Goal: Task Accomplishment & Management: Use online tool/utility

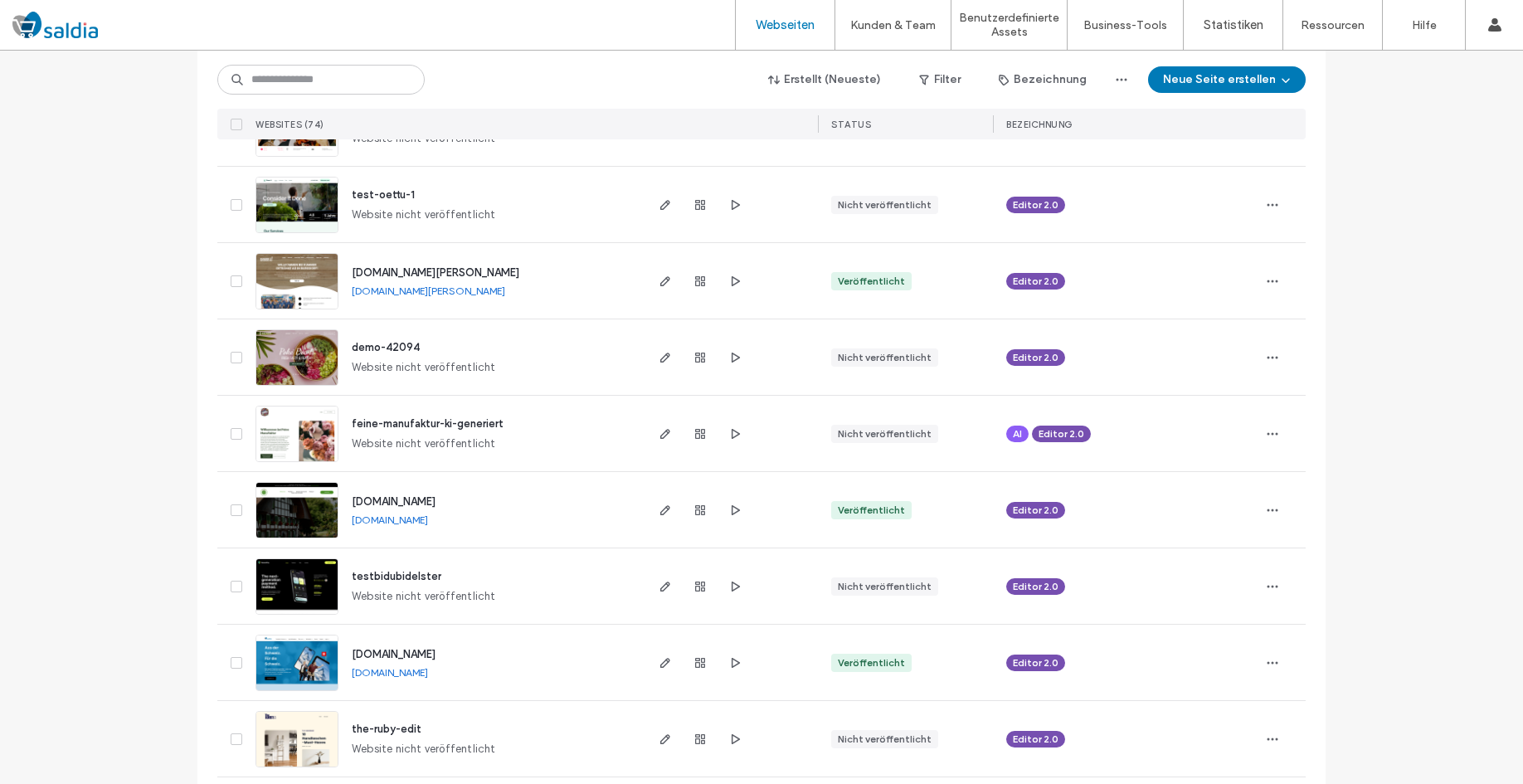
scroll to position [1932, 0]
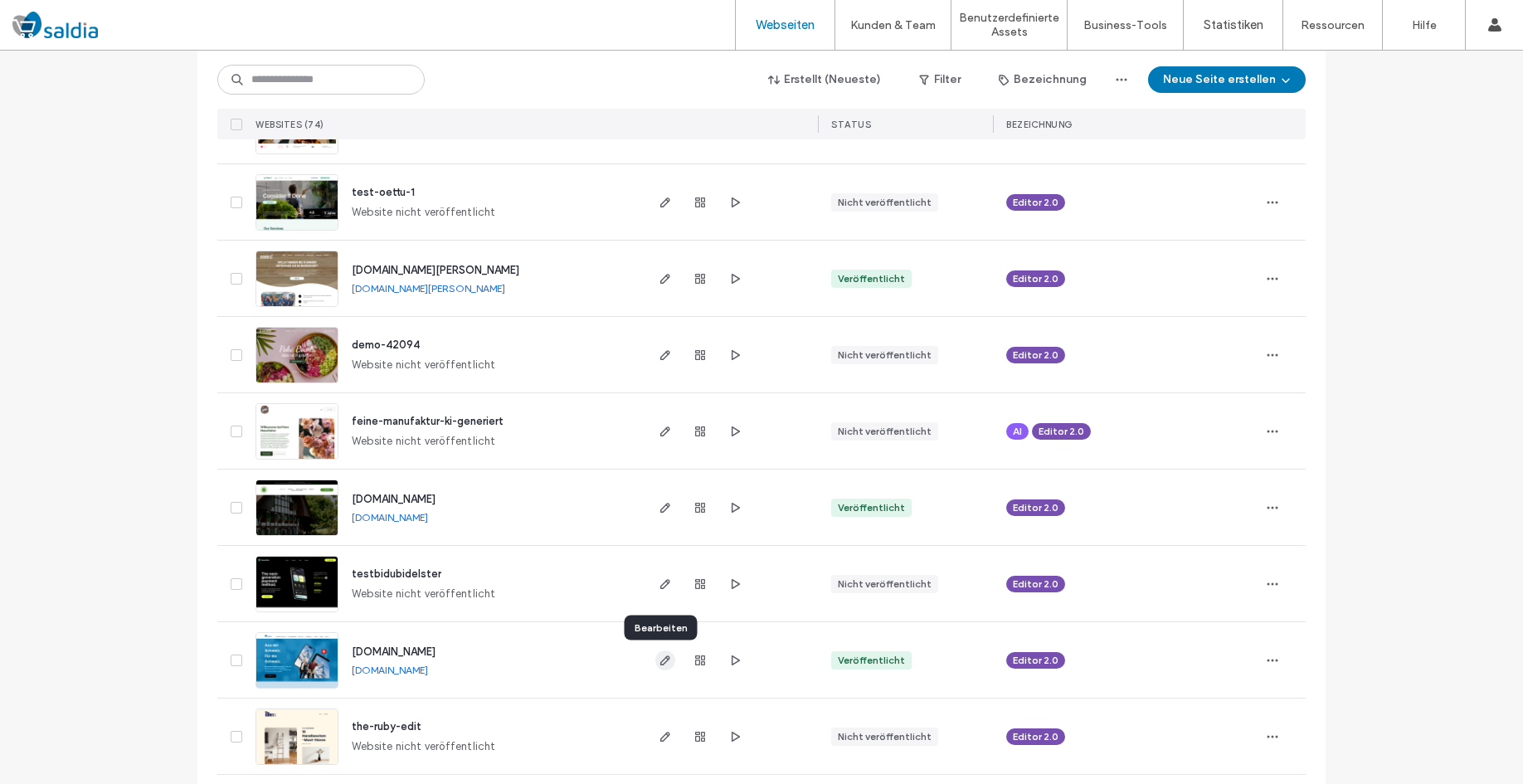
click at [665, 663] on icon "button" at bounding box center [665, 660] width 14 height 14
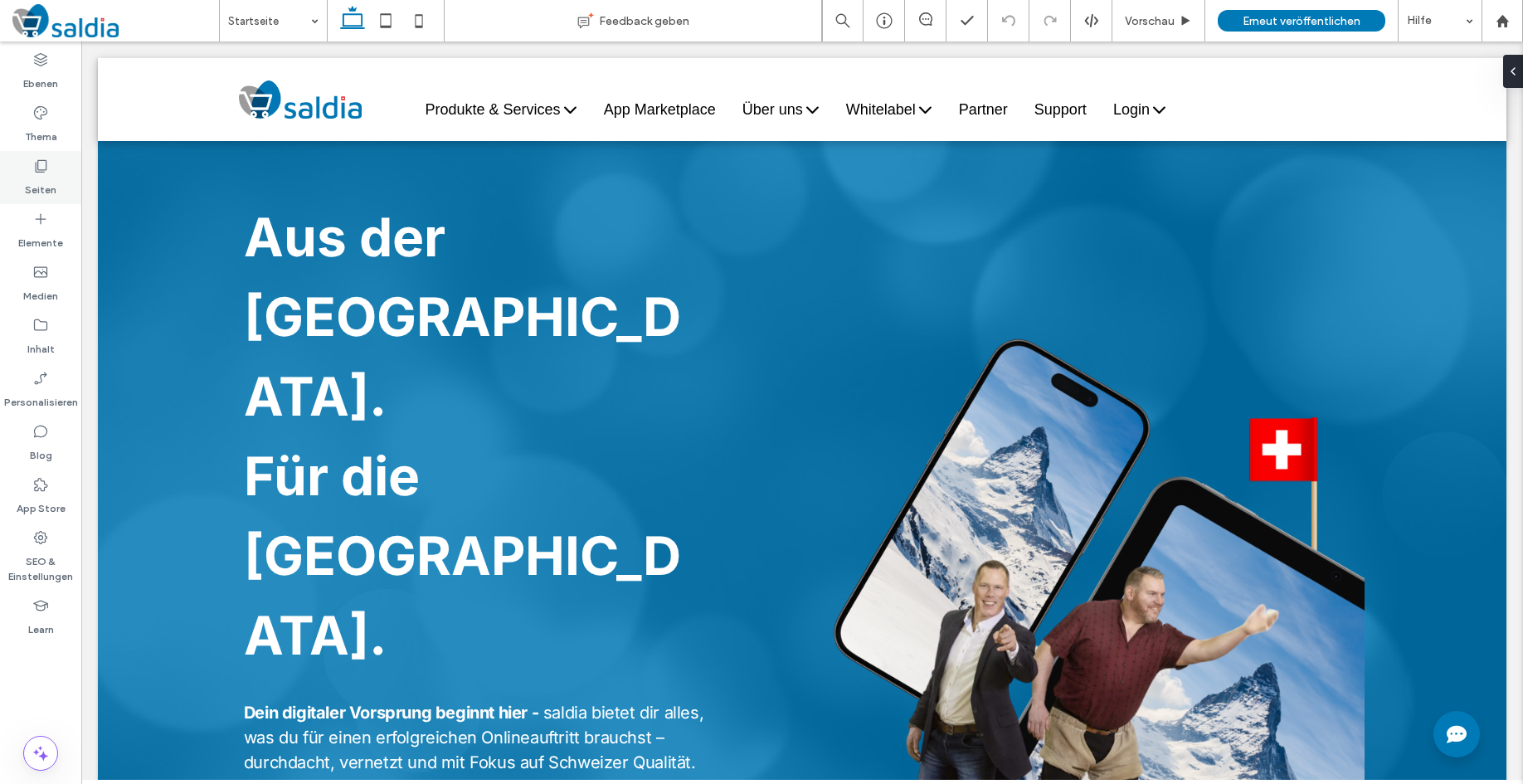
click at [39, 160] on use at bounding box center [41, 166] width 12 height 13
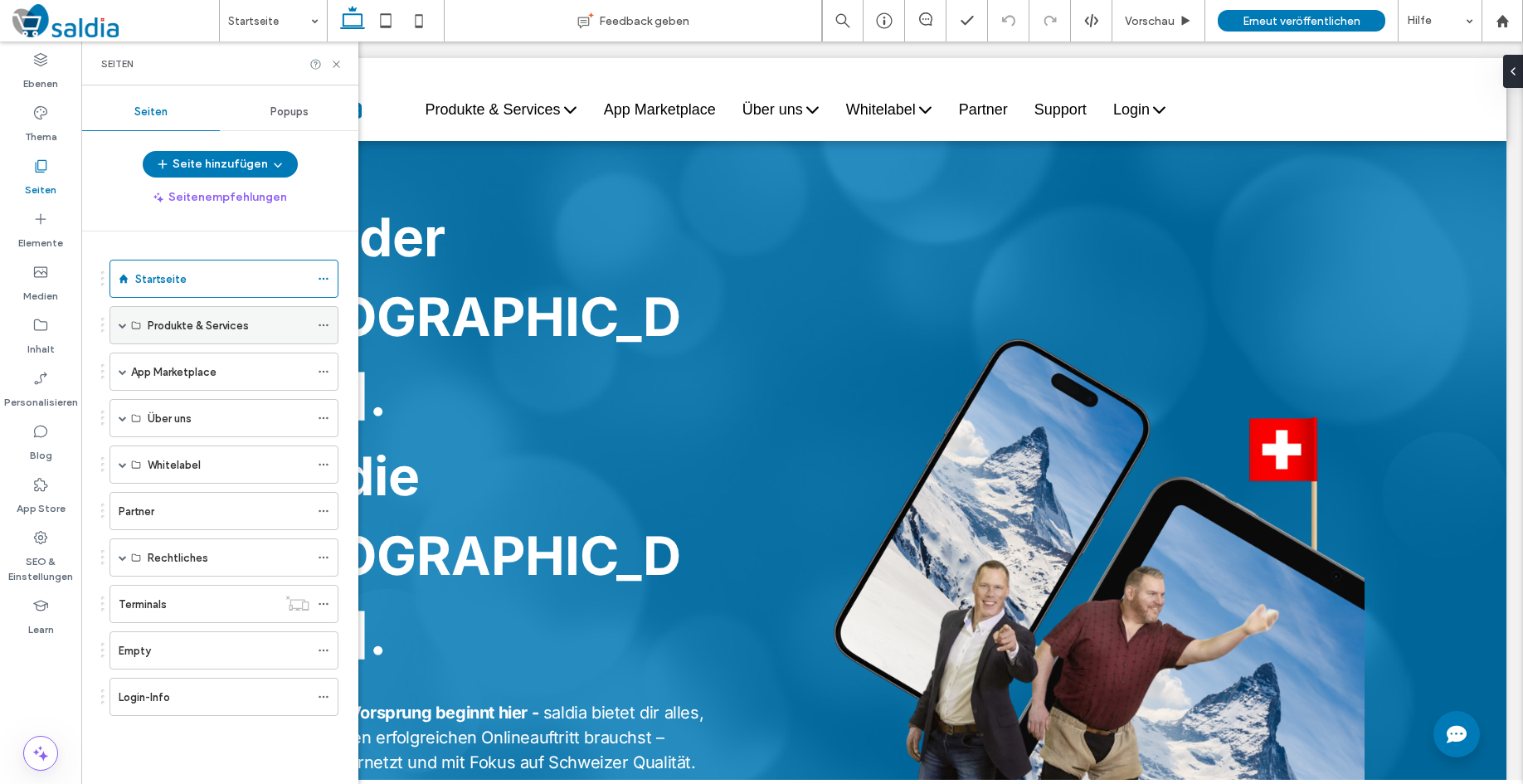
click at [122, 321] on span at bounding box center [123, 325] width 8 height 8
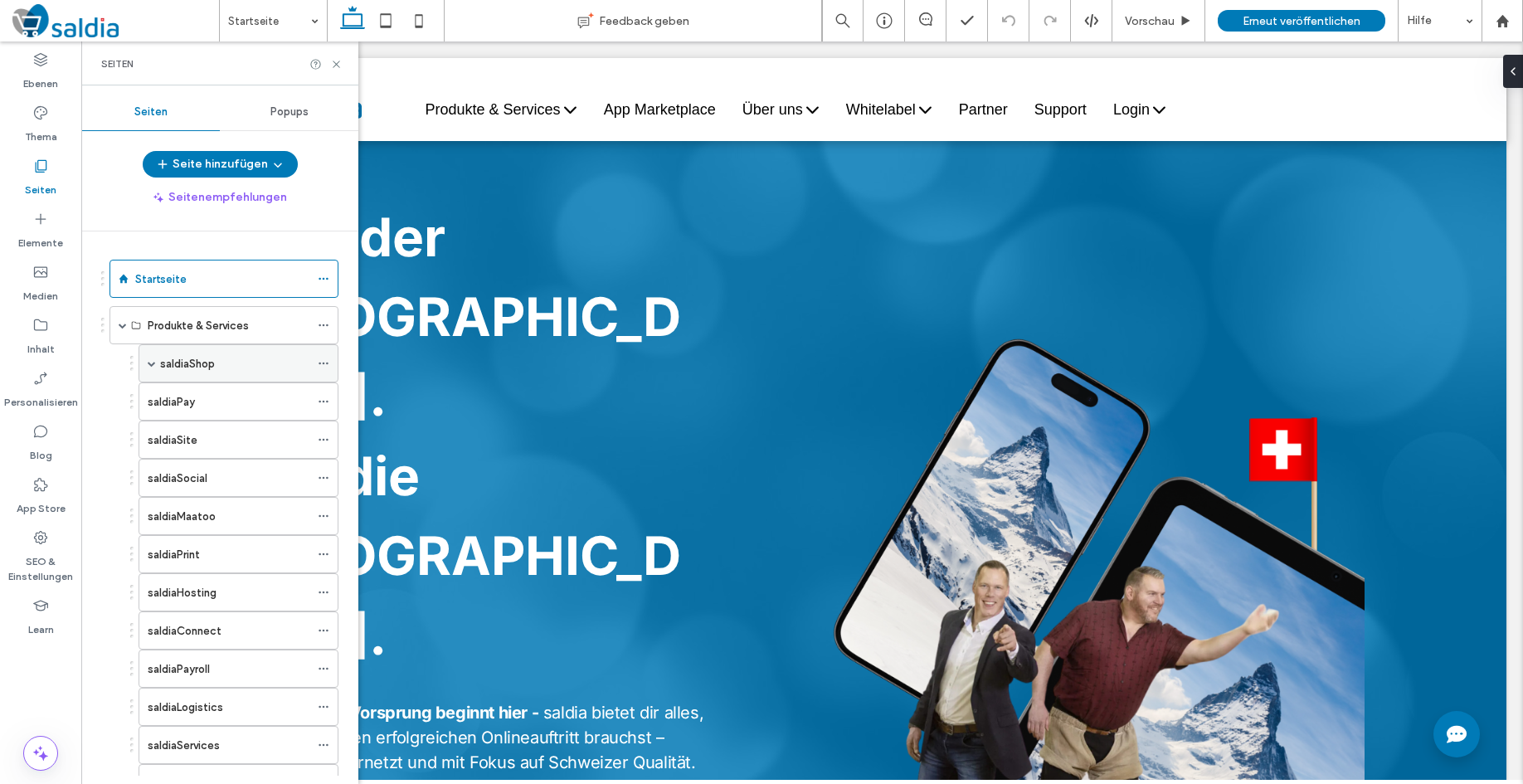
click at [216, 364] on div "saldiaShop" at bounding box center [235, 364] width 149 height 18
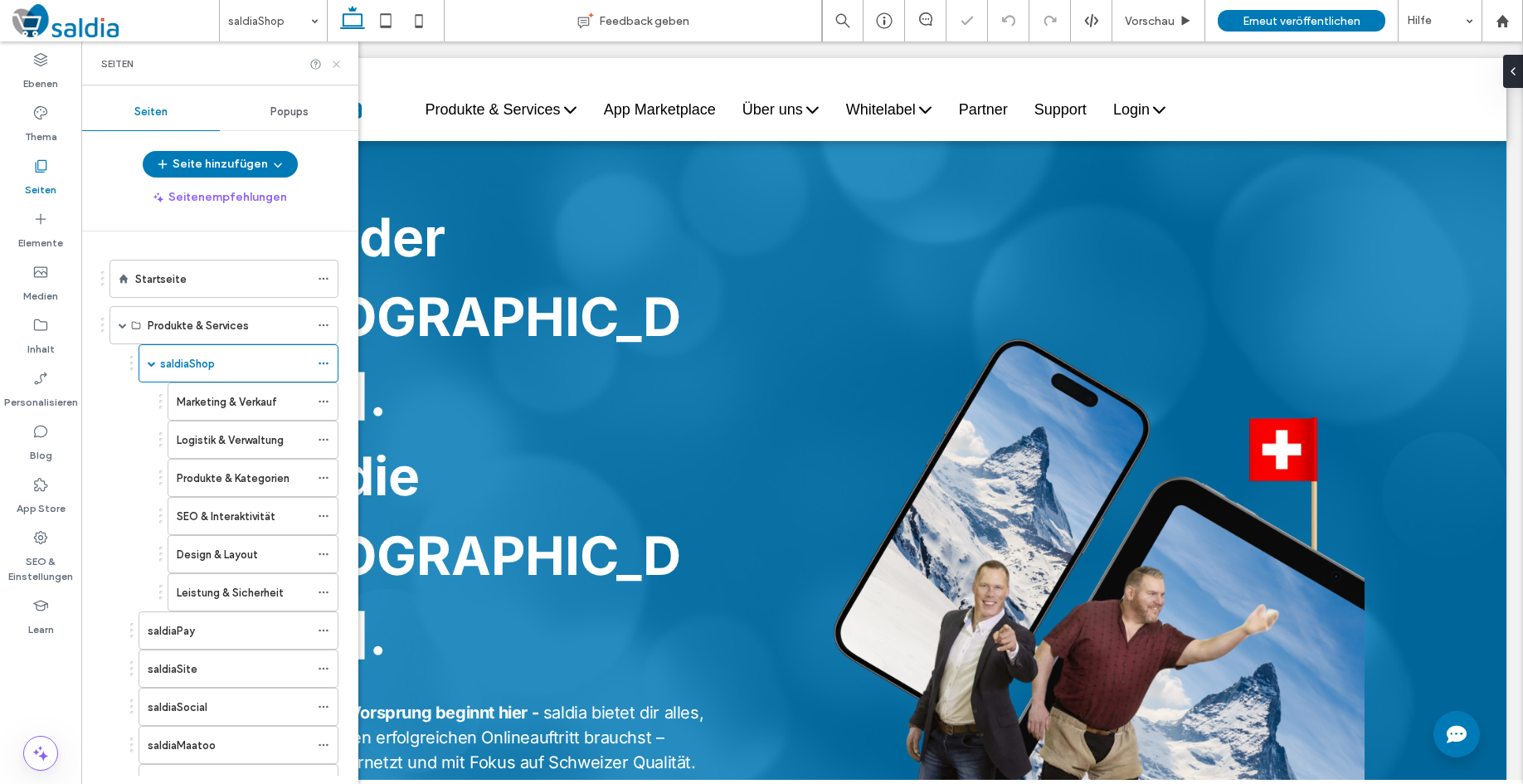
click at [336, 61] on icon at bounding box center [336, 64] width 13 height 13
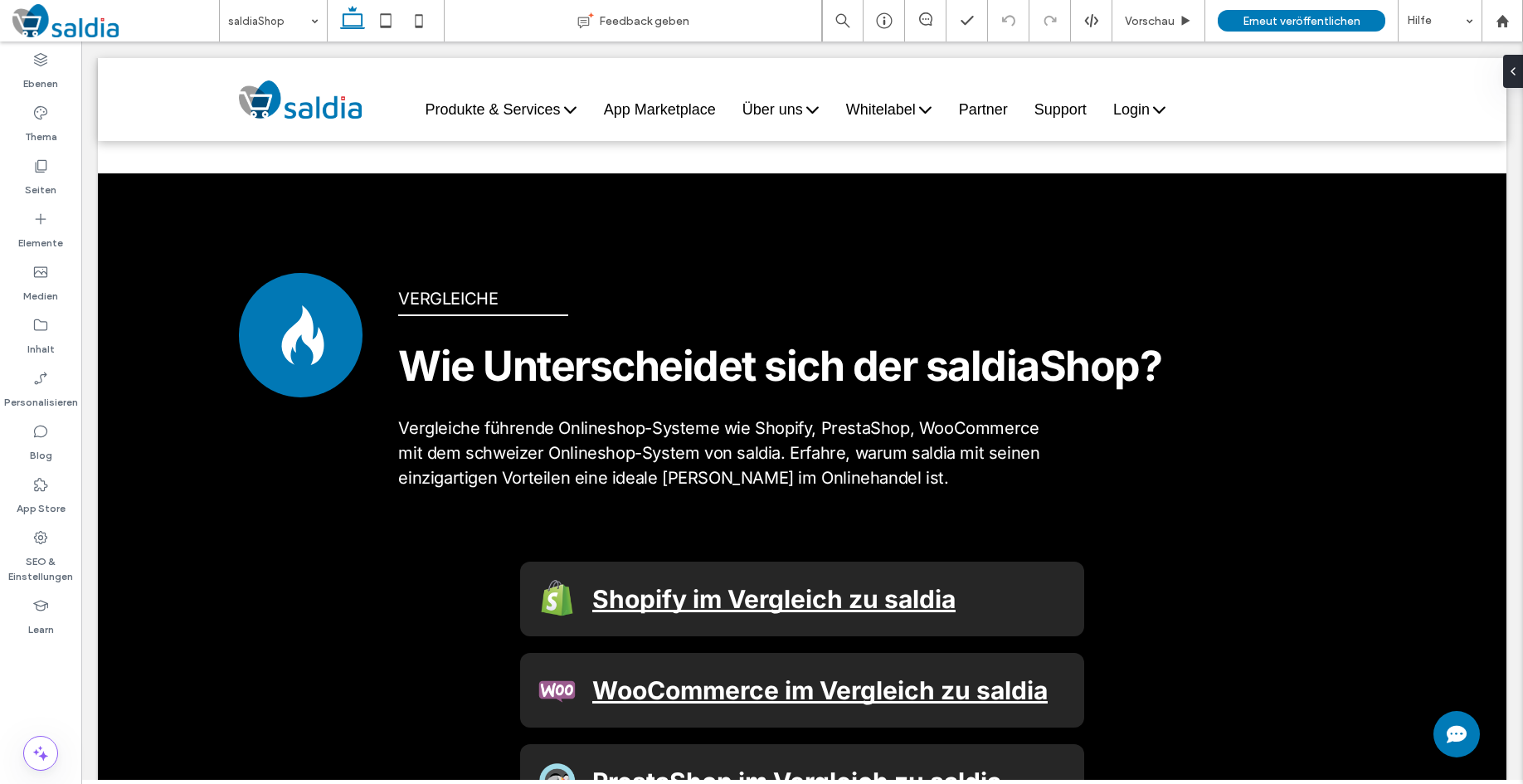
scroll to position [5339, 0]
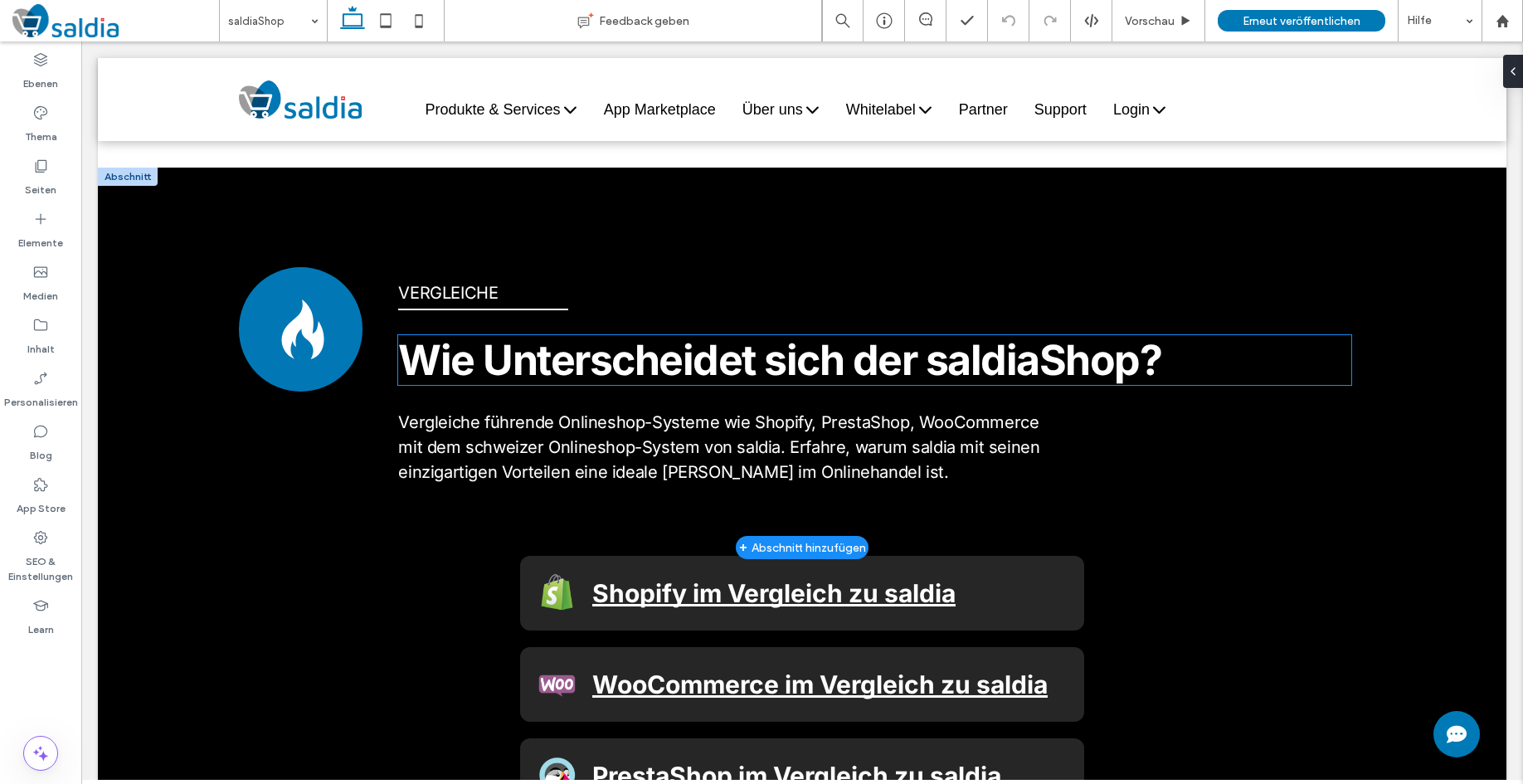
click at [472, 335] on span "Wie Unterscheidet sich der saldiaShop?" at bounding box center [779, 360] width 763 height 50
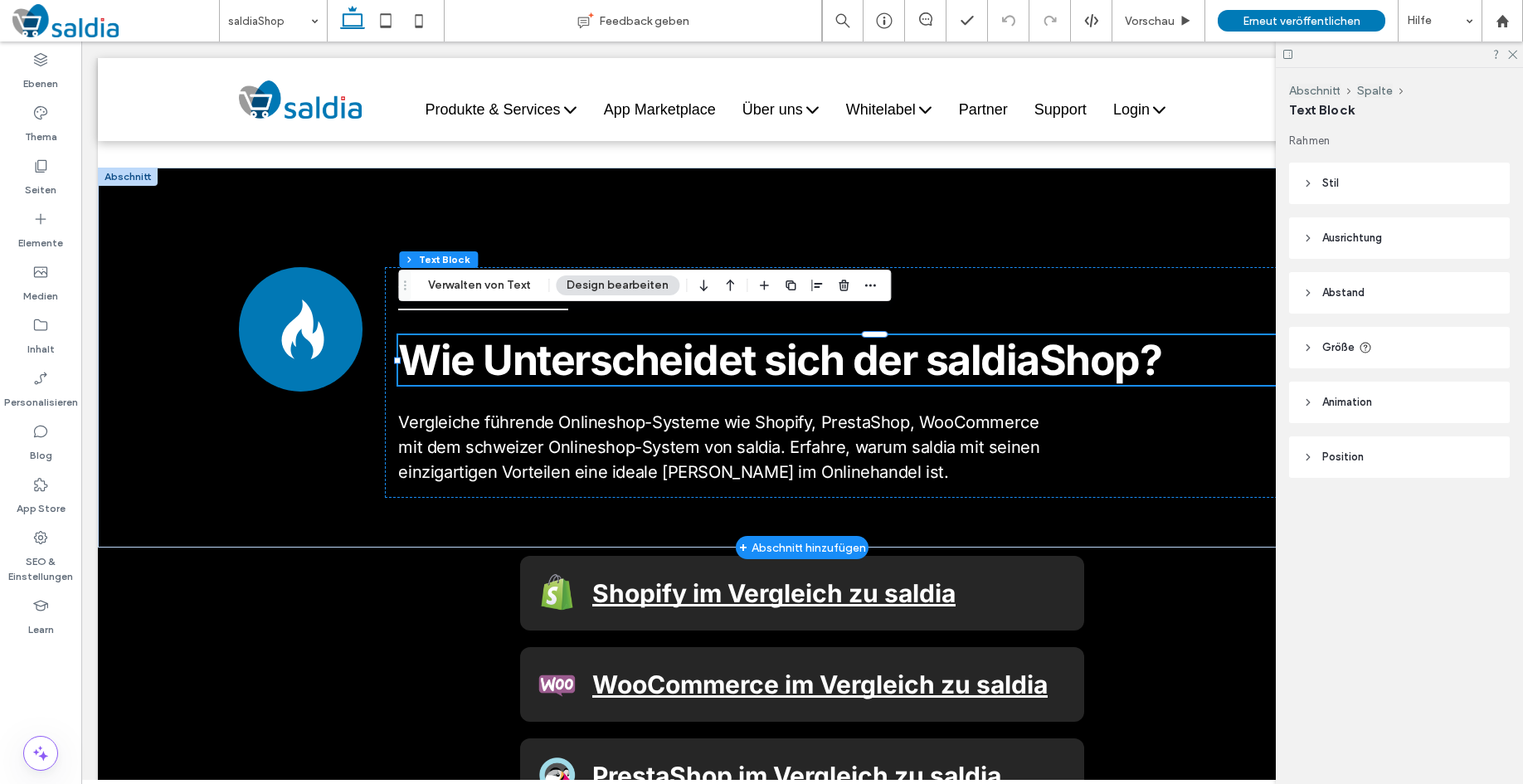
click at [472, 335] on span "Wie Unterscheidet sich der saldiaShop?" at bounding box center [779, 360] width 763 height 50
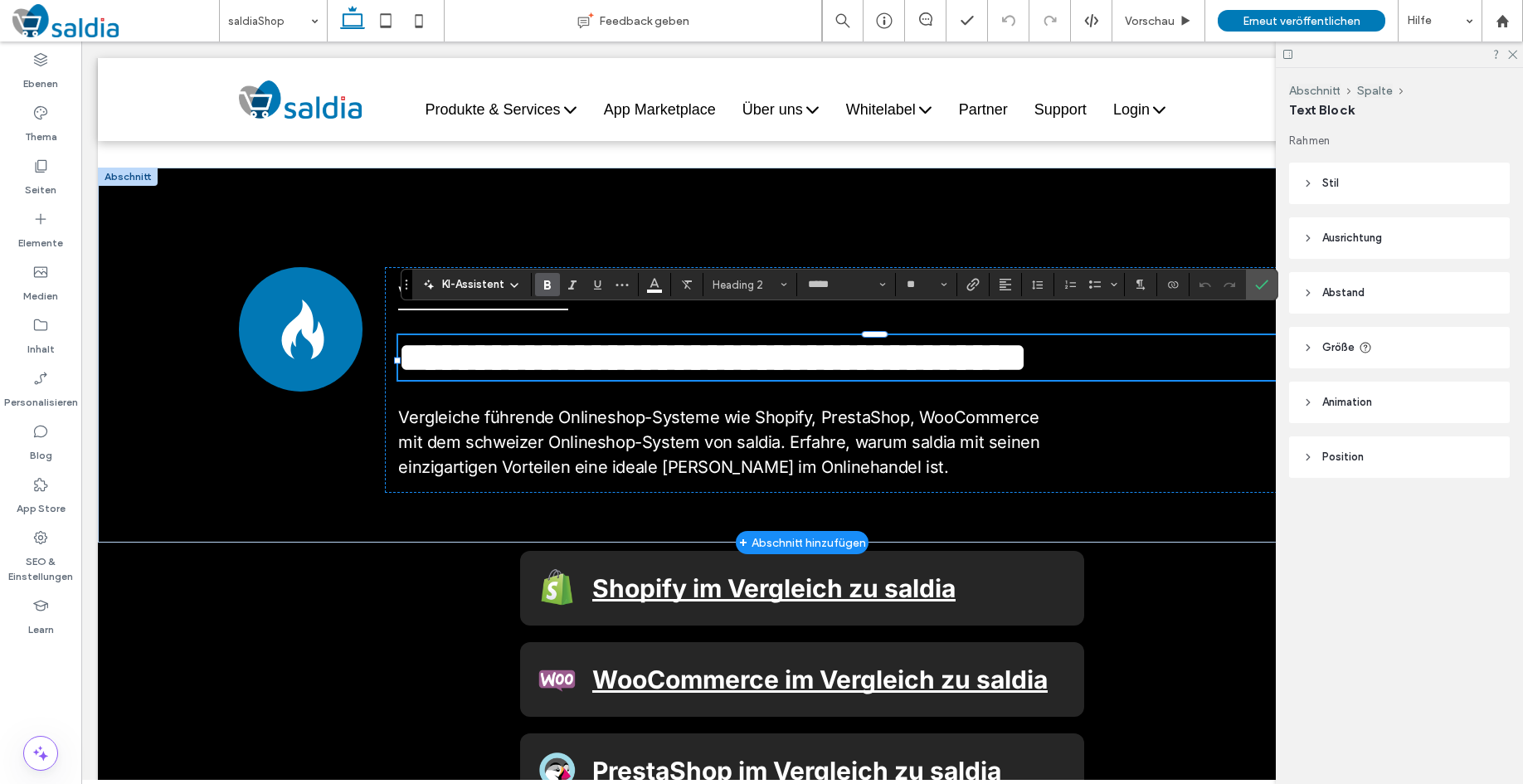
click at [464, 337] on span "**********" at bounding box center [712, 357] width 629 height 40
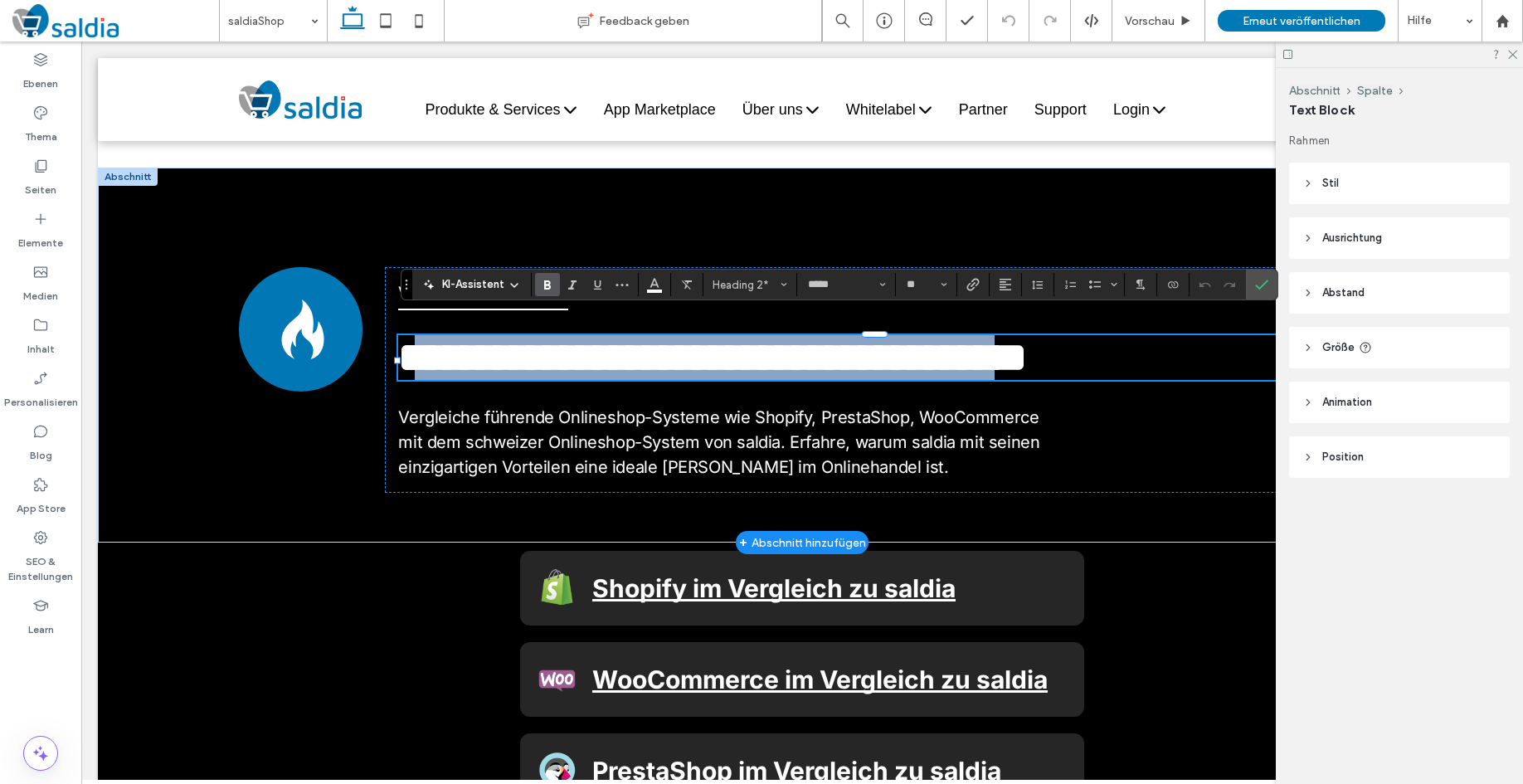
drag, startPoint x: 442, startPoint y: 343, endPoint x: 1105, endPoint y: 330, distance: 663.1
click at [1027, 337] on span "**********" at bounding box center [712, 357] width 629 height 40
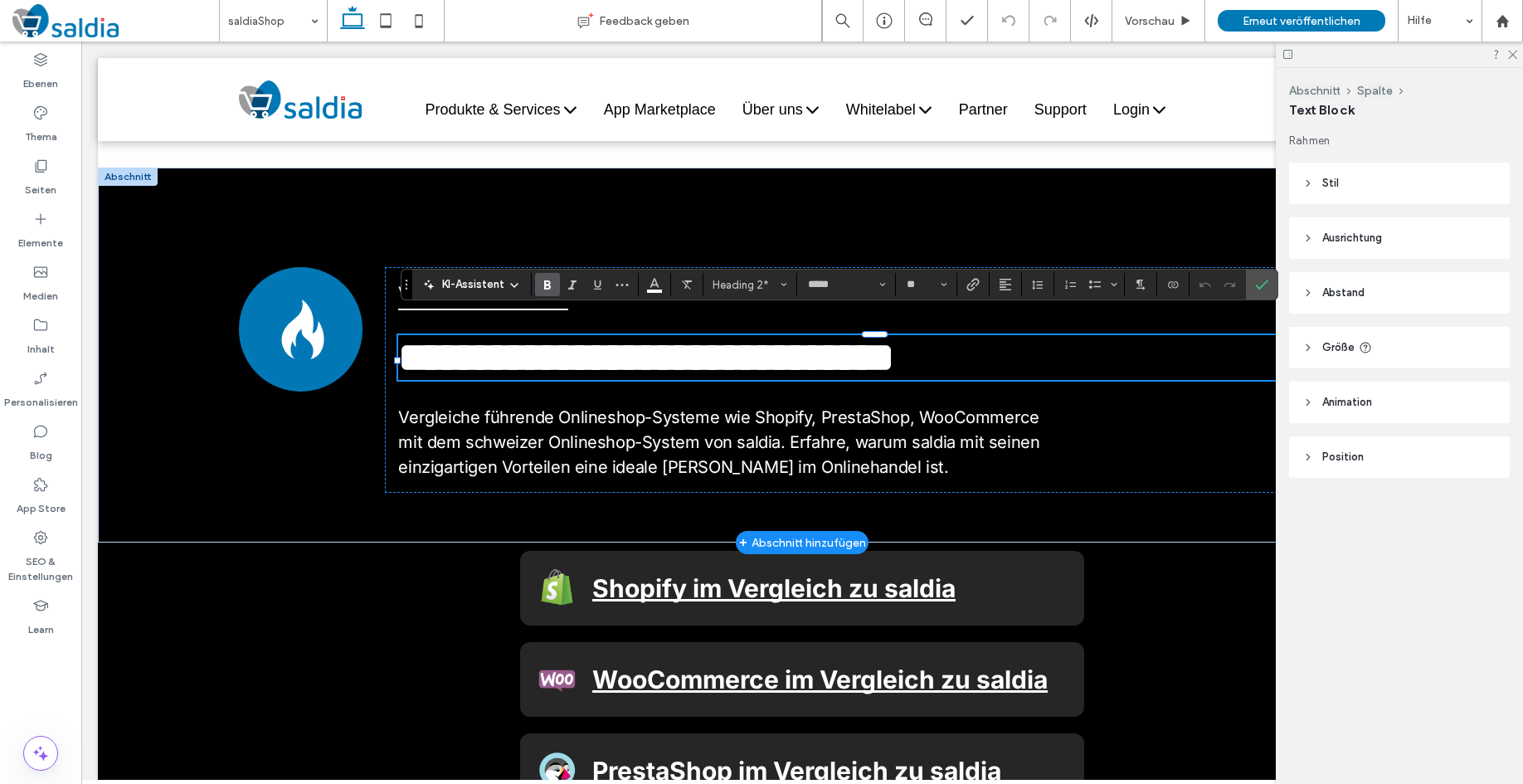
type input "**"
click at [435, 341] on span "**********" at bounding box center [646, 357] width 496 height 40
click at [1006, 335] on h2 "**********" at bounding box center [874, 358] width 953 height 45
click at [1266, 282] on use "Bestätigen" at bounding box center [1263, 285] width 14 height 10
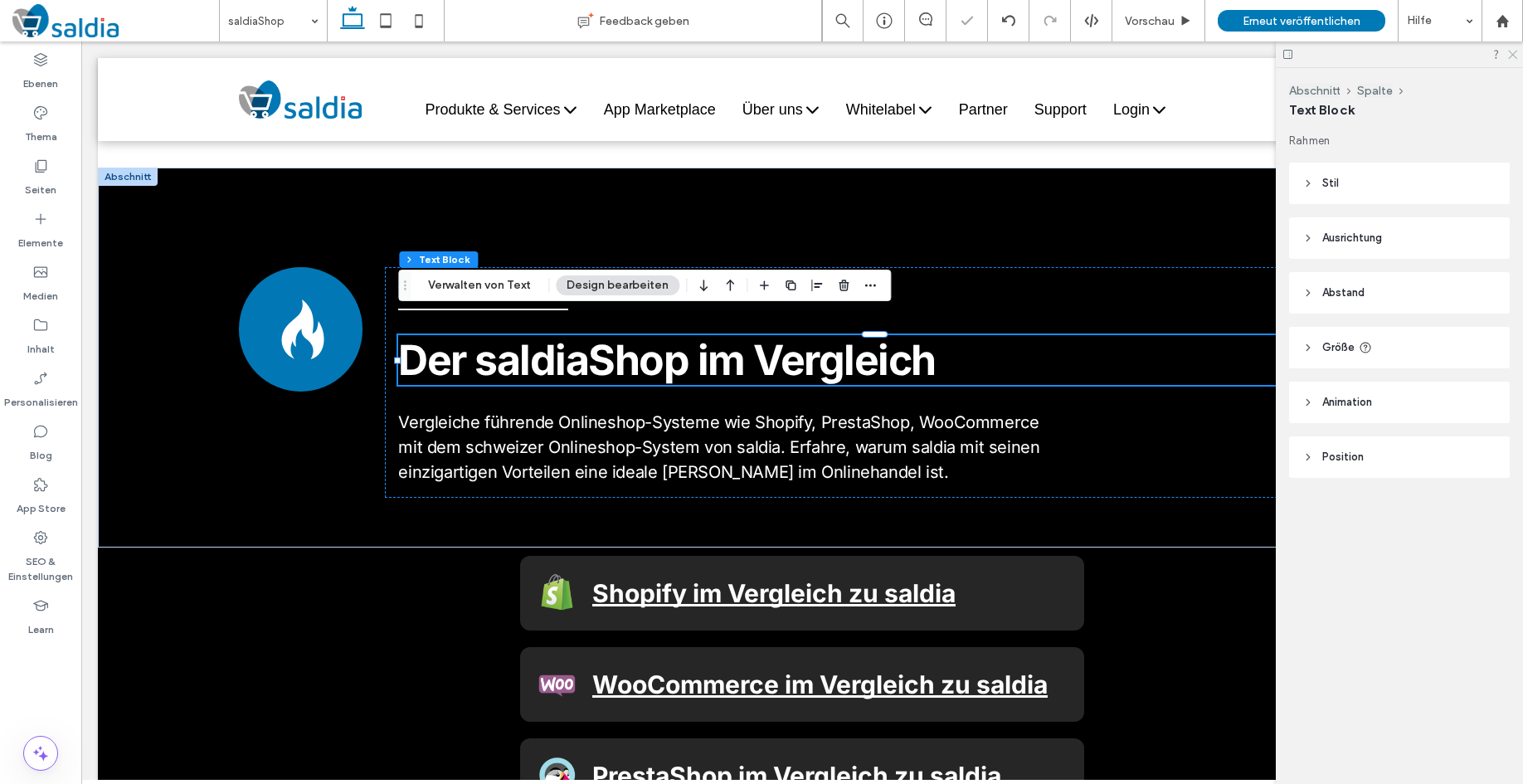
click at [1513, 51] on icon at bounding box center [1511, 53] width 11 height 11
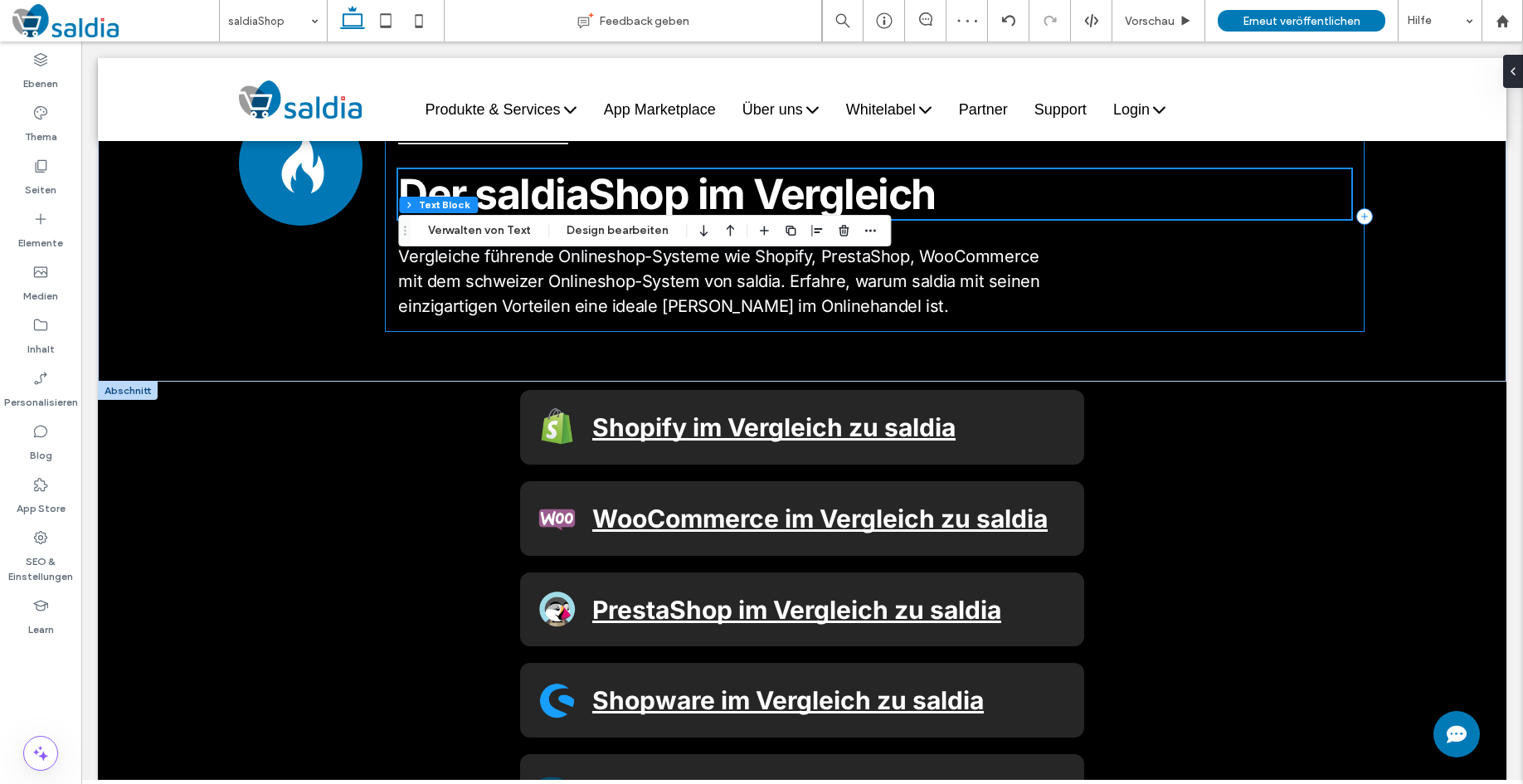
scroll to position [5595, 0]
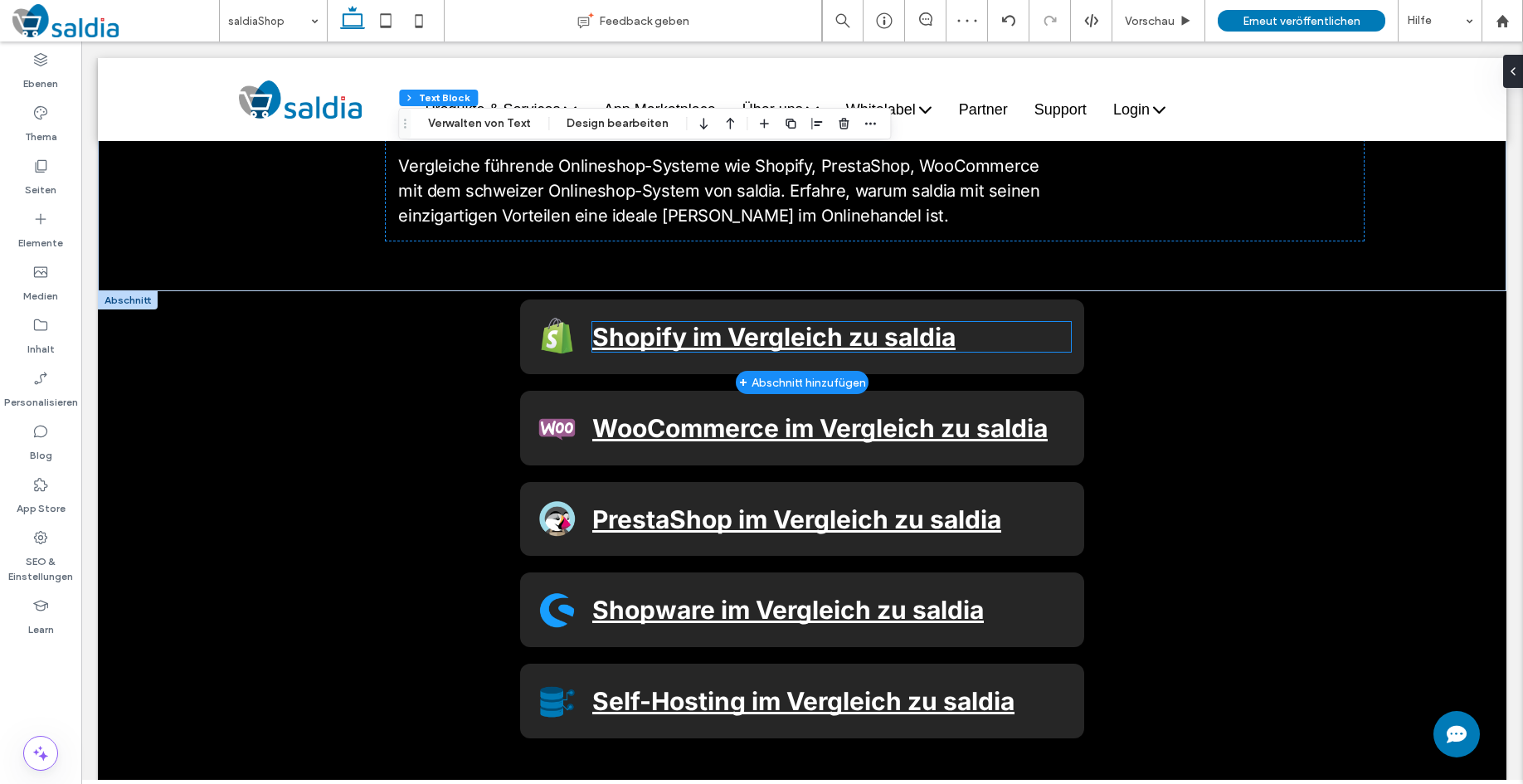
click at [940, 322] on link "Shopify im Vergleich zu saldia" at bounding box center [774, 337] width 364 height 29
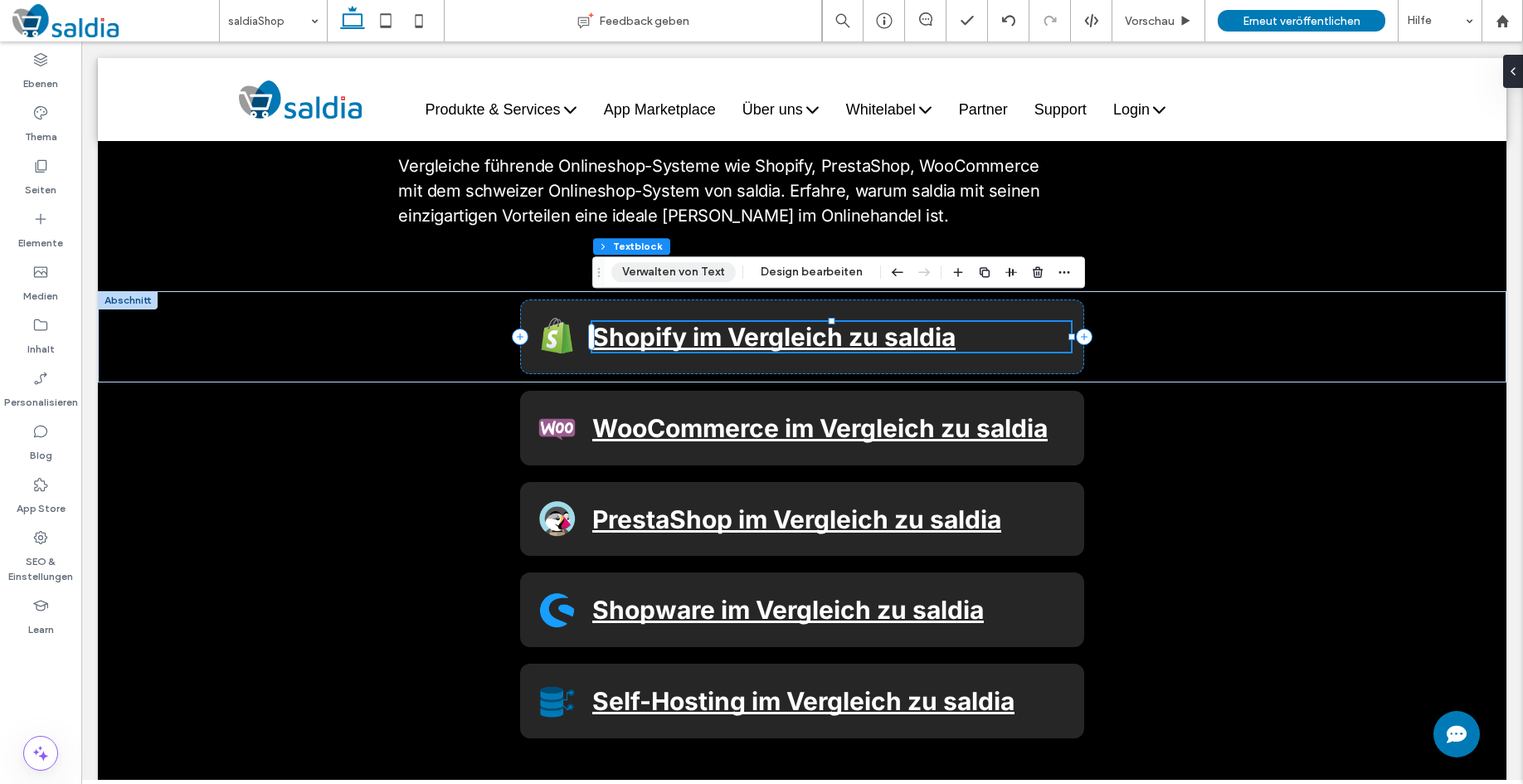
click at [703, 278] on button "Verwalten von Text" at bounding box center [673, 272] width 125 height 20
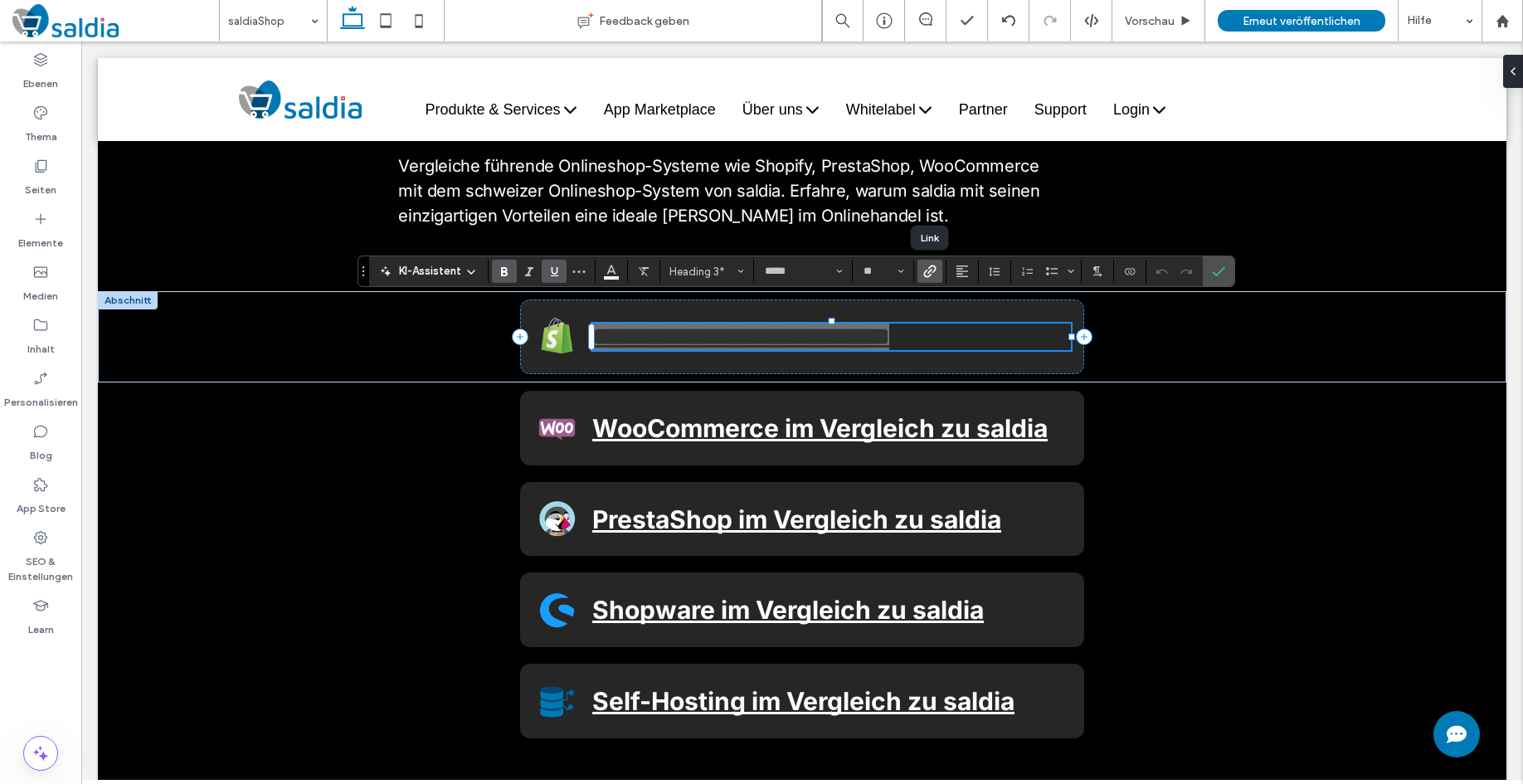
click at [934, 269] on icon "Link" at bounding box center [931, 271] width 14 height 14
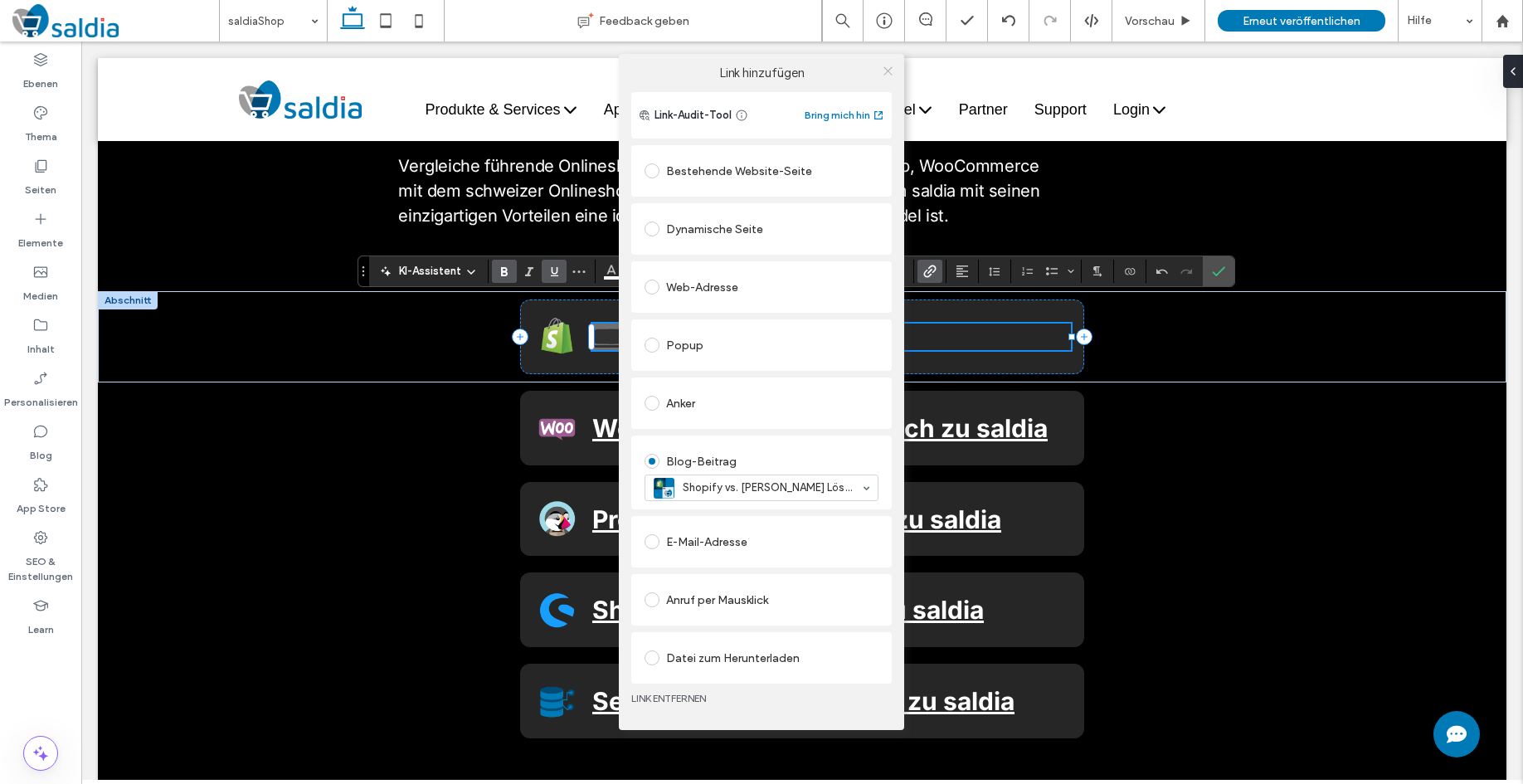
click at [884, 66] on icon at bounding box center [888, 71] width 13 height 13
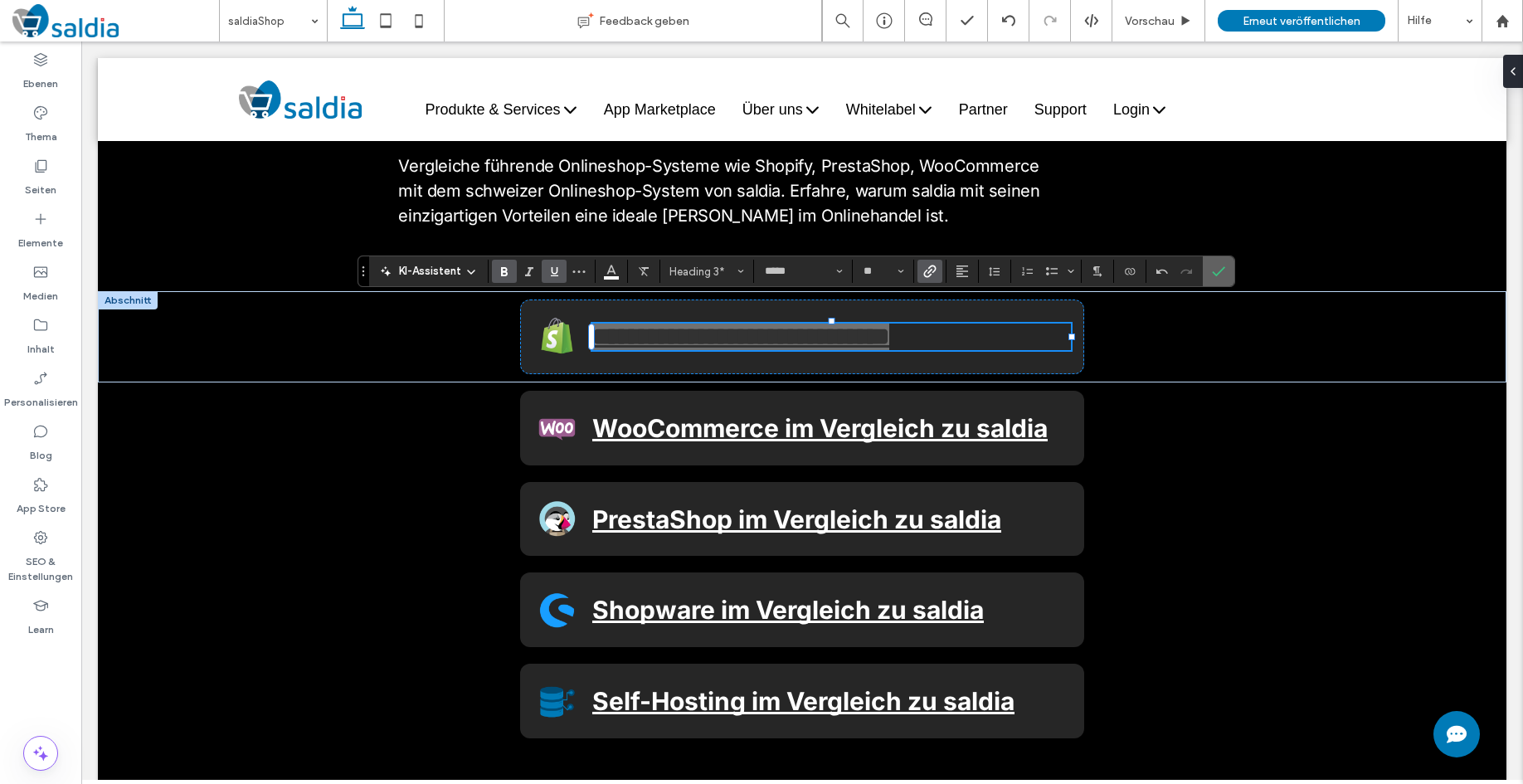
click at [1227, 275] on label "Bestätigen" at bounding box center [1218, 271] width 25 height 29
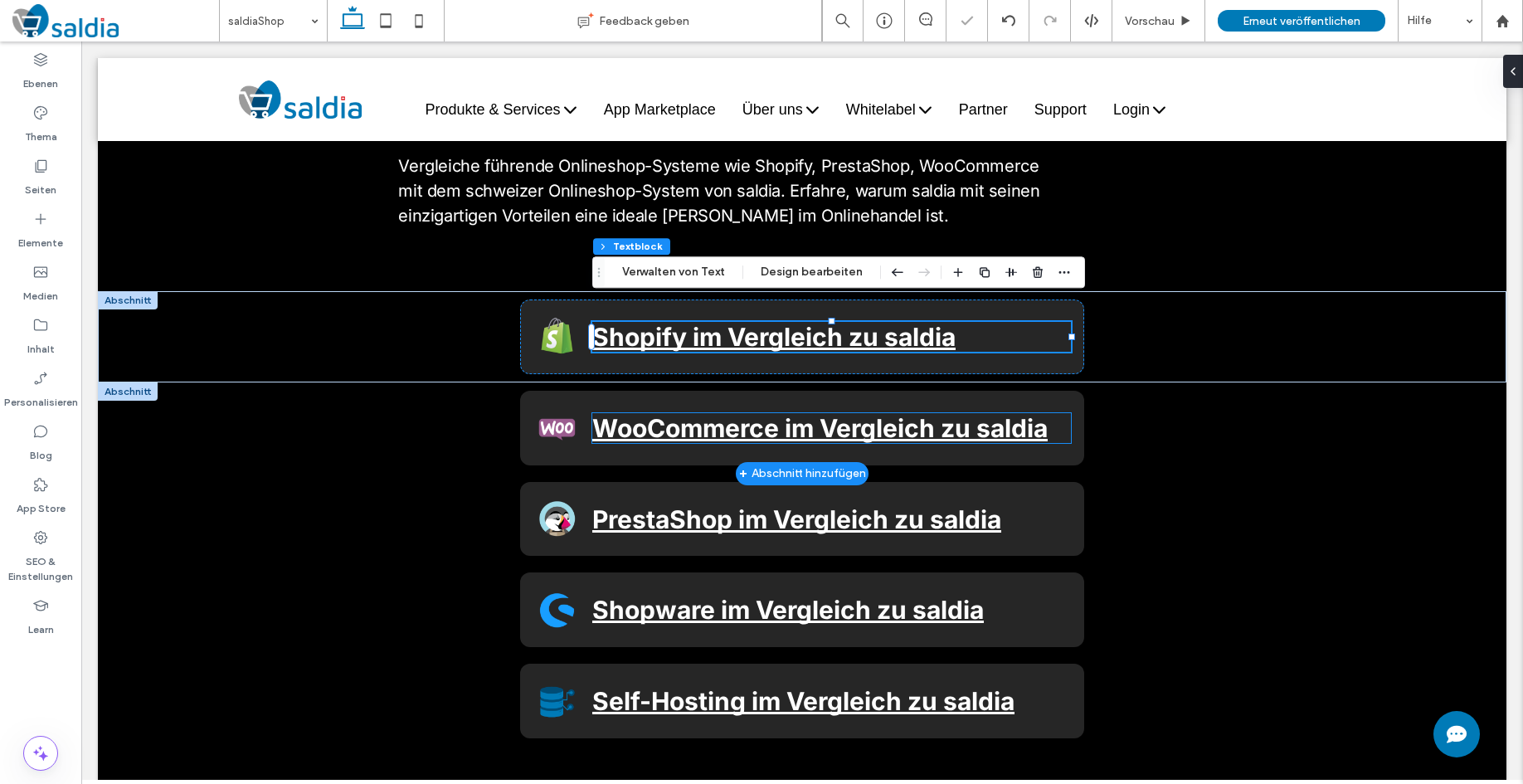
click at [631, 413] on span "WooCommerce im Vergleich zu saldia" at bounding box center [820, 427] width 456 height 29
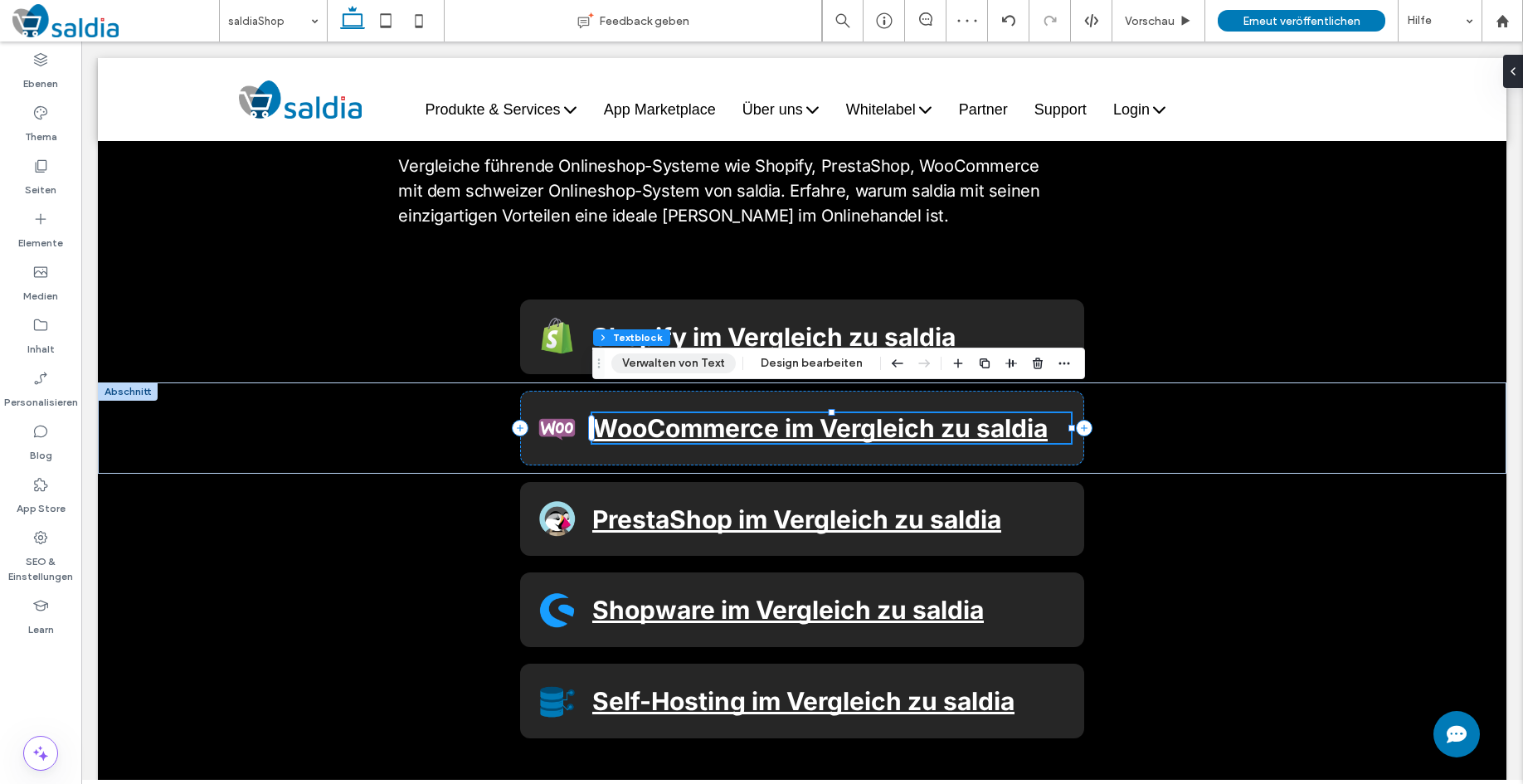
click at [663, 359] on button "Verwalten von Text" at bounding box center [673, 364] width 125 height 20
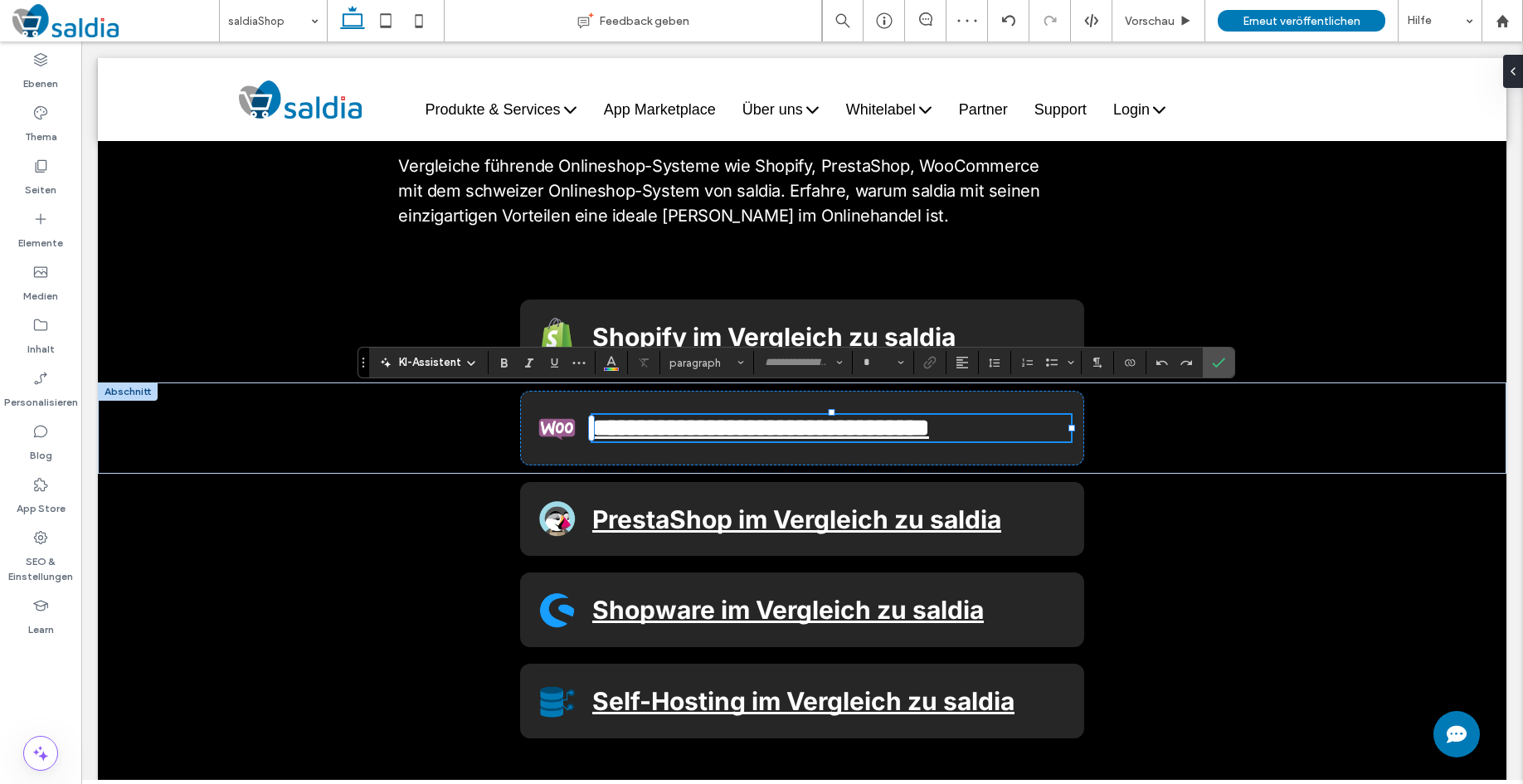
type input "*****"
type input "**"
click at [928, 361] on use "Link" at bounding box center [930, 362] width 13 height 13
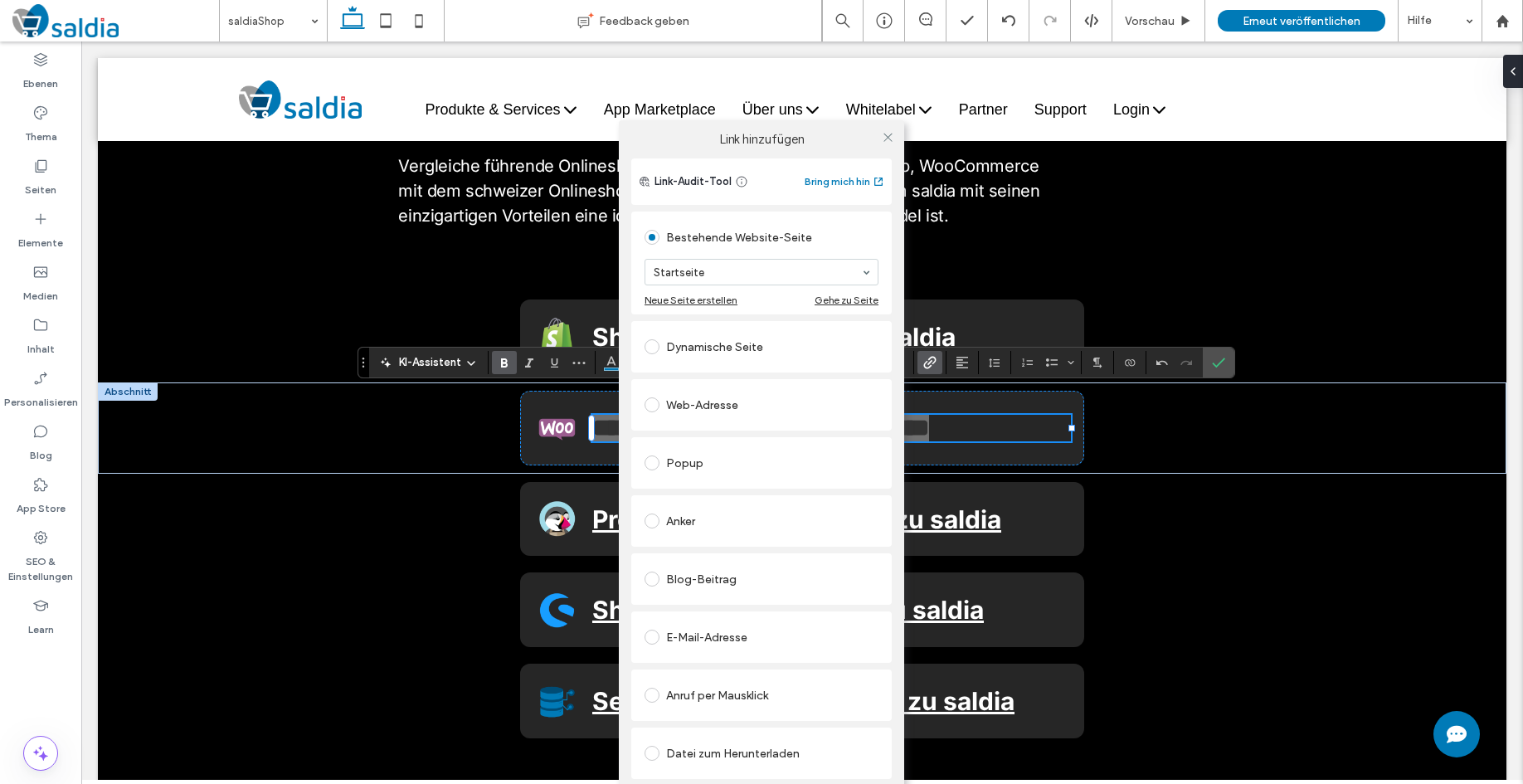
click at [649, 578] on span at bounding box center [651, 579] width 15 height 15
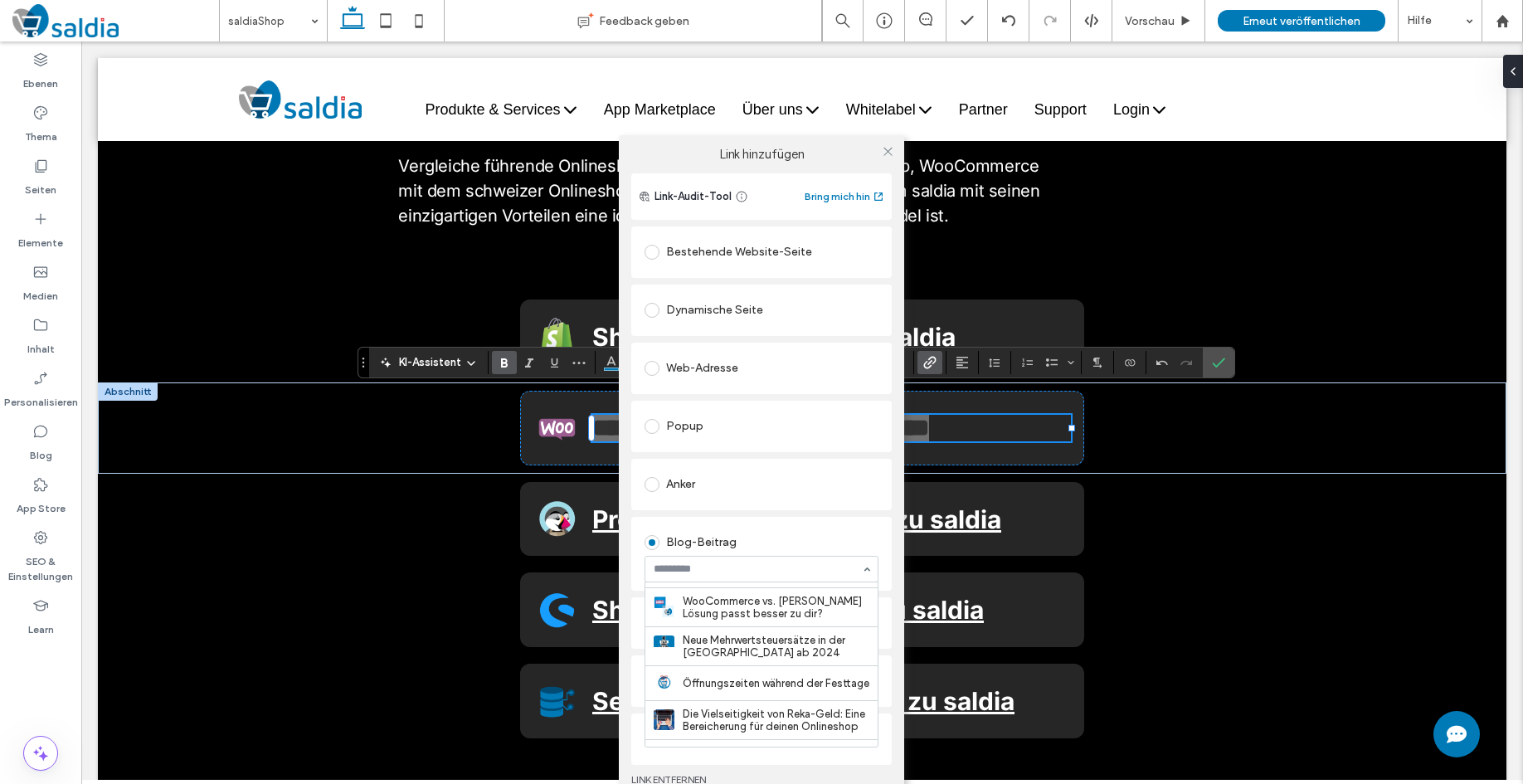
scroll to position [189, 0]
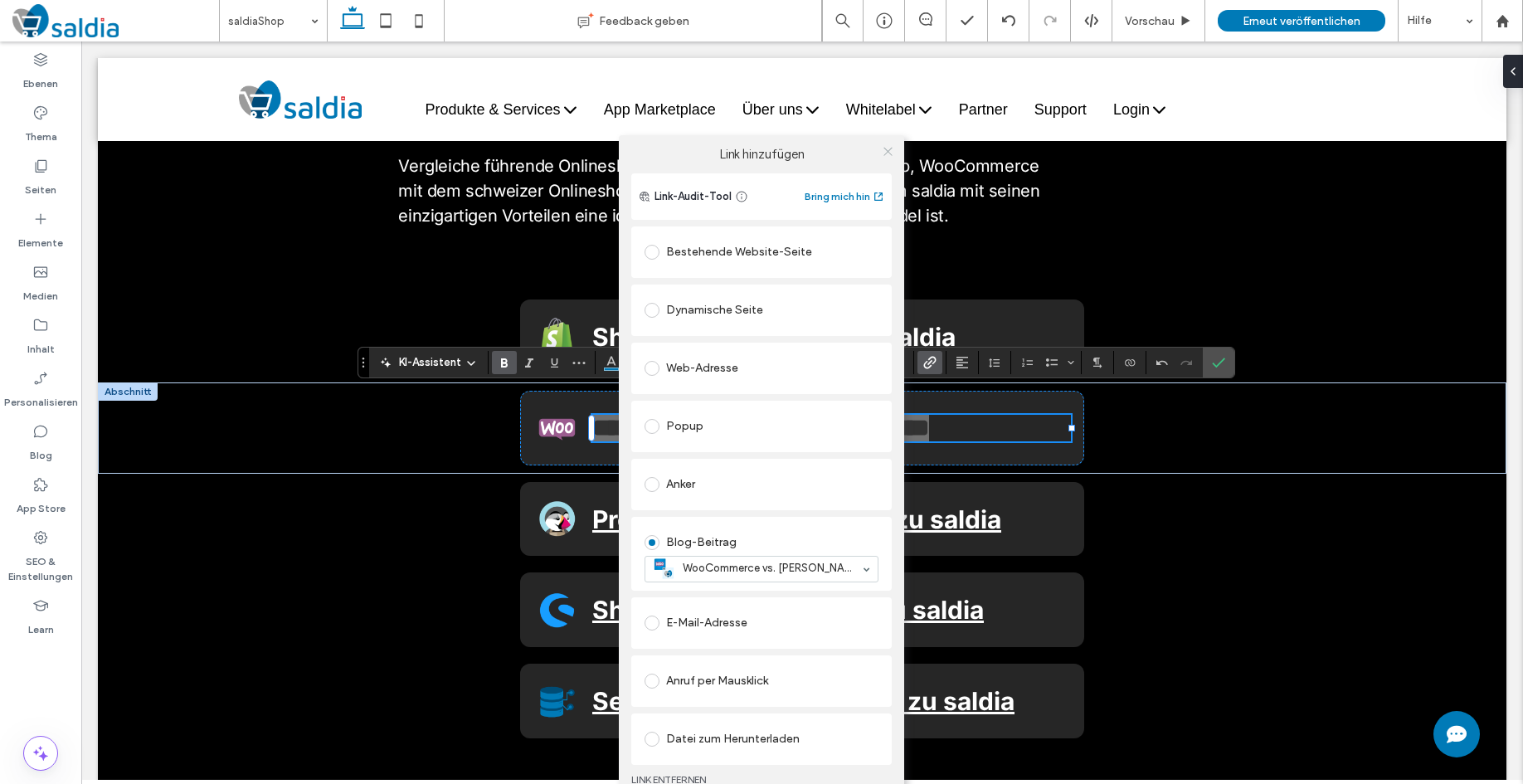
click at [888, 150] on use at bounding box center [887, 151] width 8 height 8
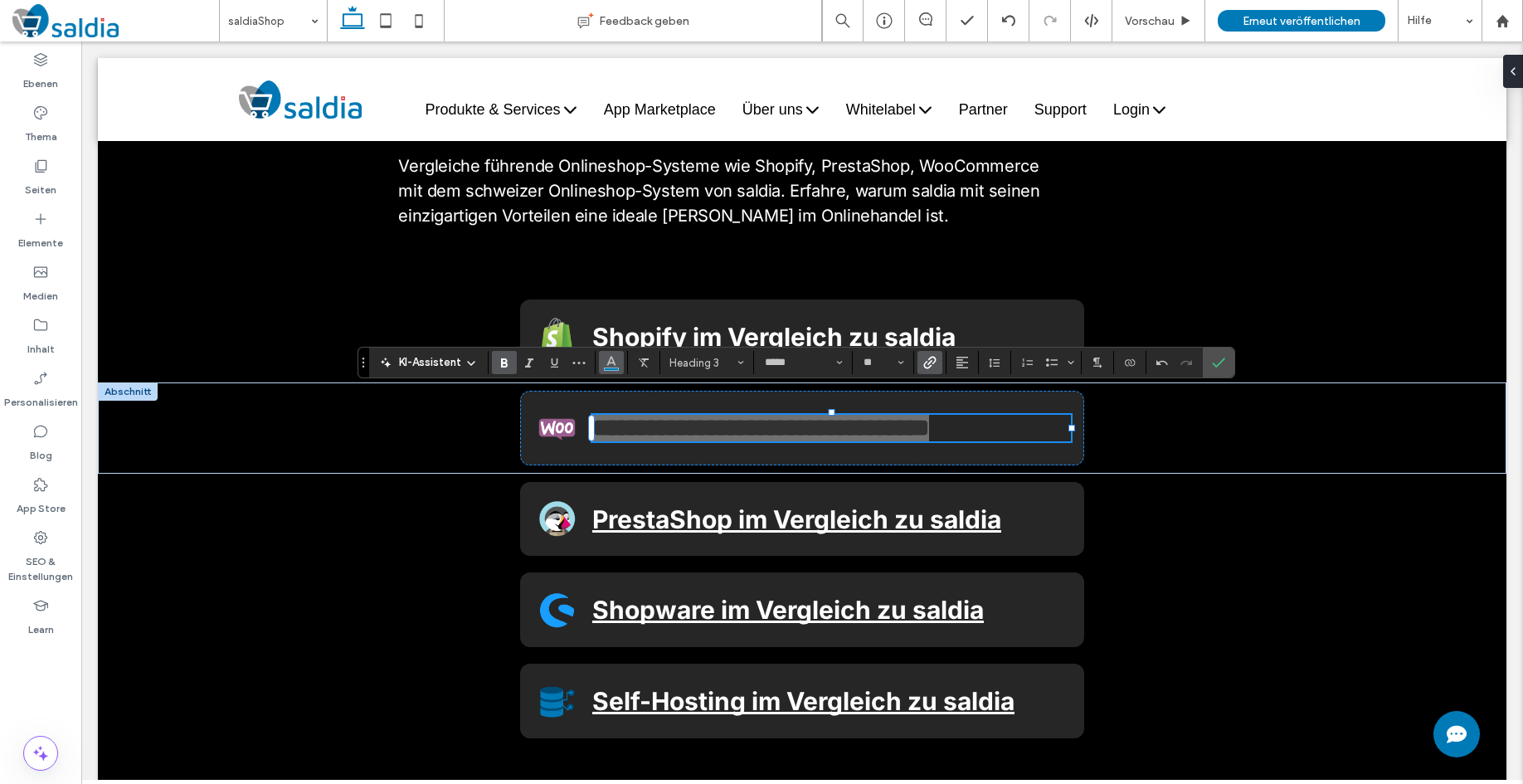
click at [615, 365] on icon "Farbe" at bounding box center [612, 362] width 14 height 14
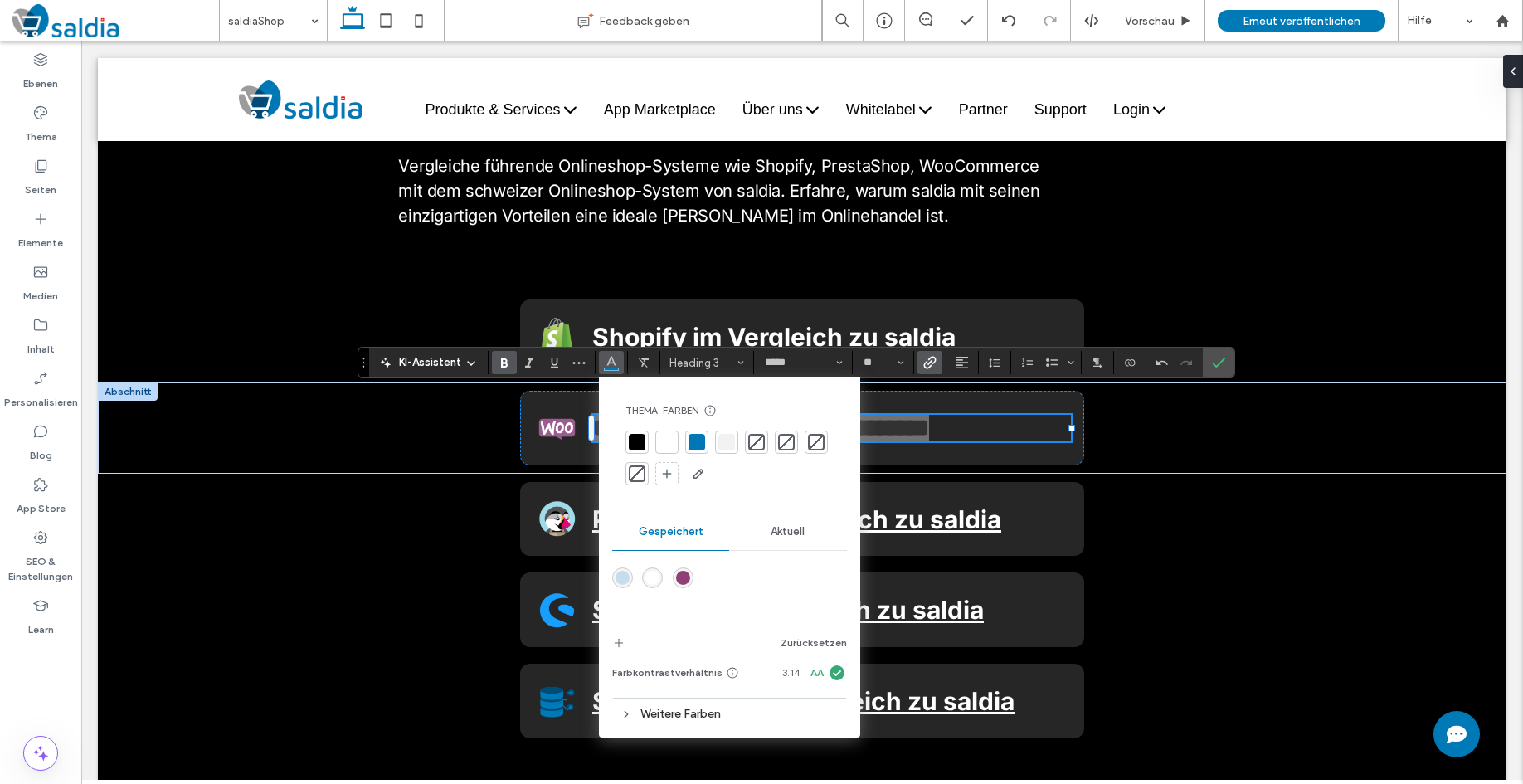
click at [662, 438] on div at bounding box center [666, 442] width 17 height 17
click at [1213, 366] on icon "Bestätigen" at bounding box center [1219, 363] width 14 height 14
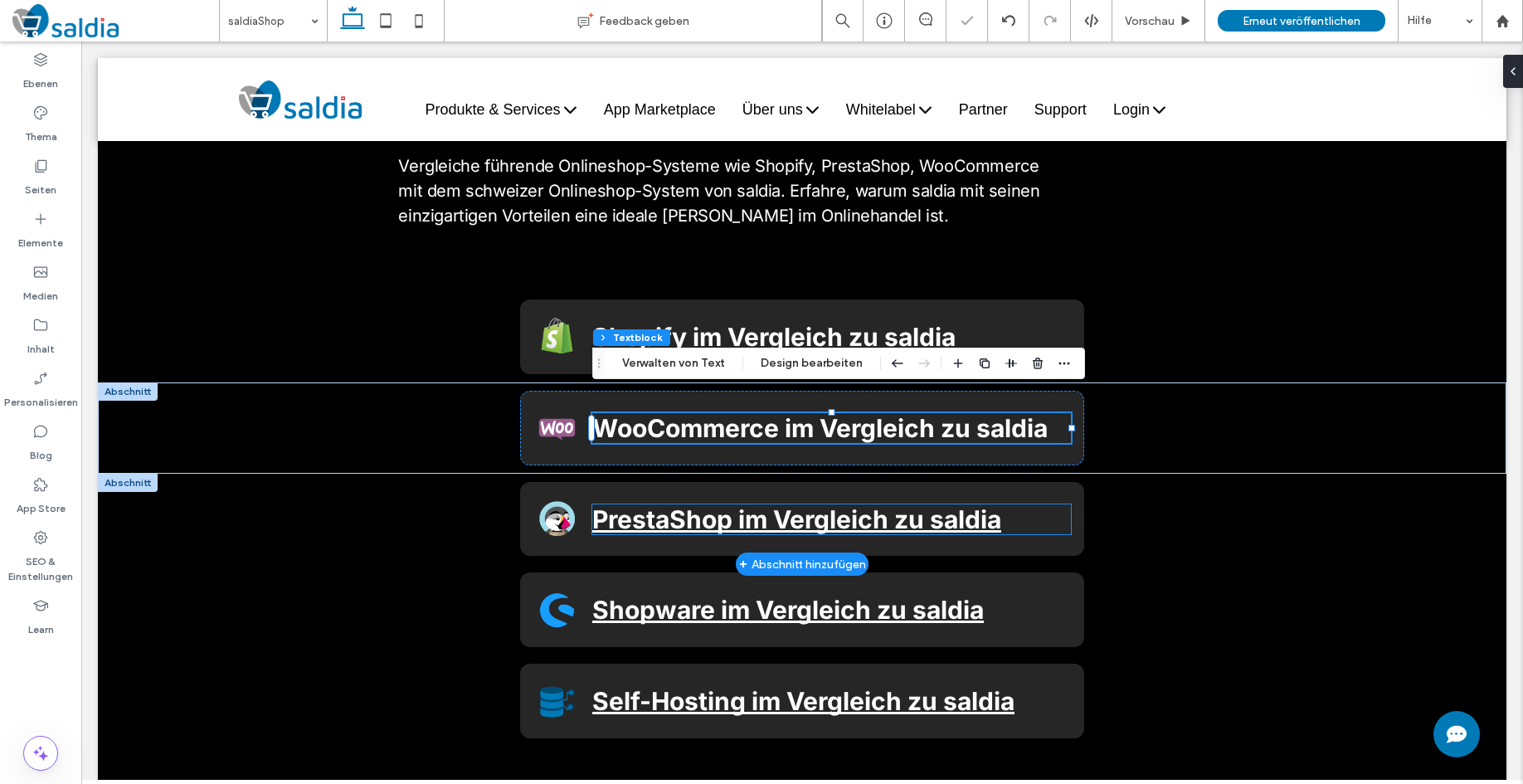
click at [905, 504] on span "PrestaShop im Vergleich zu saldia" at bounding box center [797, 519] width 409 height 29
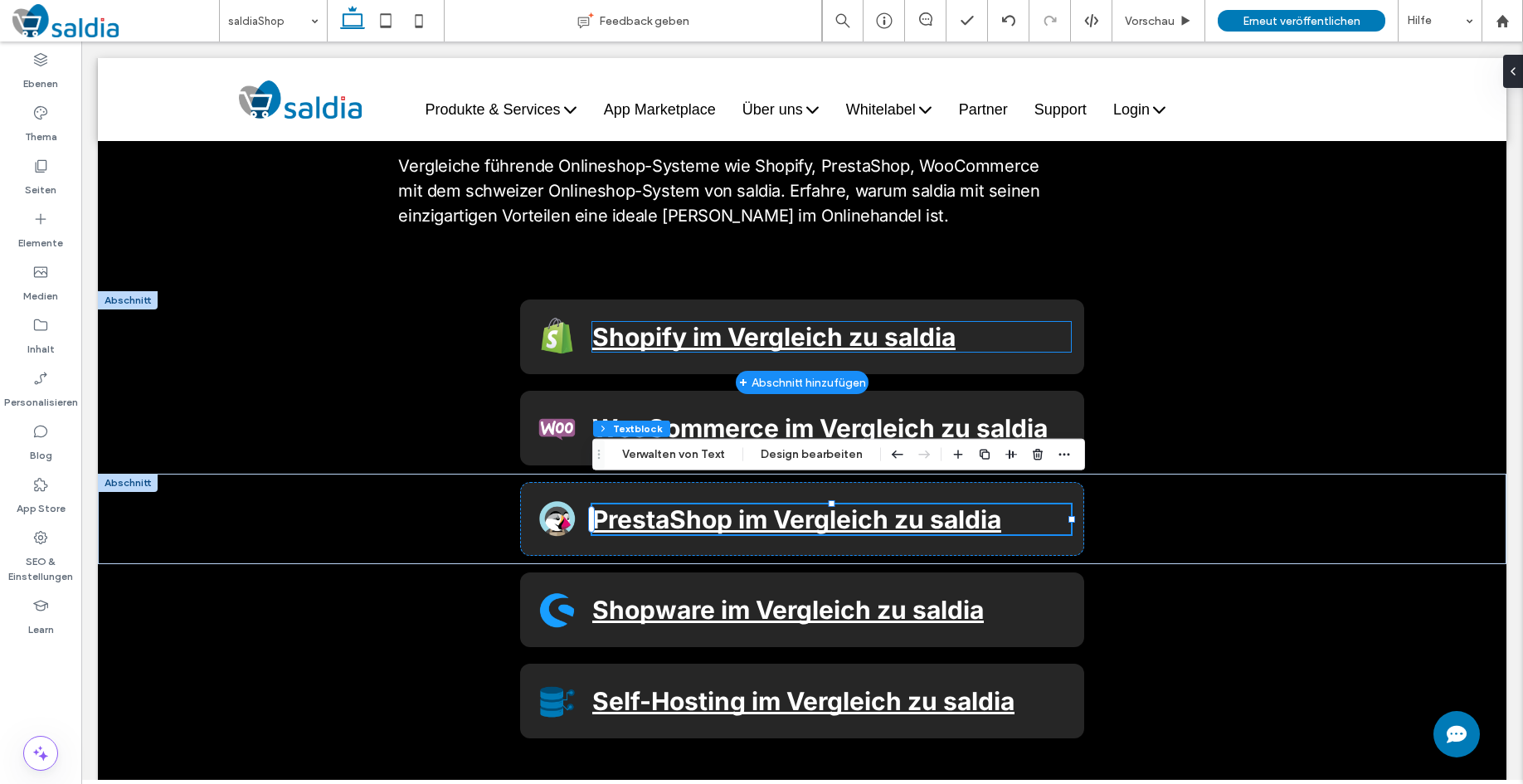
click at [783, 322] on link "Shopify im Vergleich zu saldia" at bounding box center [774, 337] width 364 height 29
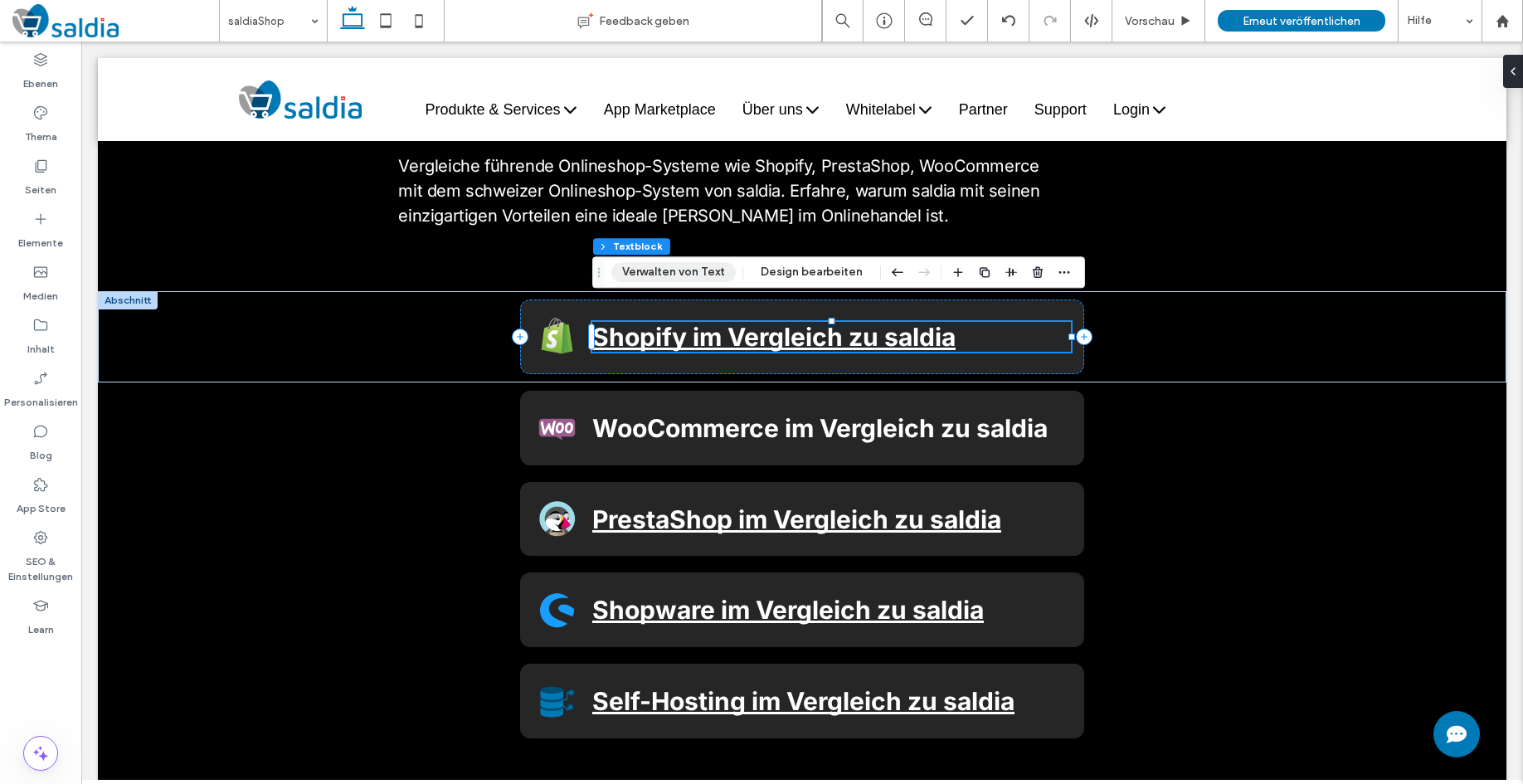
click at [701, 273] on button "Verwalten von Text" at bounding box center [673, 272] width 125 height 20
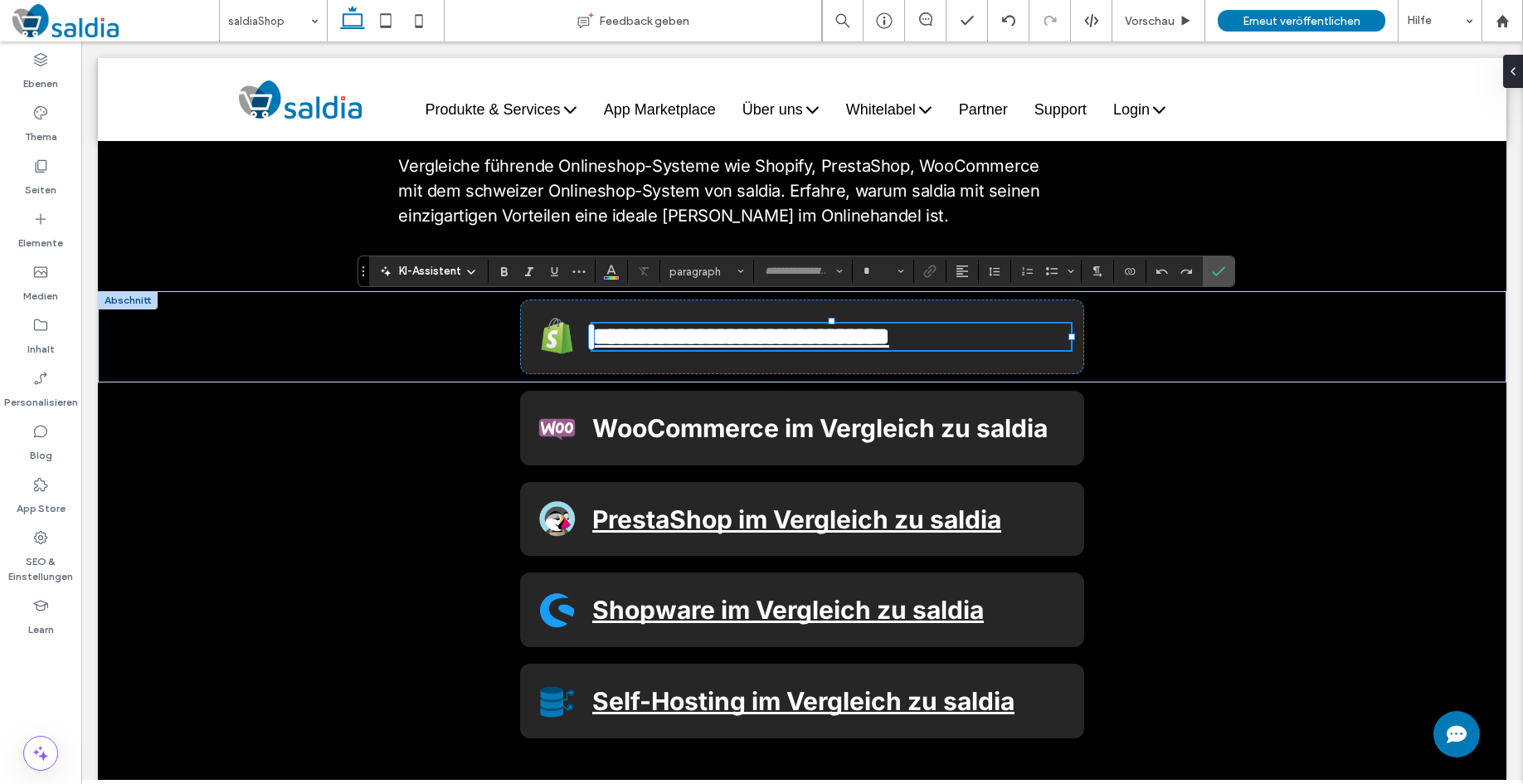
type input "*****"
type input "**"
click at [554, 271] on icon "Unterstreichen" at bounding box center [554, 271] width 14 height 14
click at [1221, 272] on icon "Bestätigen" at bounding box center [1219, 271] width 14 height 14
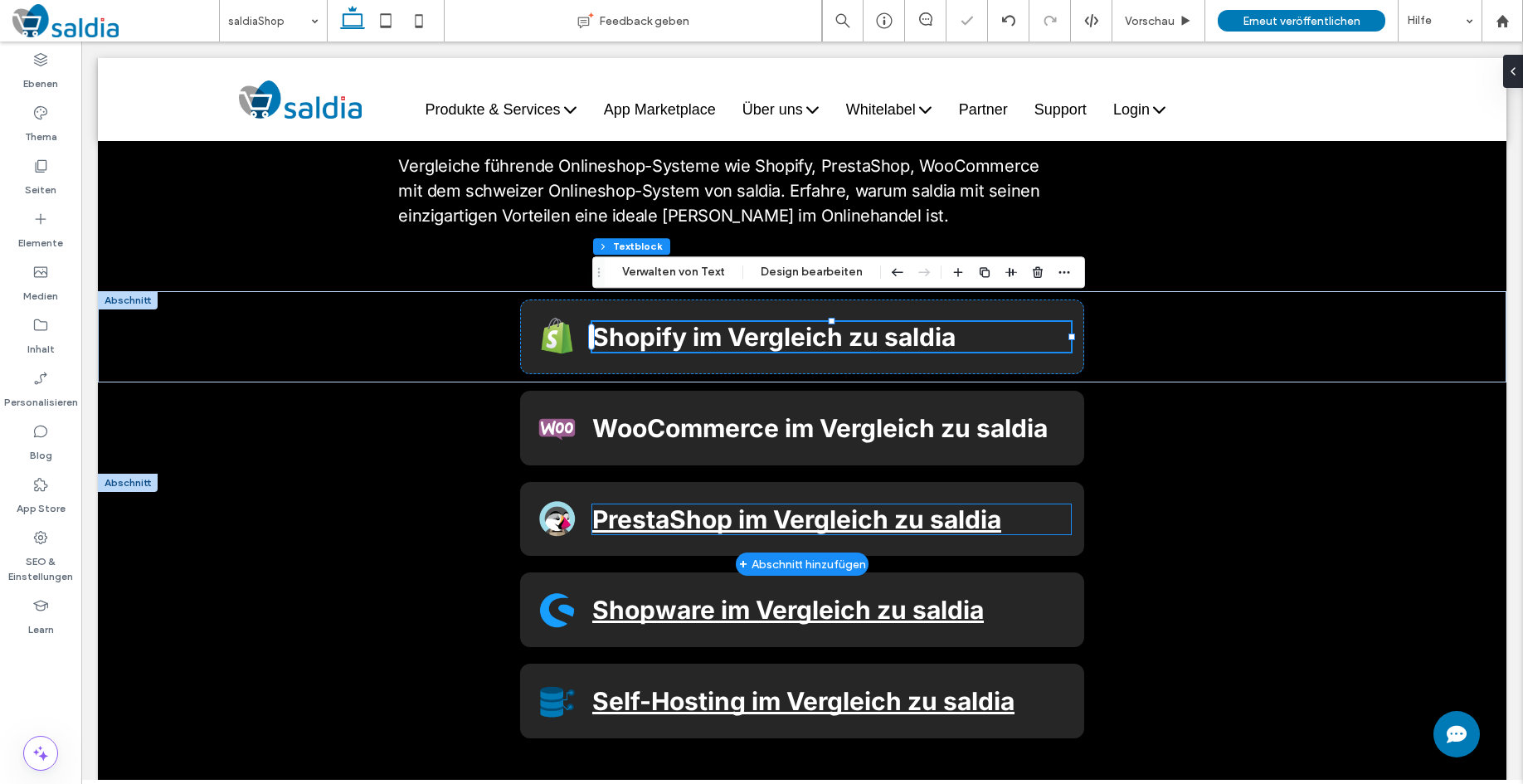
click at [653, 504] on span "PrestaShop im Vergleich zu saldia" at bounding box center [797, 519] width 409 height 29
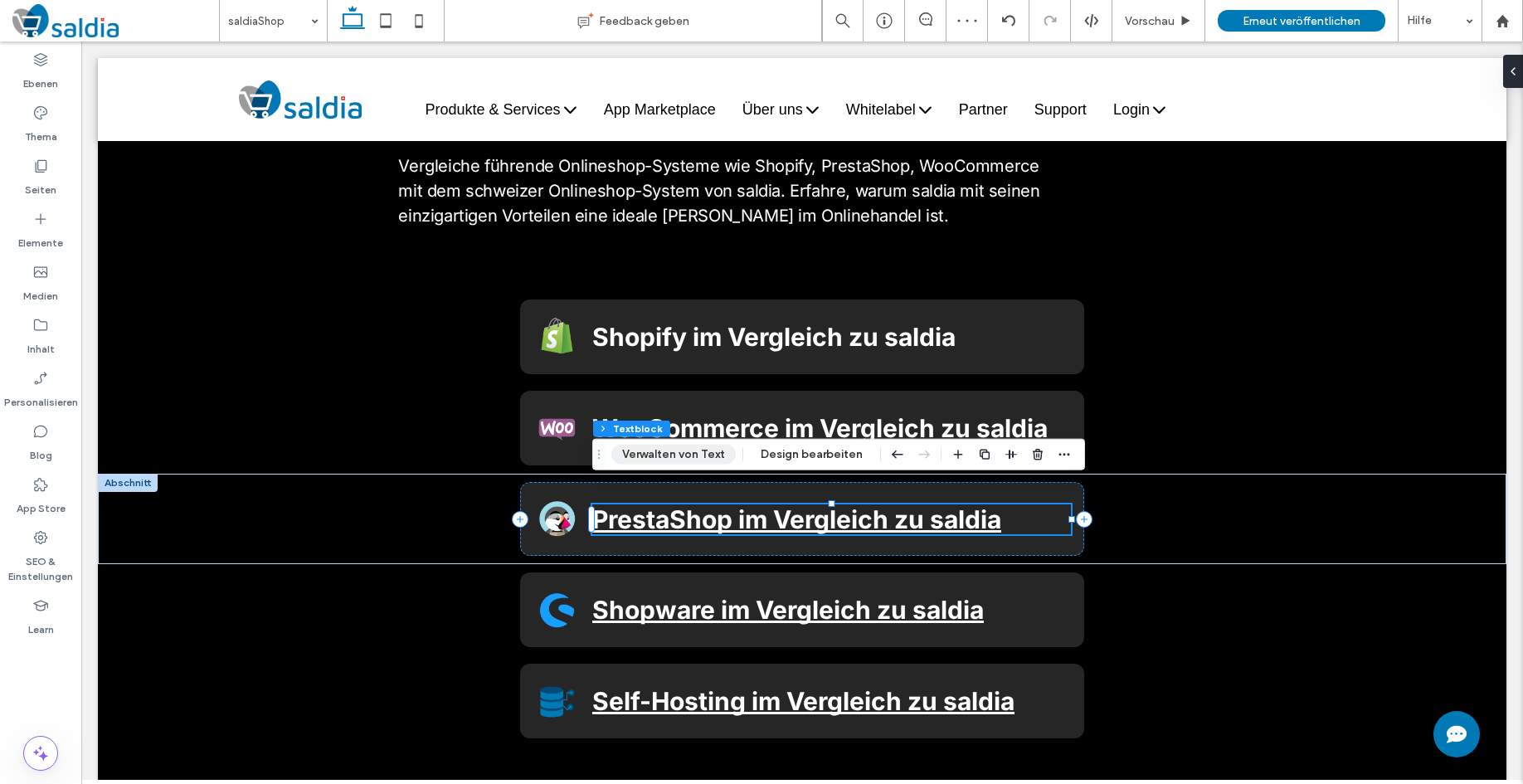
click at [655, 453] on button "Verwalten von Text" at bounding box center [673, 455] width 125 height 20
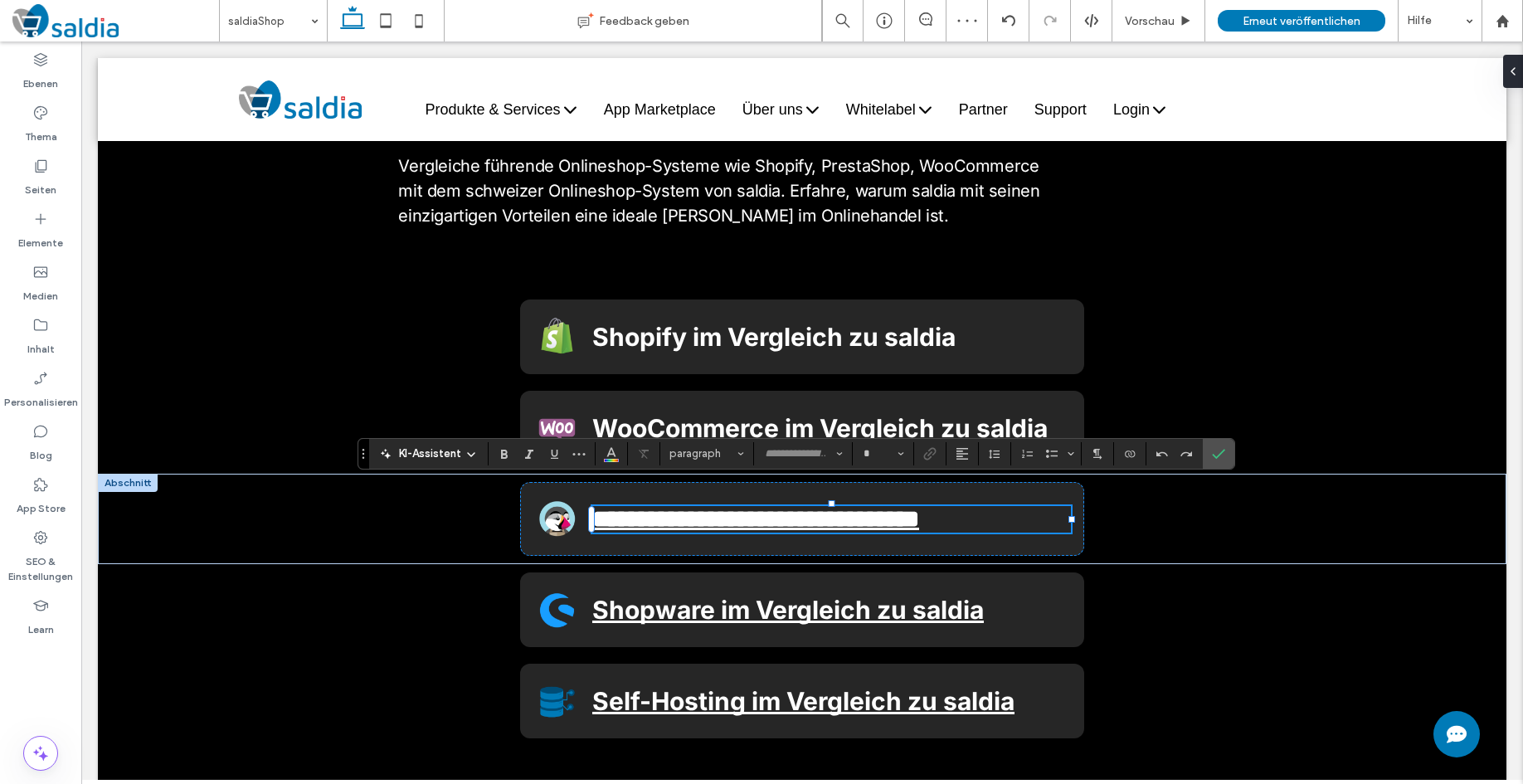
type input "*****"
type input "**"
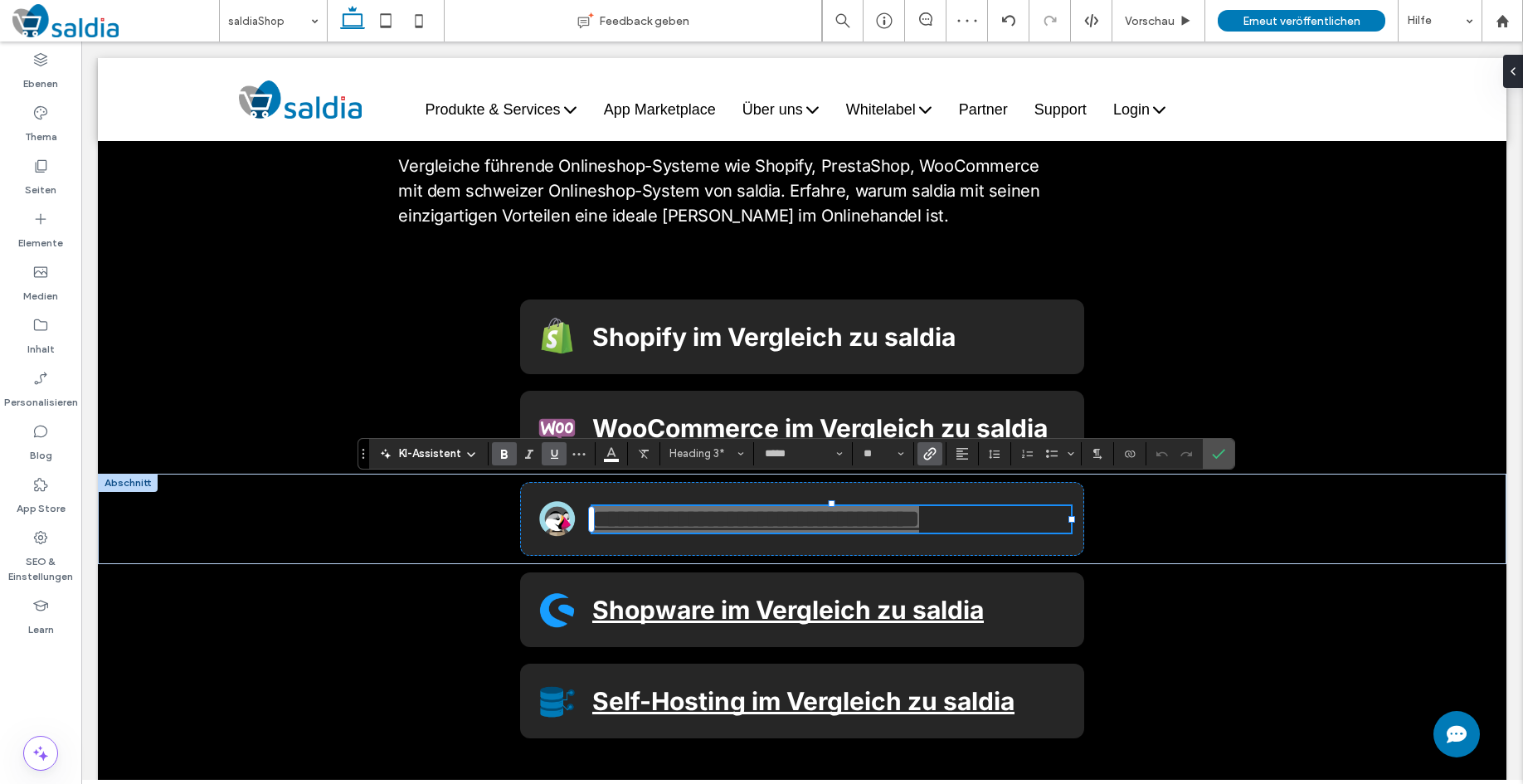
click at [937, 458] on label "Link" at bounding box center [930, 454] width 25 height 24
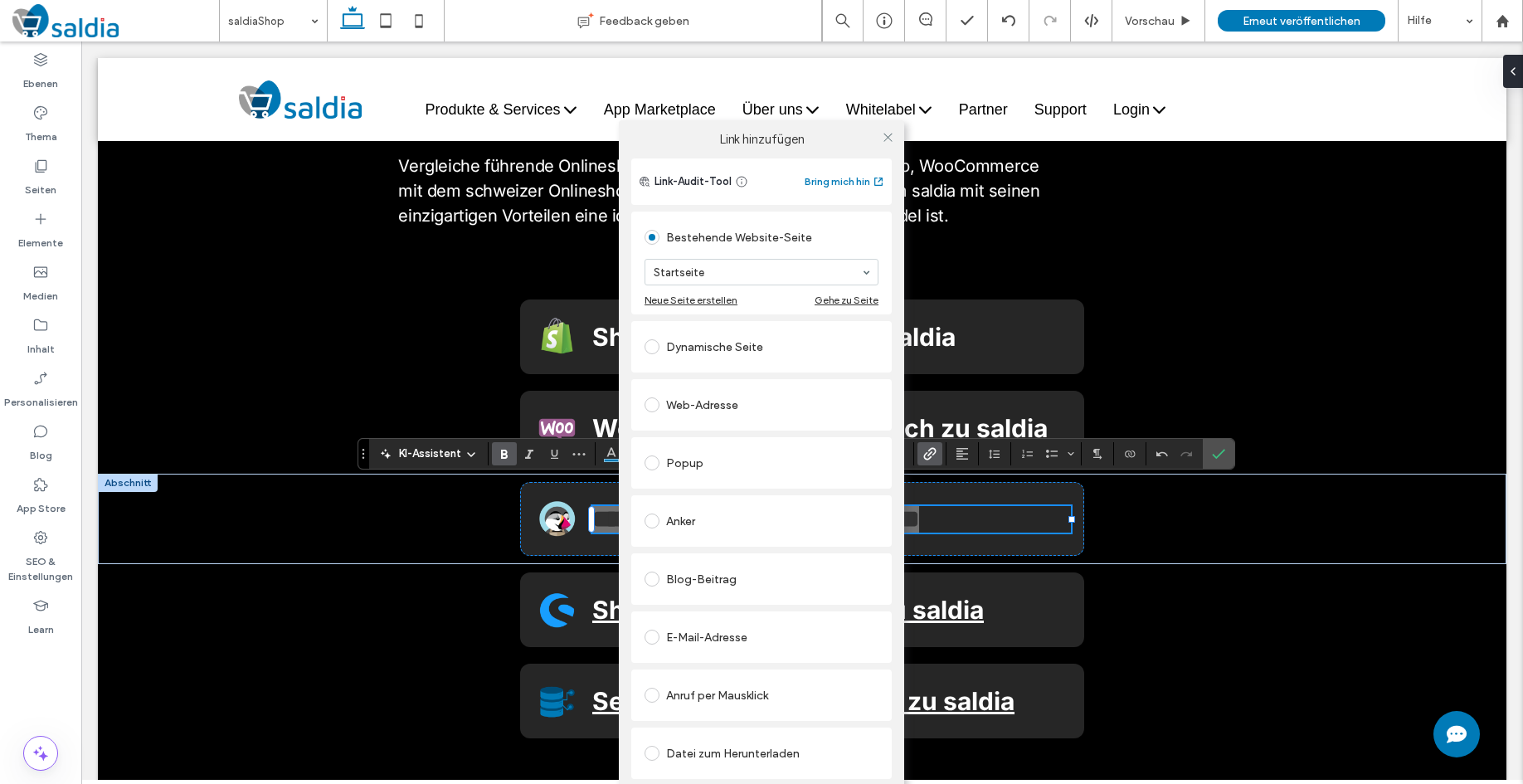
click at [650, 580] on span at bounding box center [651, 579] width 15 height 15
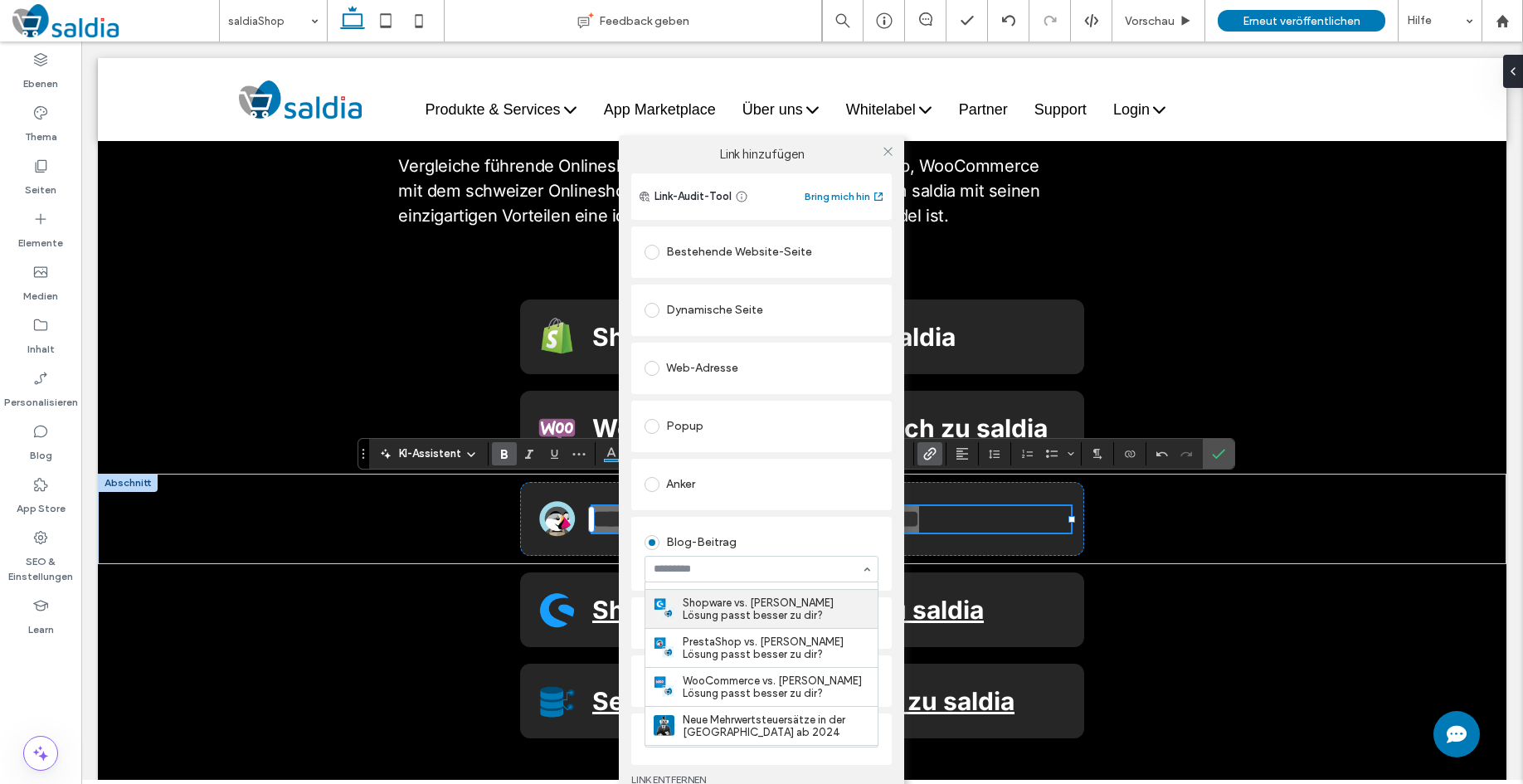
scroll to position [108, 0]
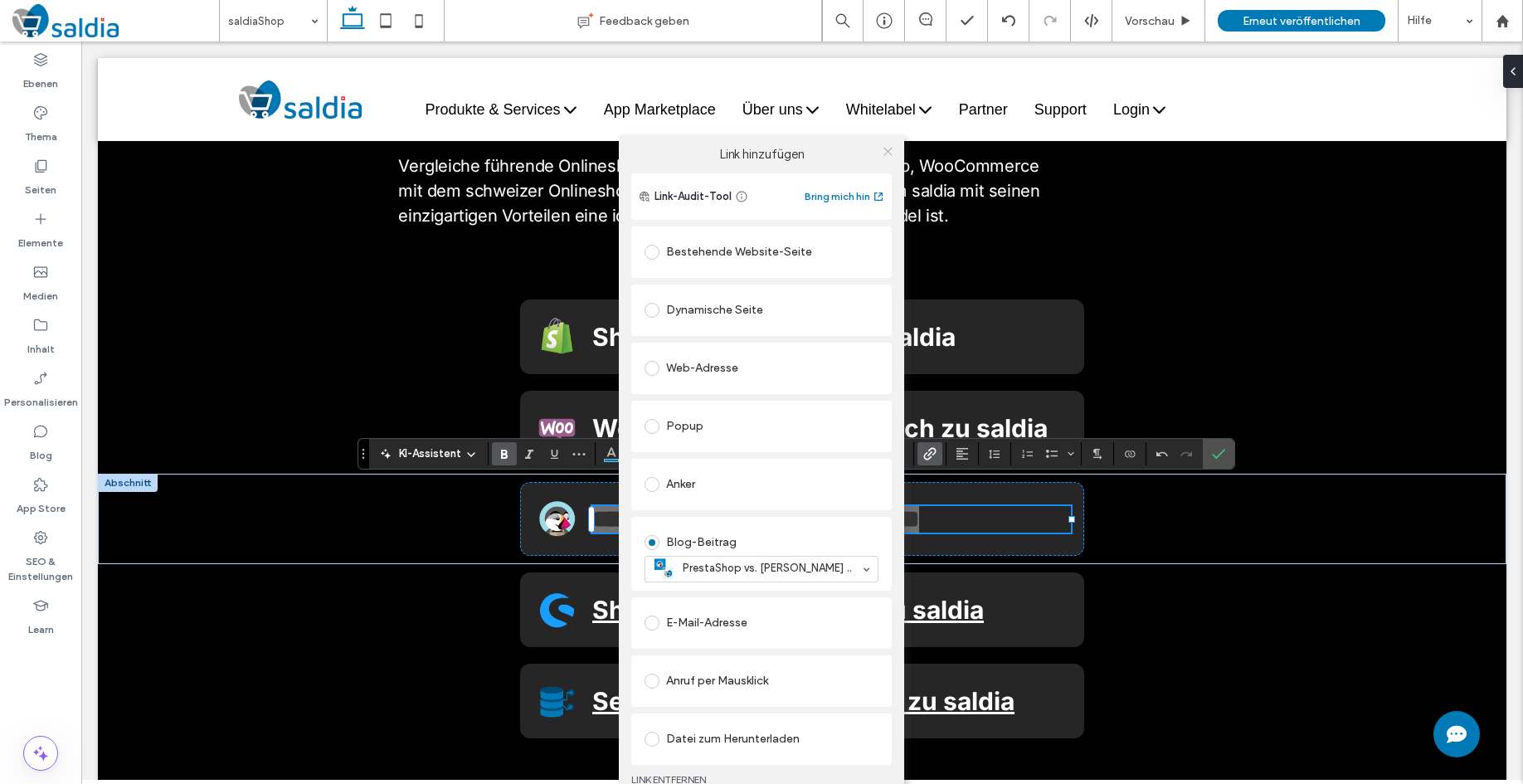
click at [886, 149] on use at bounding box center [887, 151] width 8 height 8
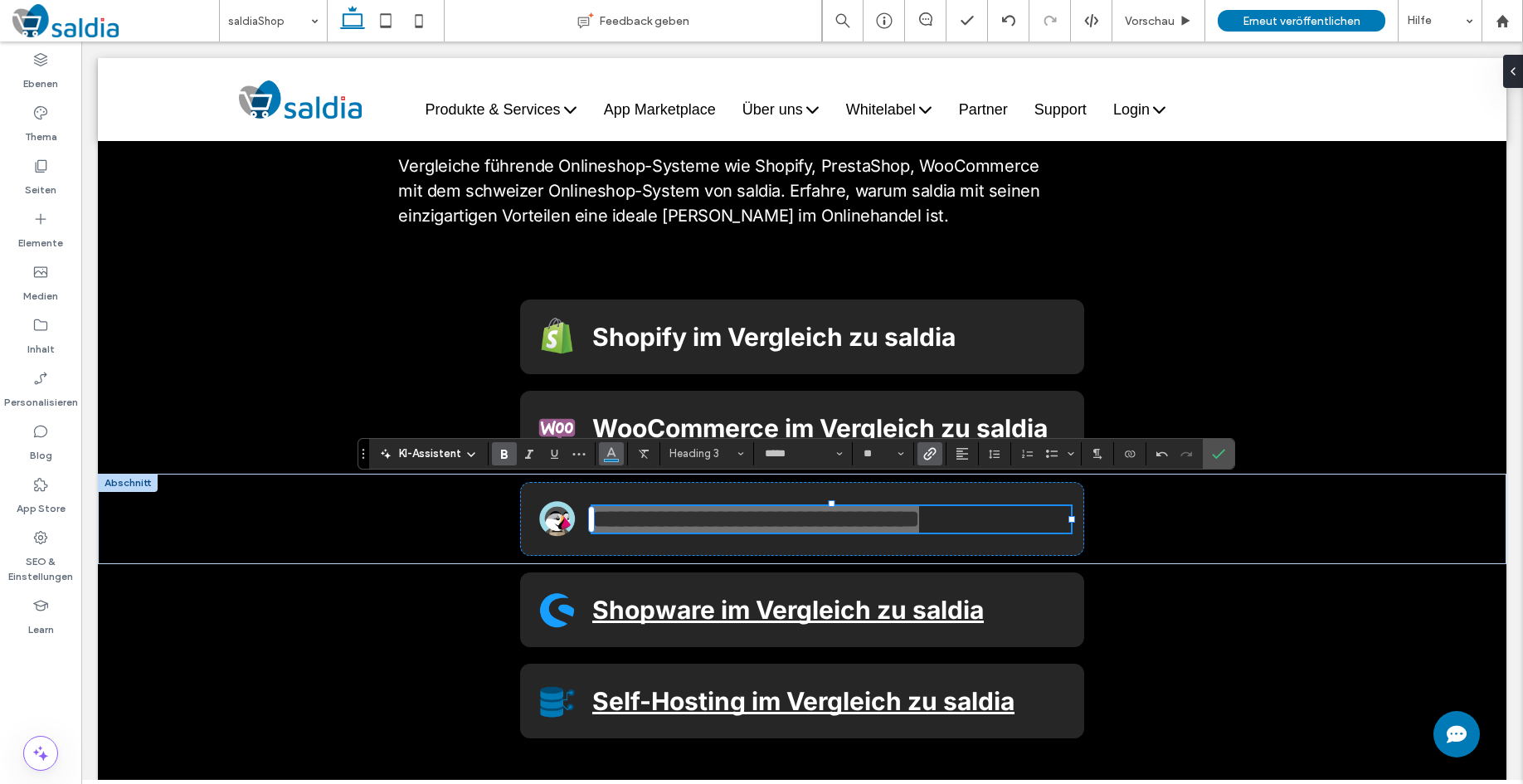
click at [611, 447] on use "Farbe" at bounding box center [610, 451] width 9 height 9
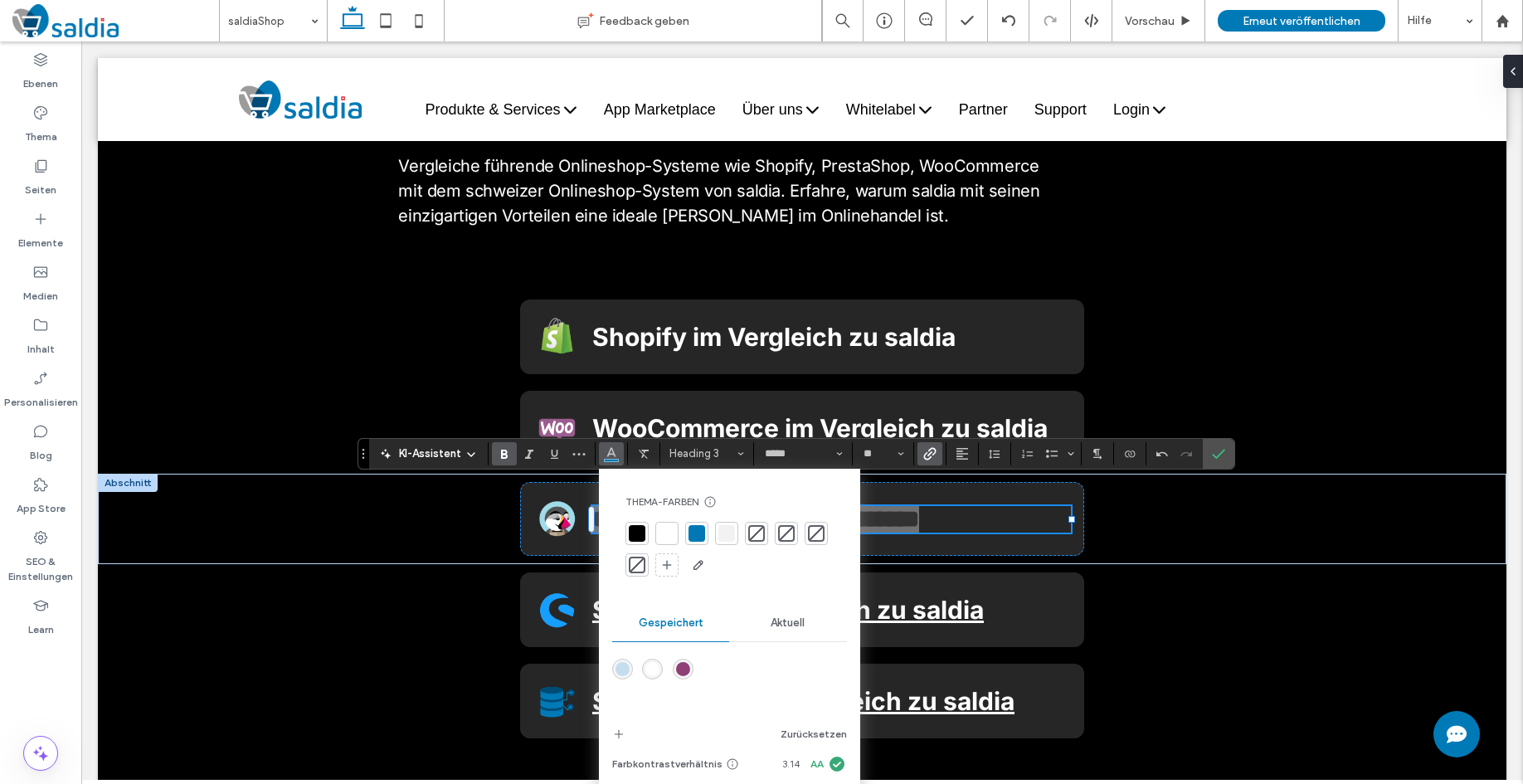
click at [665, 532] on div at bounding box center [666, 532] width 17 height 17
click at [553, 450] on icon "Unterstreichen" at bounding box center [554, 454] width 14 height 14
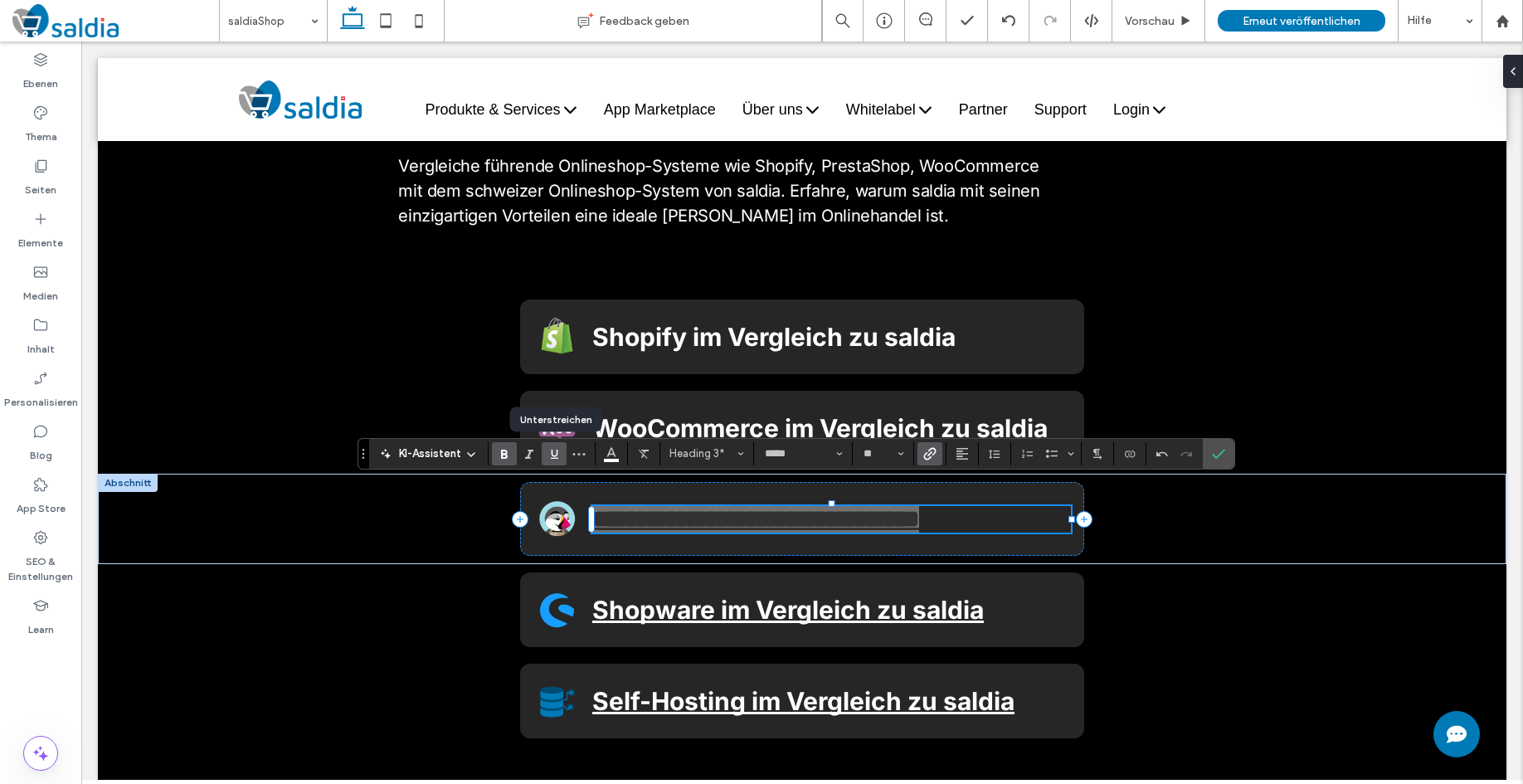
click at [553, 451] on icon "Unterstreichen" at bounding box center [554, 454] width 14 height 14
click at [1223, 456] on icon "Bestätigen" at bounding box center [1219, 454] width 14 height 14
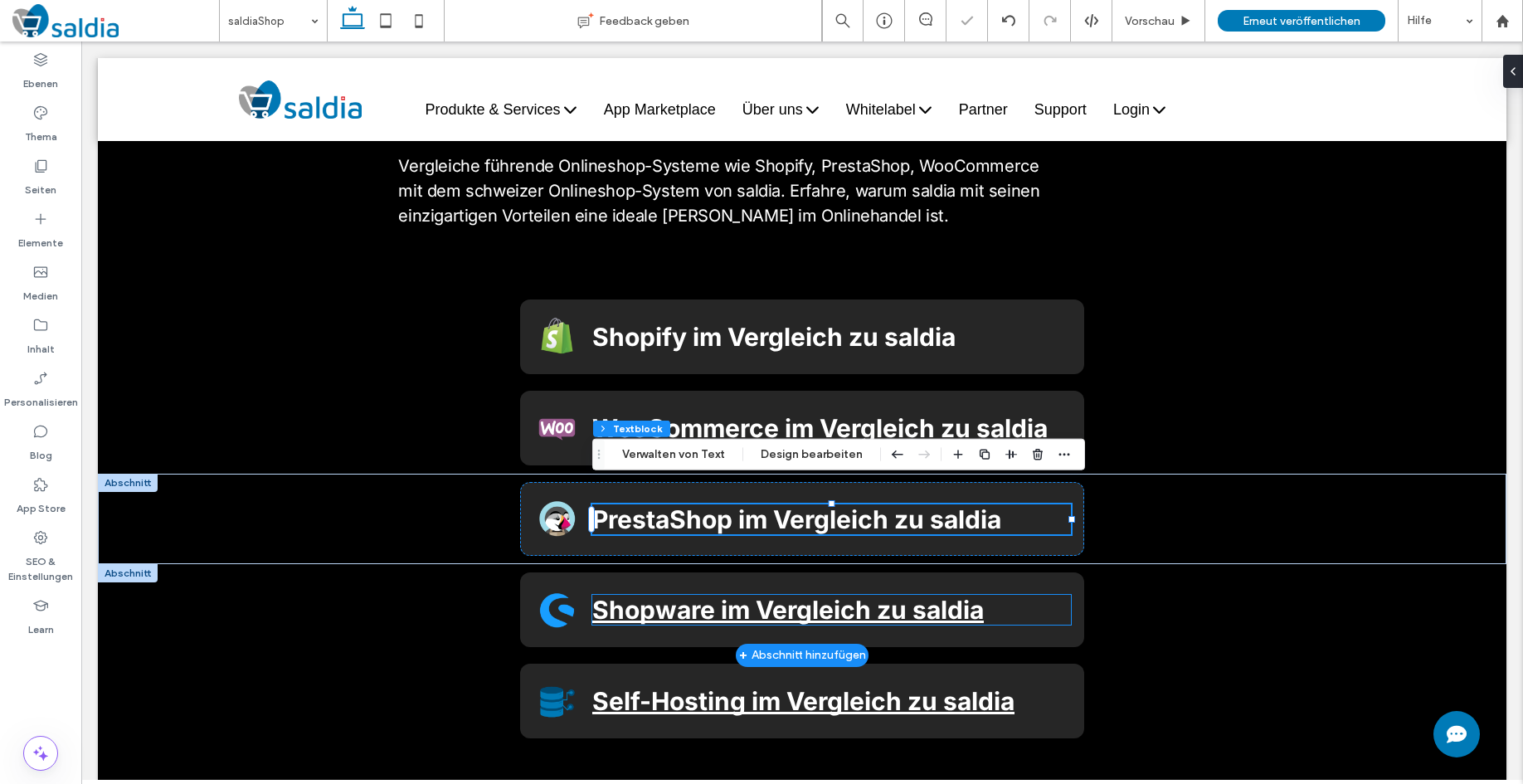
click at [863, 594] on span "Shopware im Vergleich zu saldia" at bounding box center [788, 609] width 392 height 29
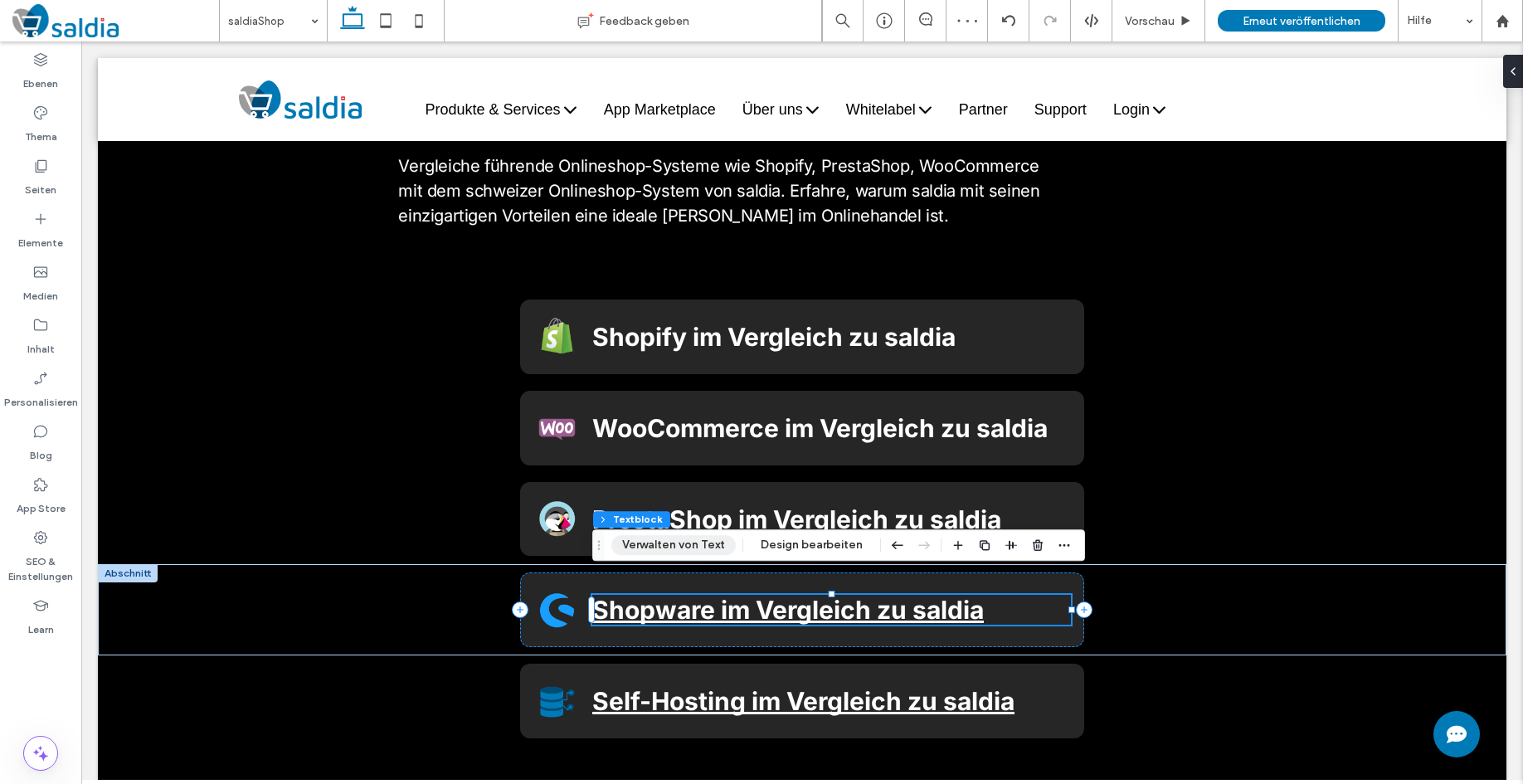
click at [685, 546] on button "Verwalten von Text" at bounding box center [673, 545] width 125 height 20
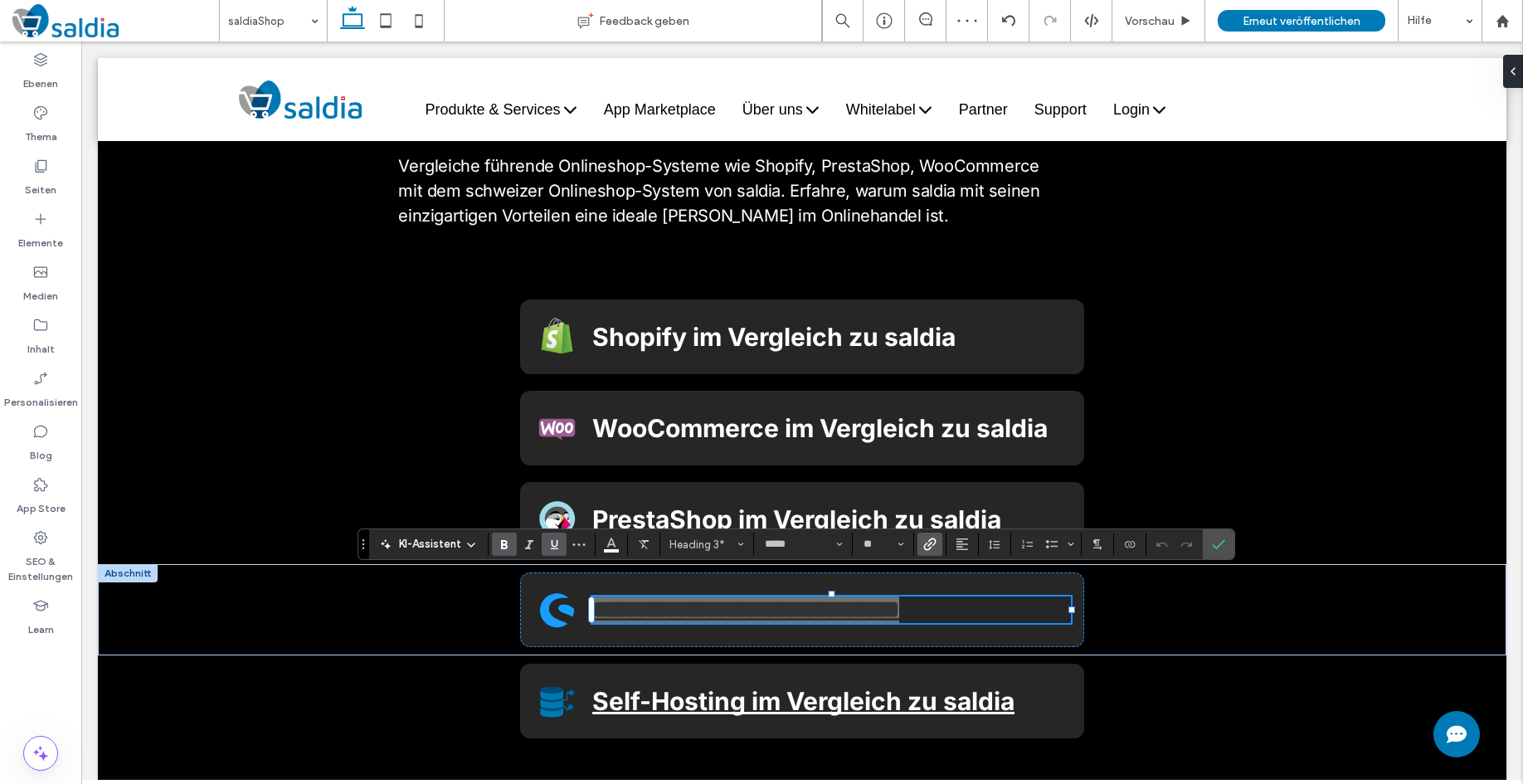
click at [930, 546] on icon "Link" at bounding box center [931, 544] width 14 height 14
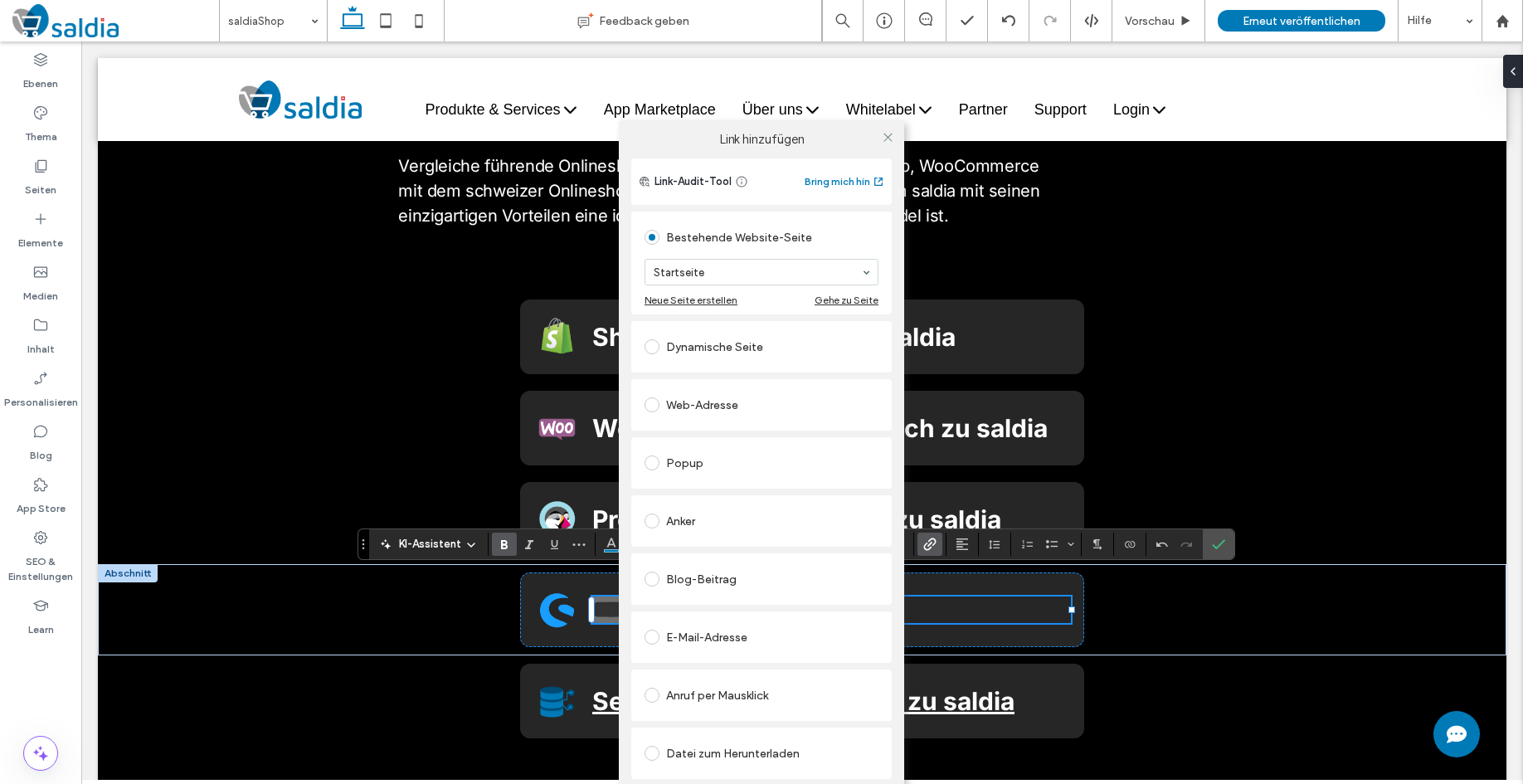
click at [650, 580] on span at bounding box center [651, 579] width 15 height 15
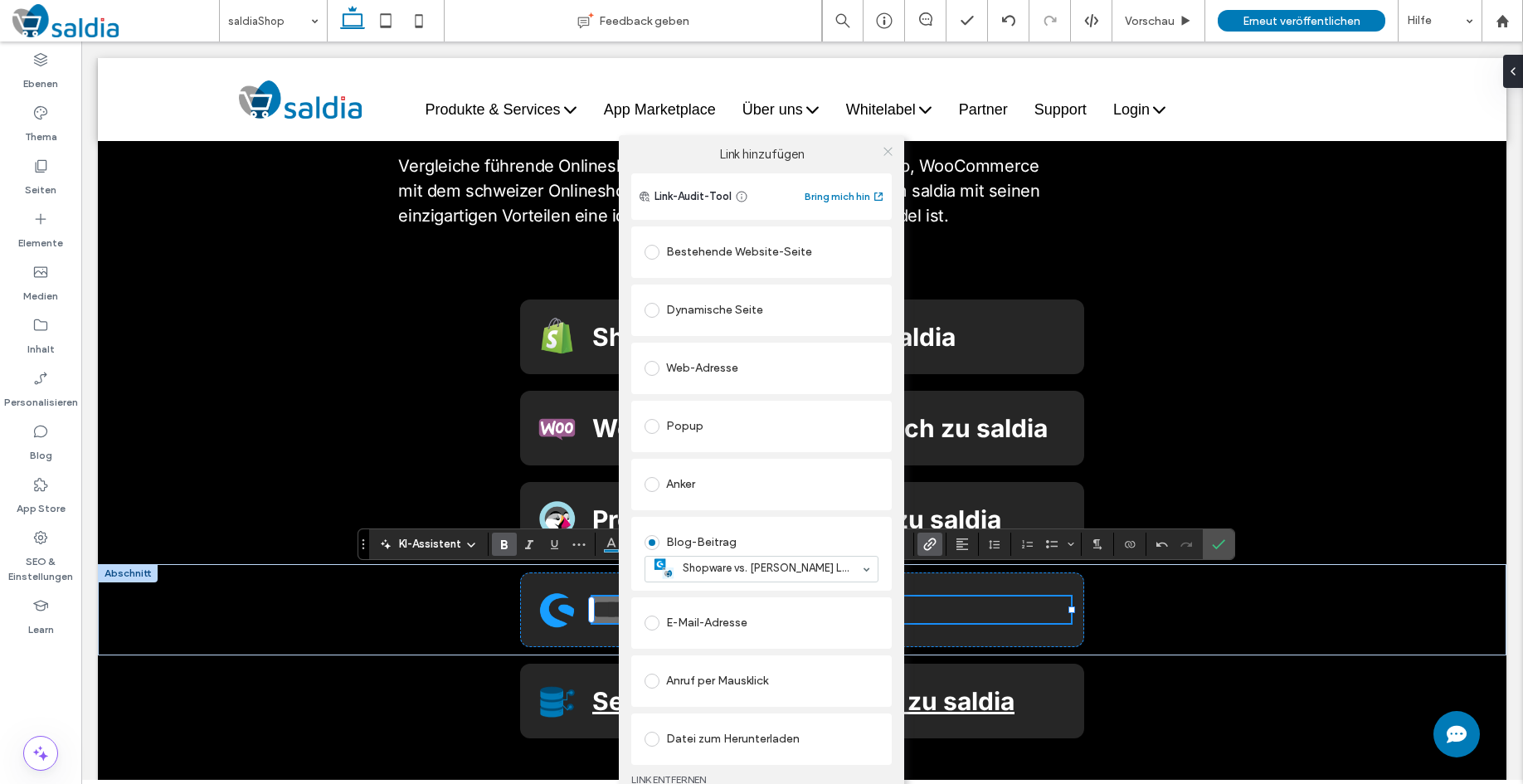
click at [890, 148] on use at bounding box center [887, 151] width 8 height 8
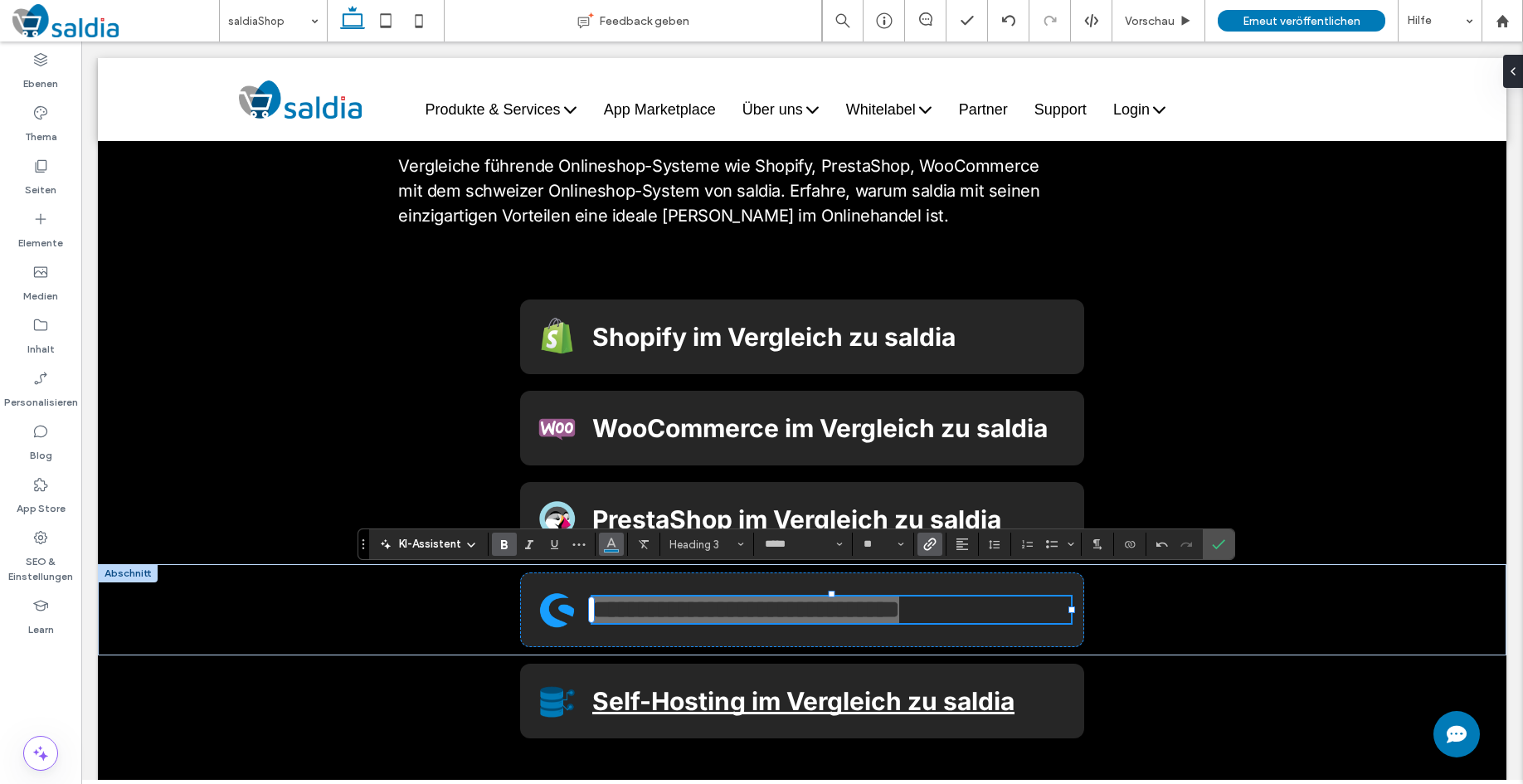
click at [621, 540] on button "Farbe" at bounding box center [611, 544] width 25 height 24
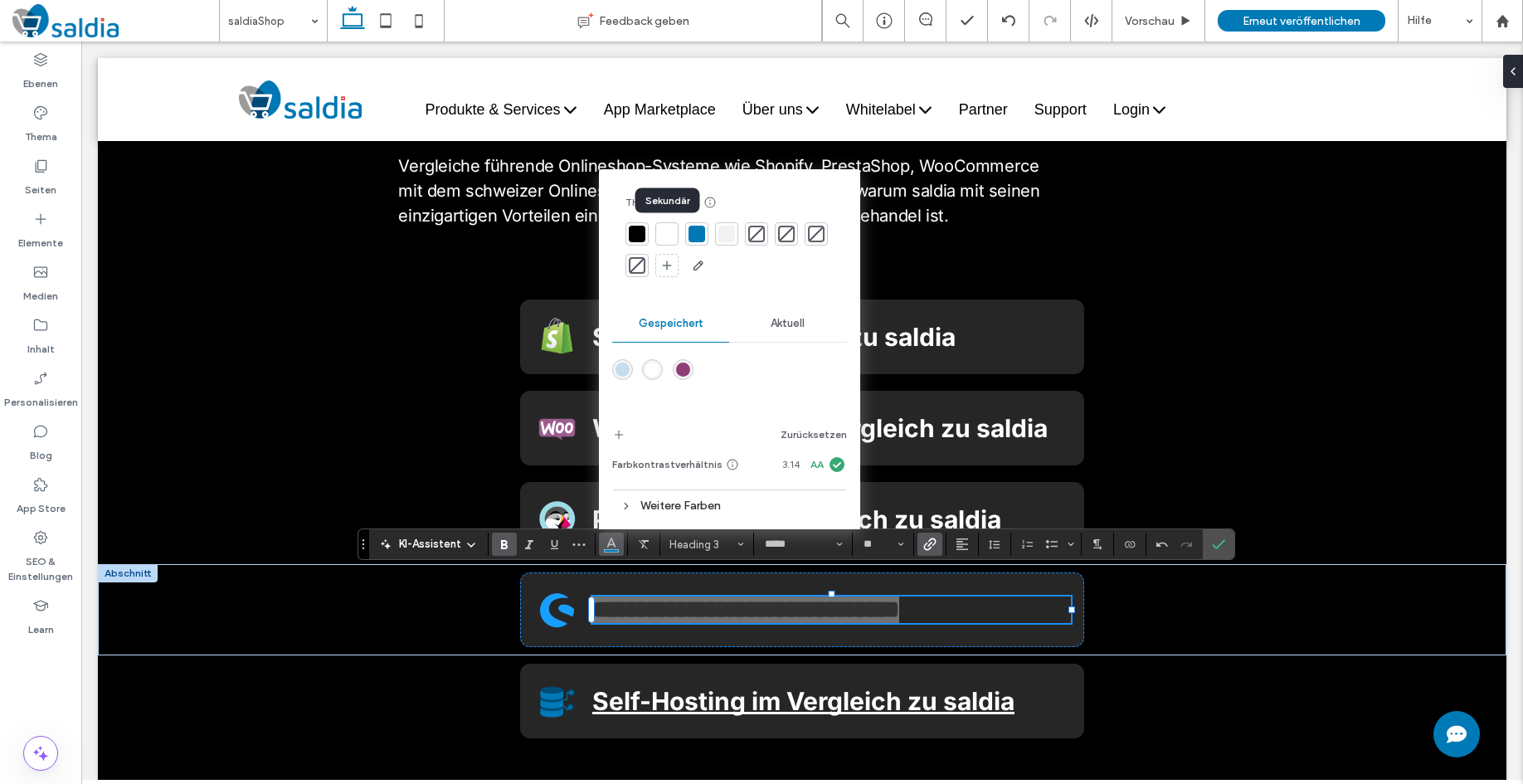
click at [667, 236] on div at bounding box center [666, 234] width 17 height 17
click at [556, 548] on use "Unterstreichen" at bounding box center [555, 544] width 8 height 9
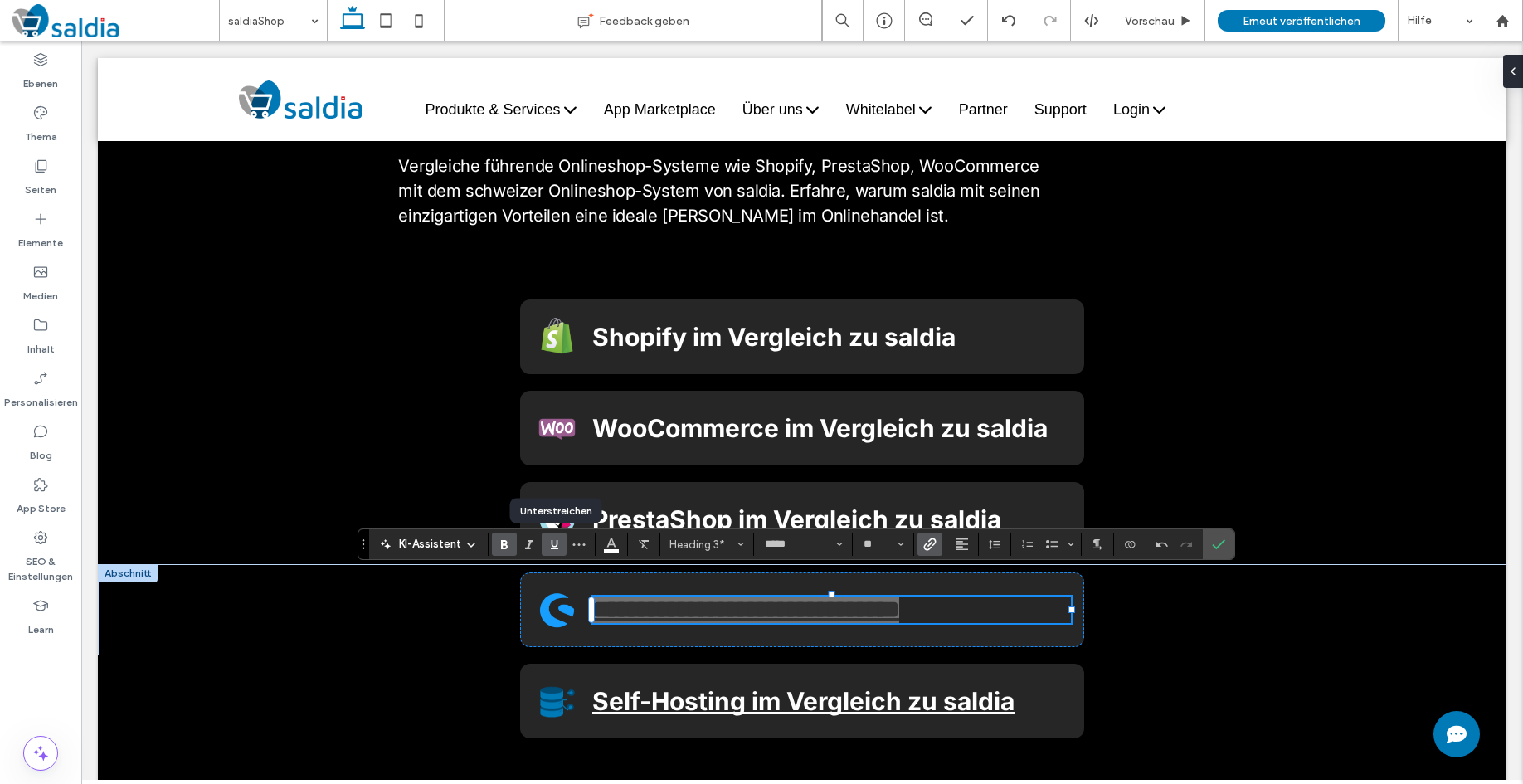
click at [556, 548] on use "Unterstreichen" at bounding box center [555, 544] width 8 height 9
click at [1222, 543] on use "Bestätigen" at bounding box center [1219, 545] width 14 height 10
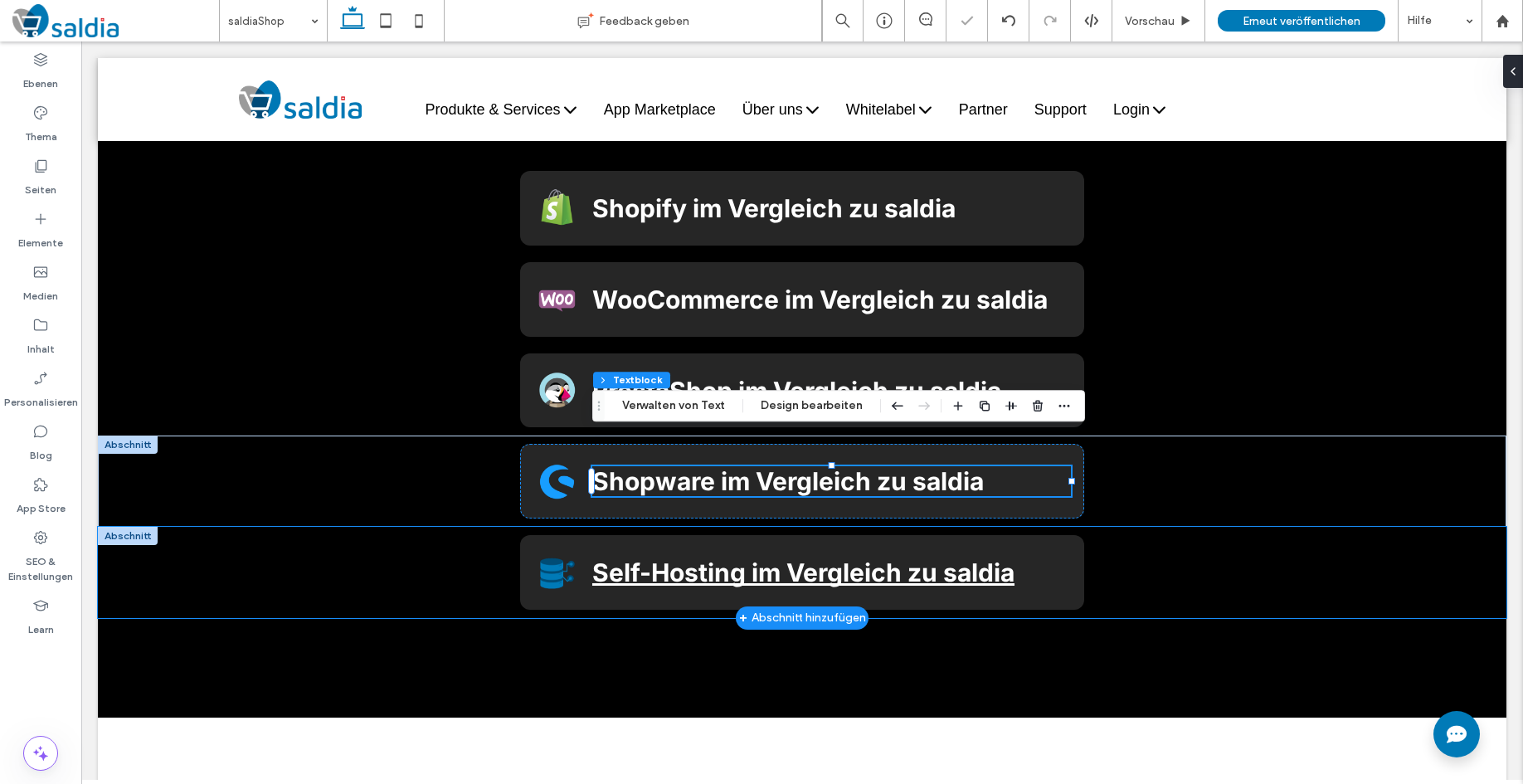
scroll to position [5735, 0]
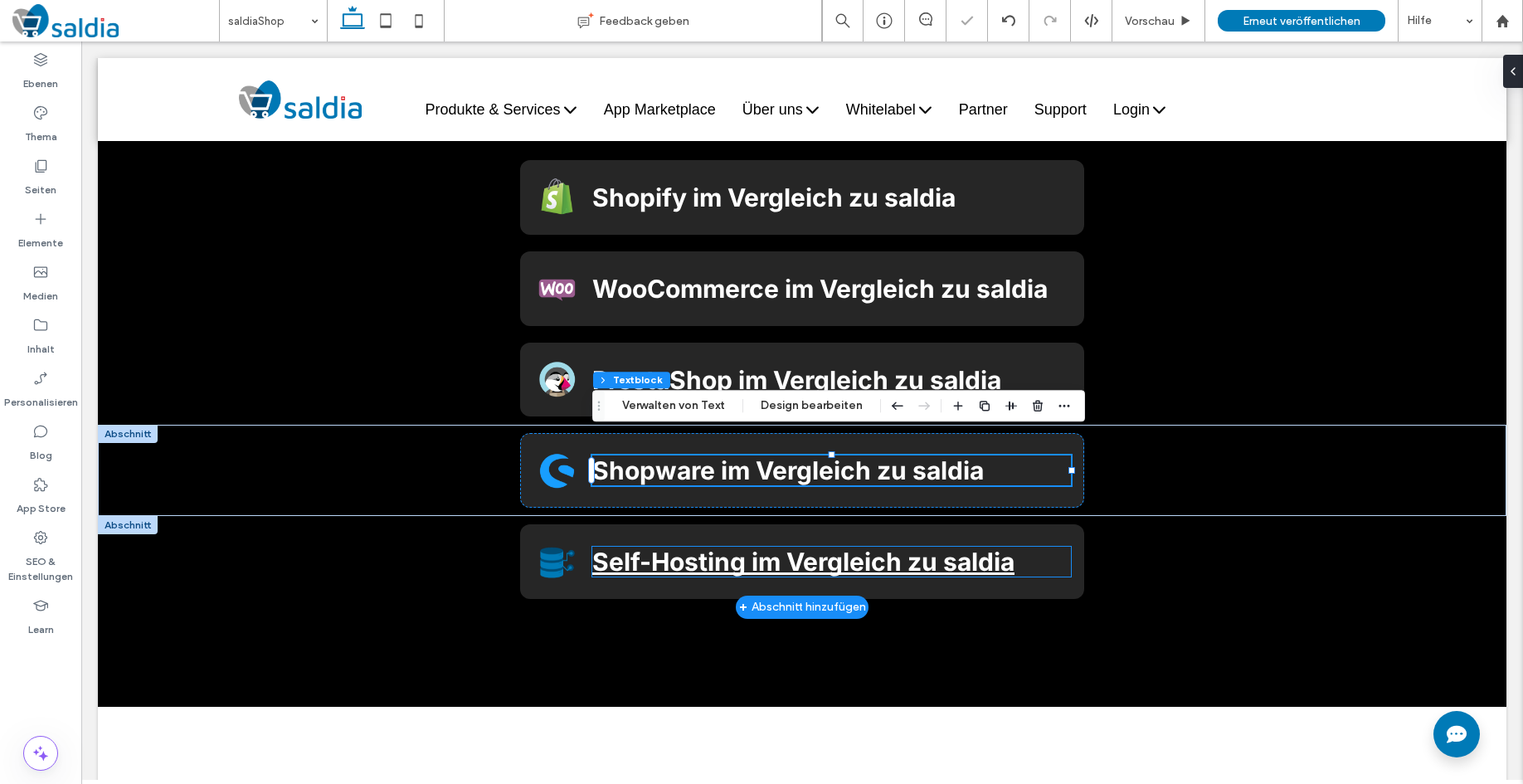
click at [850, 546] on span "Self-Hosting im Vergleich zu saldia" at bounding box center [804, 561] width 423 height 29
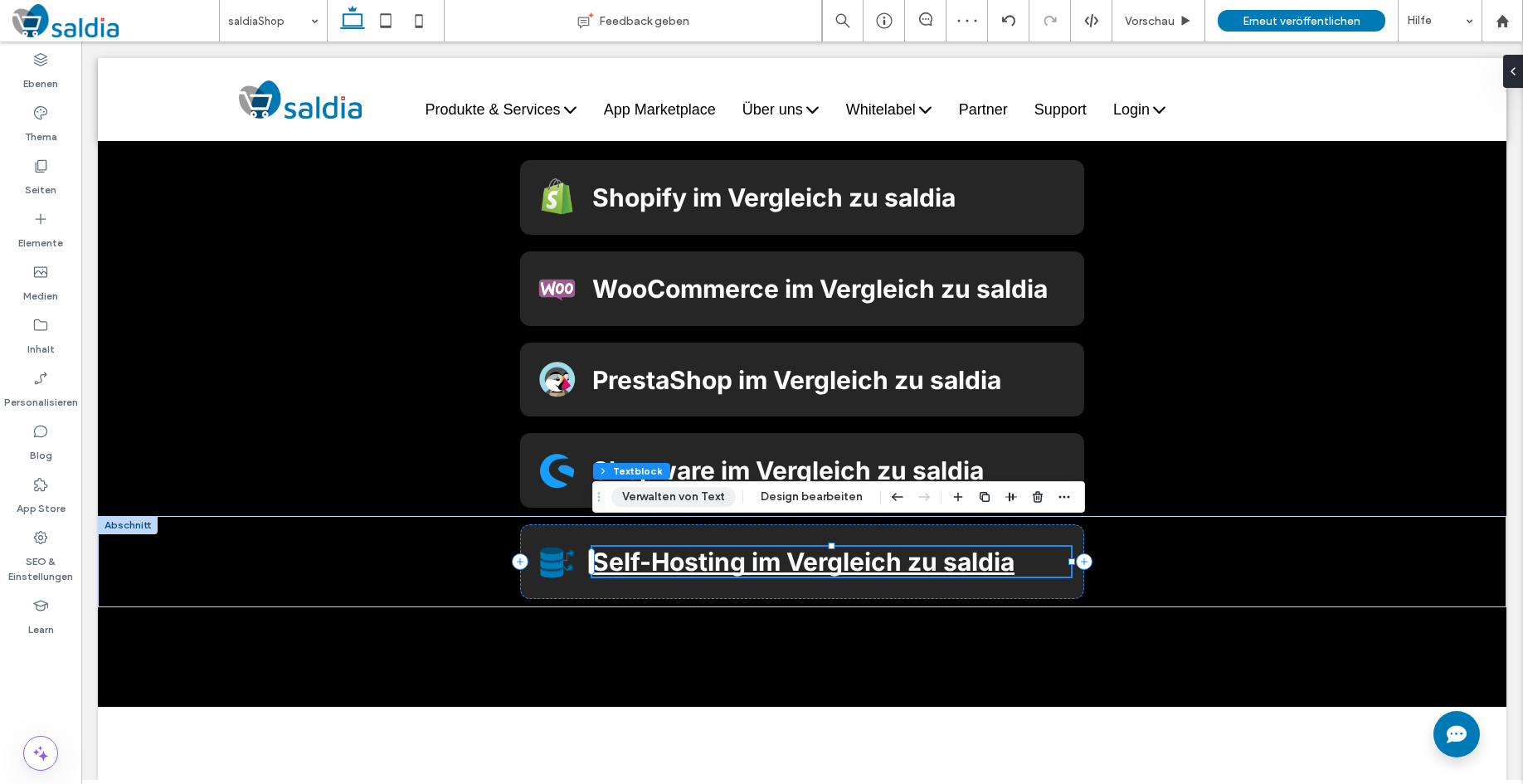
click at [693, 498] on button "Verwalten von Text" at bounding box center [673, 497] width 125 height 20
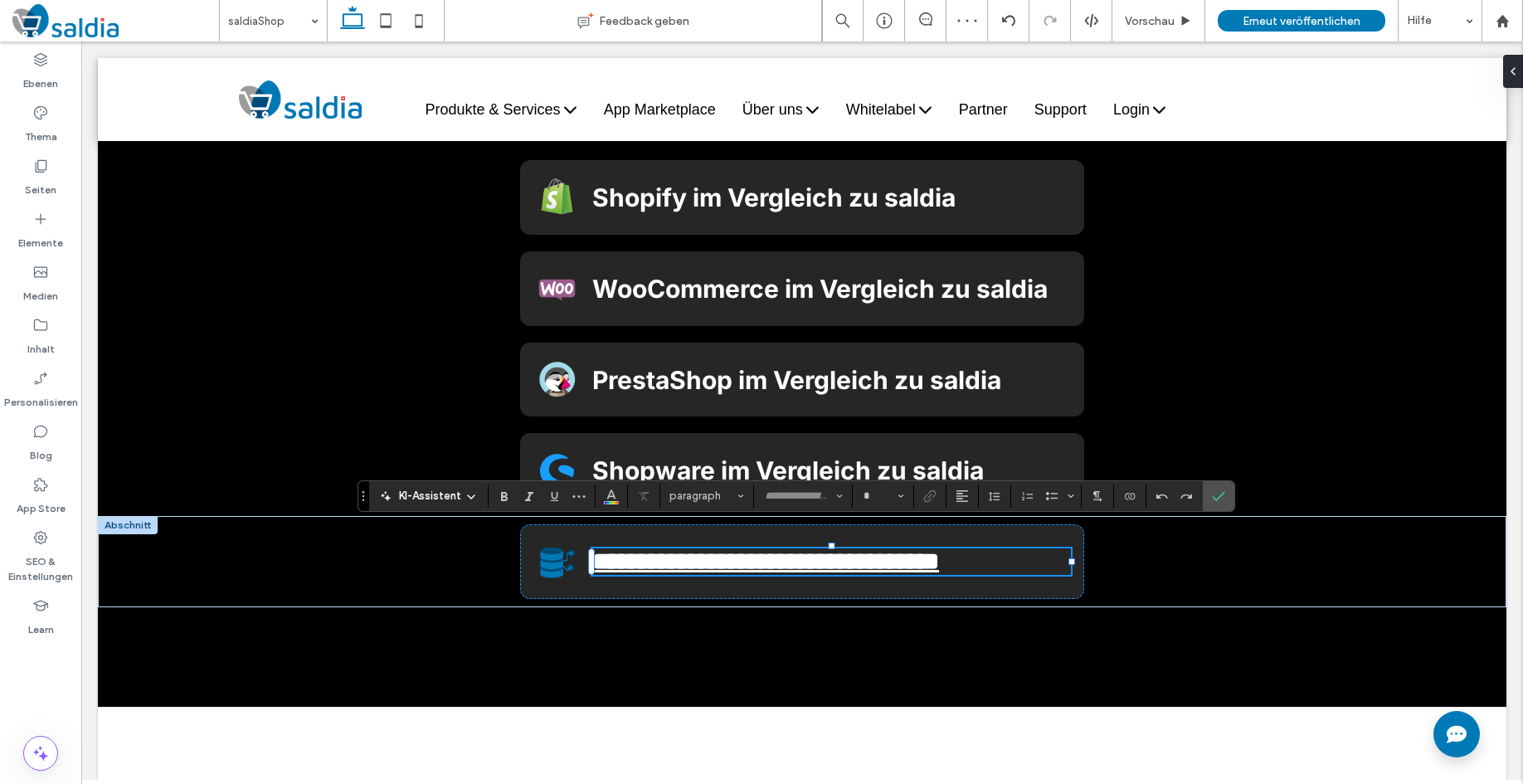
type input "*****"
type input "**"
click at [925, 499] on icon "Link" at bounding box center [931, 496] width 14 height 14
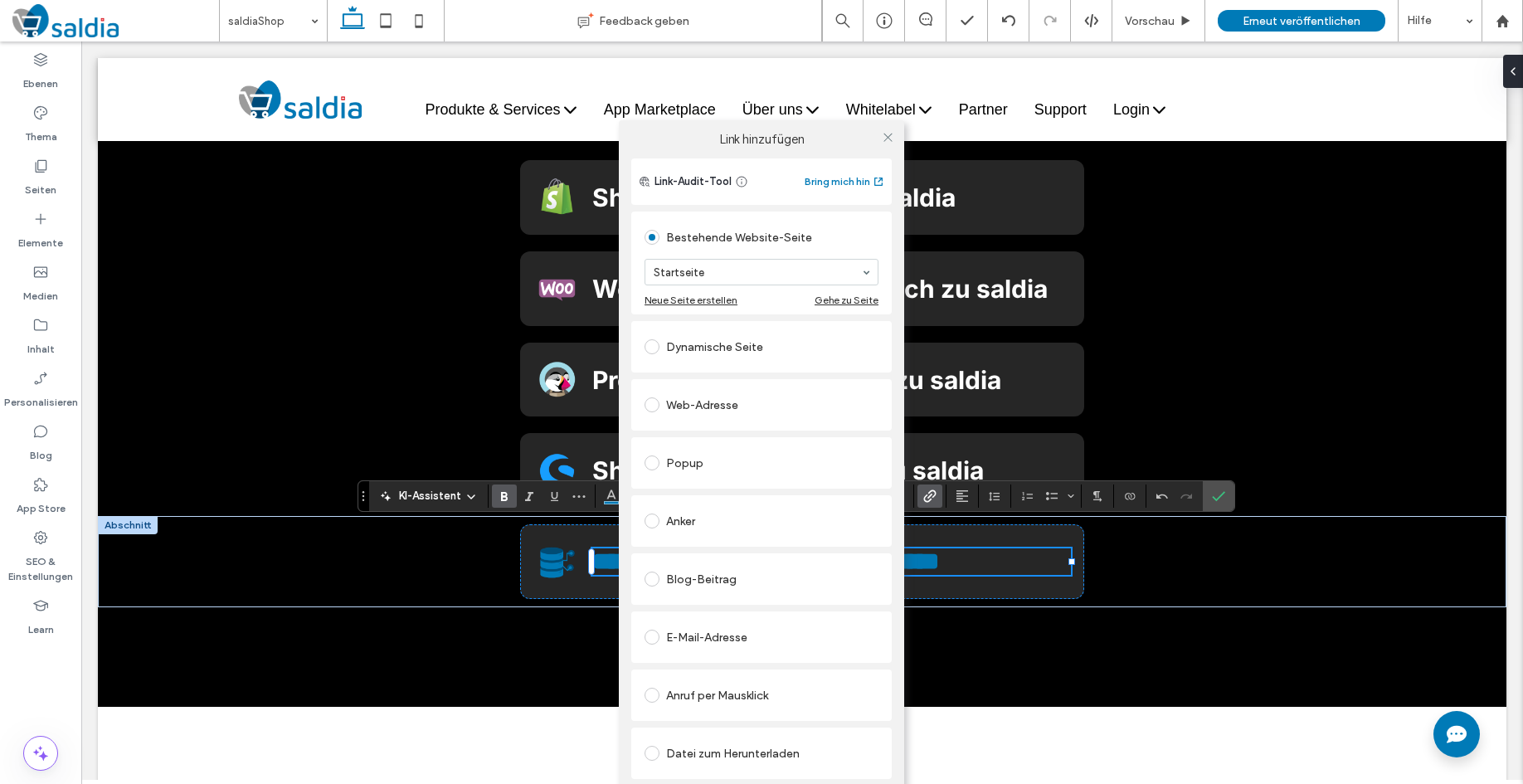
click at [652, 575] on span at bounding box center [651, 579] width 15 height 15
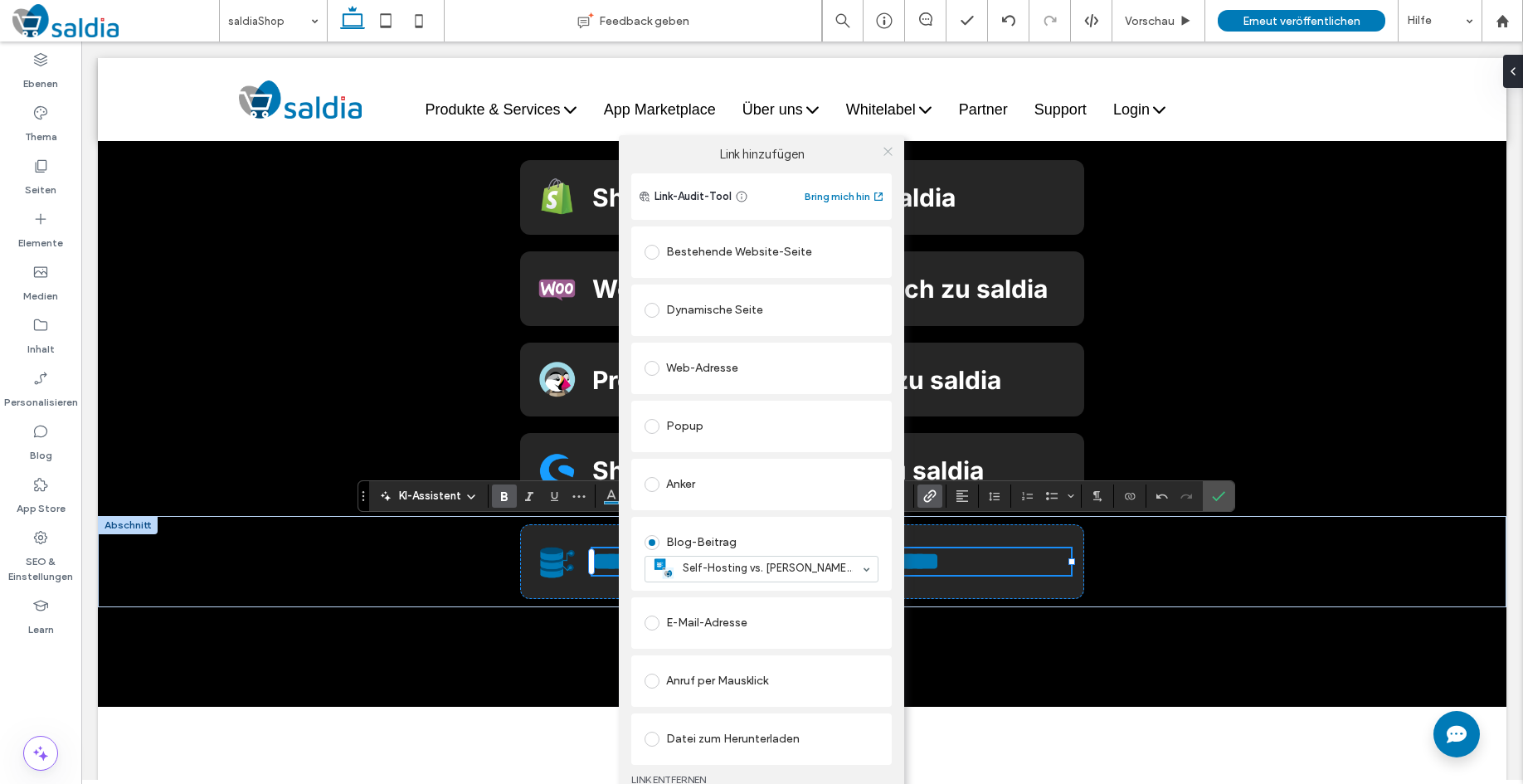
click at [891, 153] on icon at bounding box center [888, 151] width 13 height 13
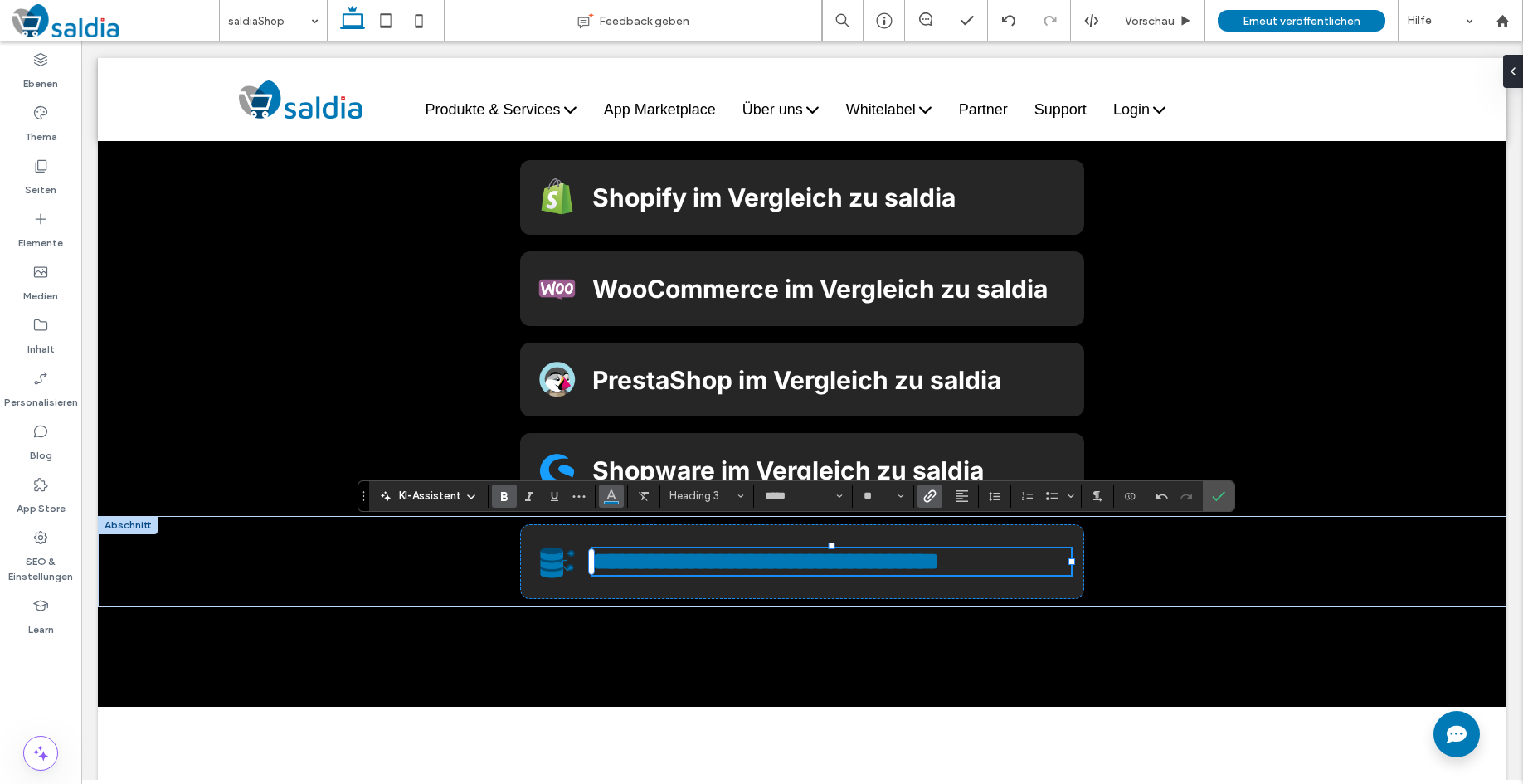
click at [608, 504] on span "Farbe" at bounding box center [612, 494] width 14 height 22
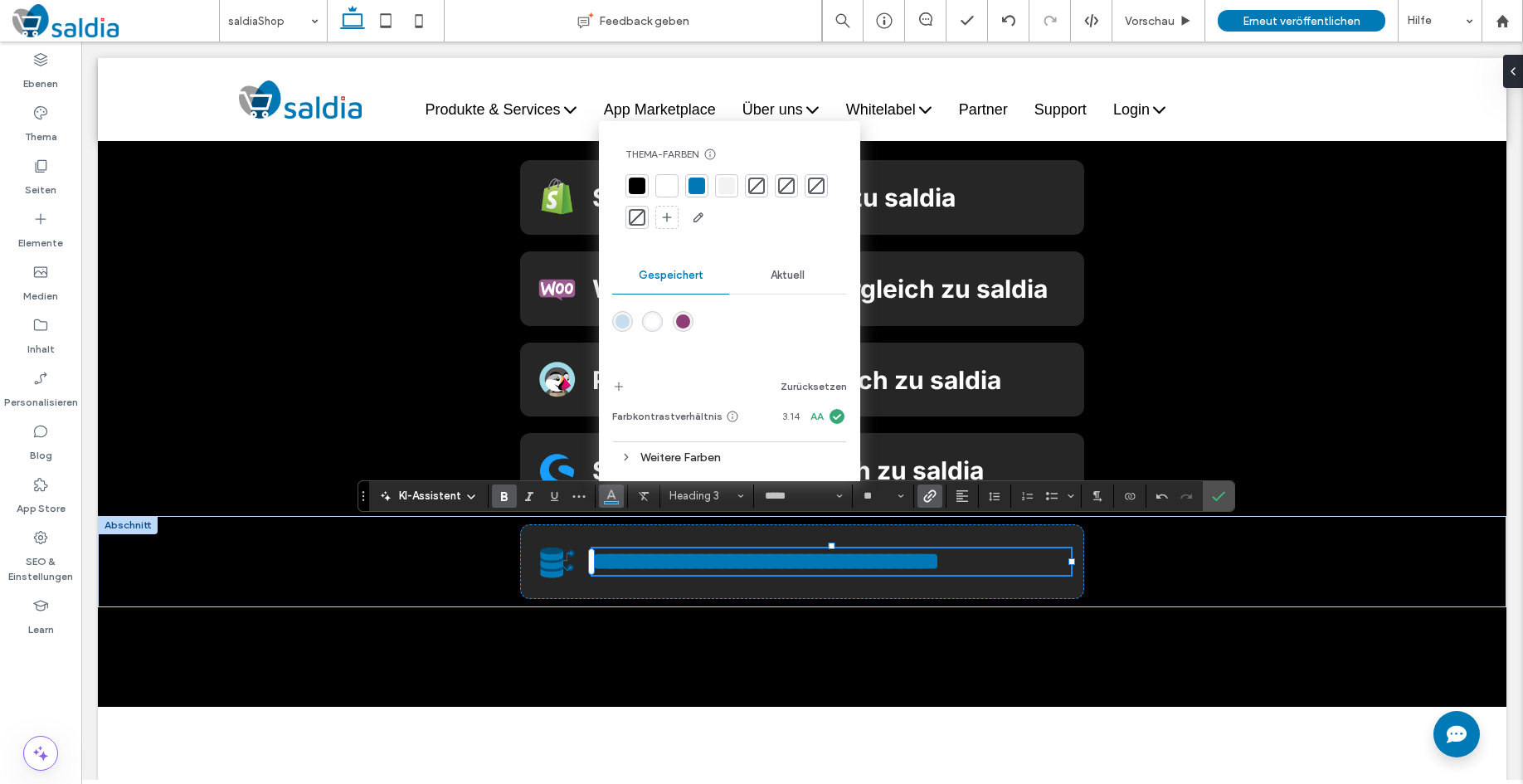
click at [669, 190] on div at bounding box center [666, 186] width 17 height 17
click at [553, 495] on icon "Unterstreichen" at bounding box center [554, 496] width 14 height 14
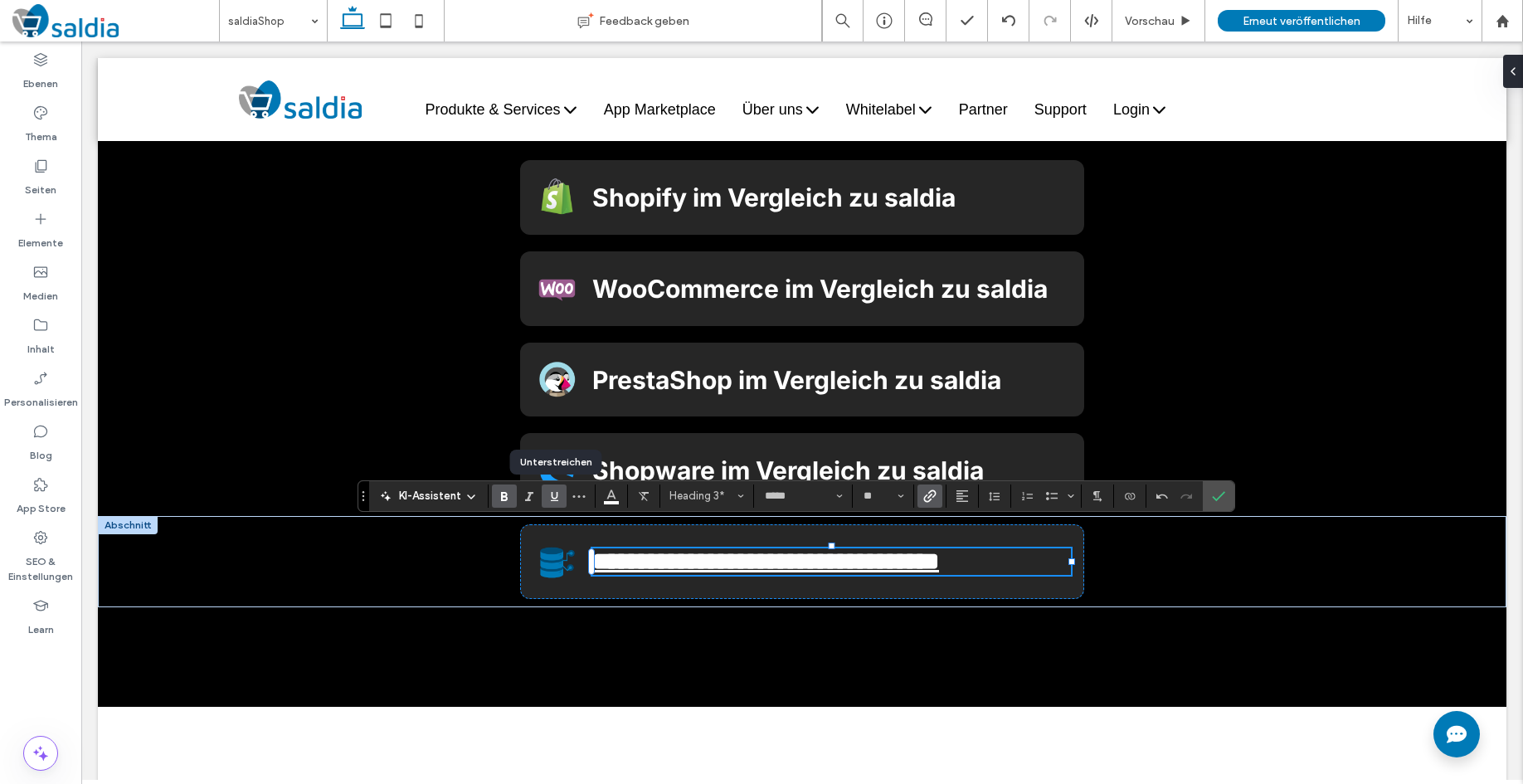
click at [553, 495] on icon "Unterstreichen" at bounding box center [554, 496] width 14 height 14
click at [1211, 497] on label "Bestätigen" at bounding box center [1218, 496] width 25 height 29
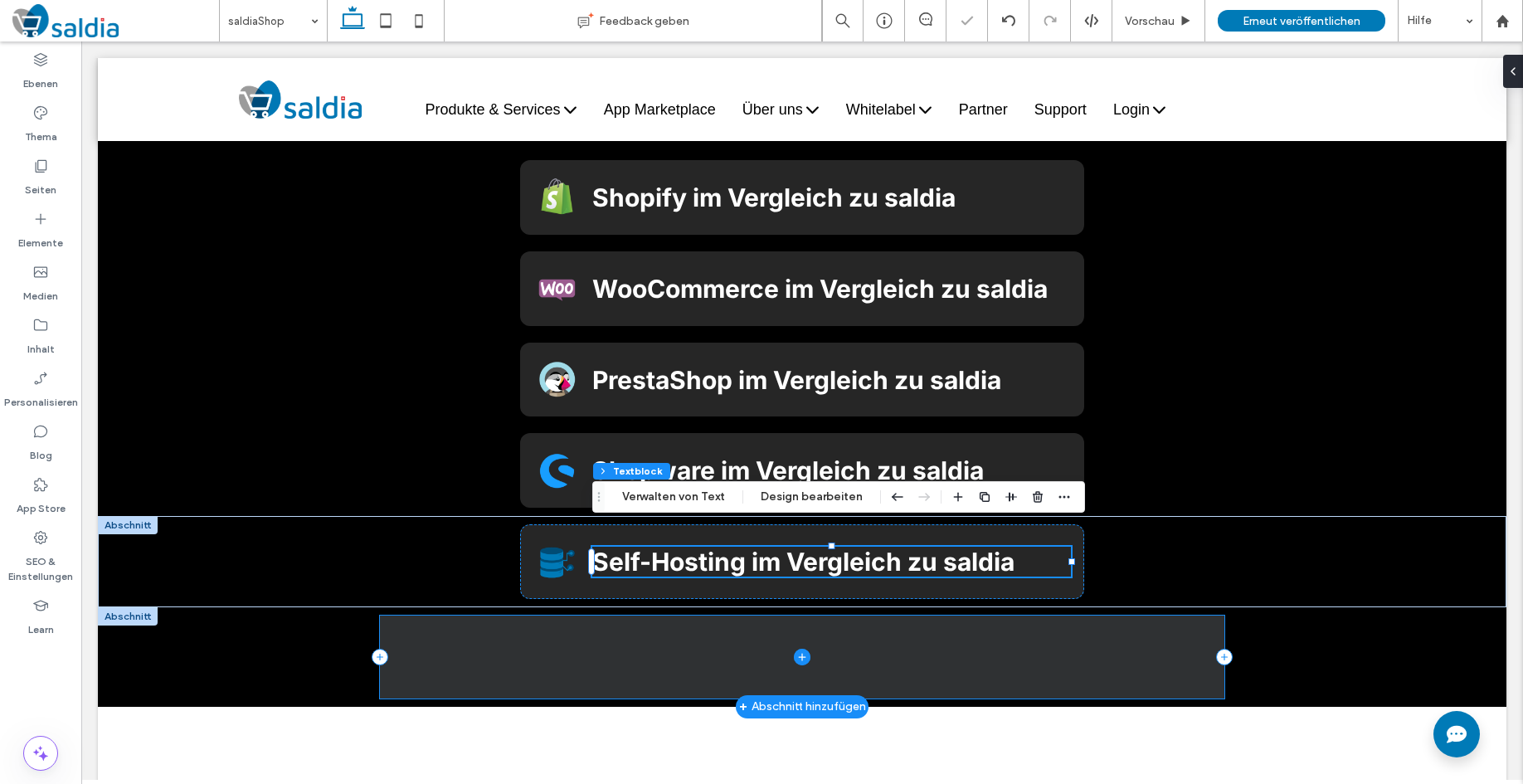
click at [1202, 637] on span at bounding box center [803, 656] width 845 height 83
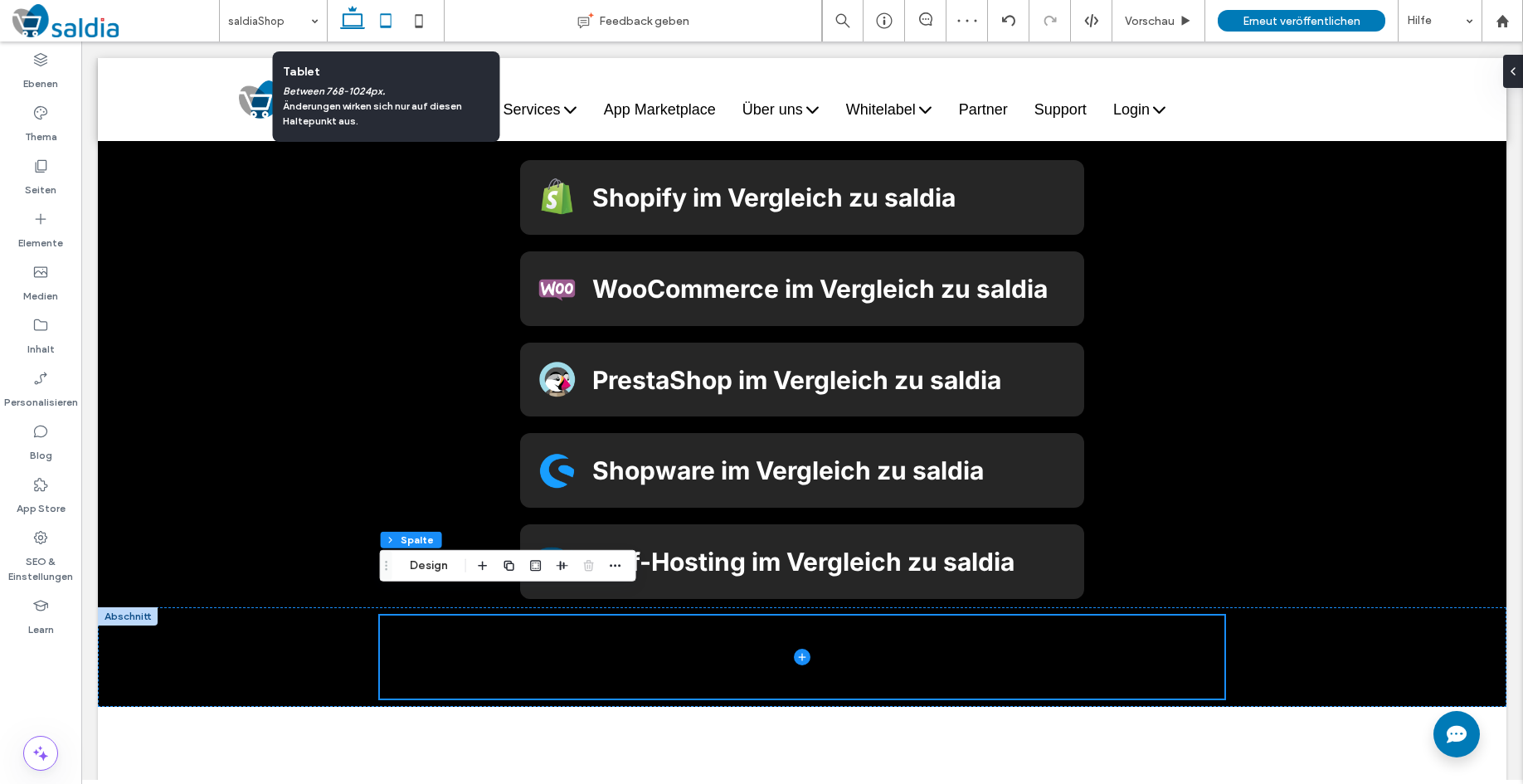
click at [393, 26] on icon at bounding box center [386, 21] width 33 height 33
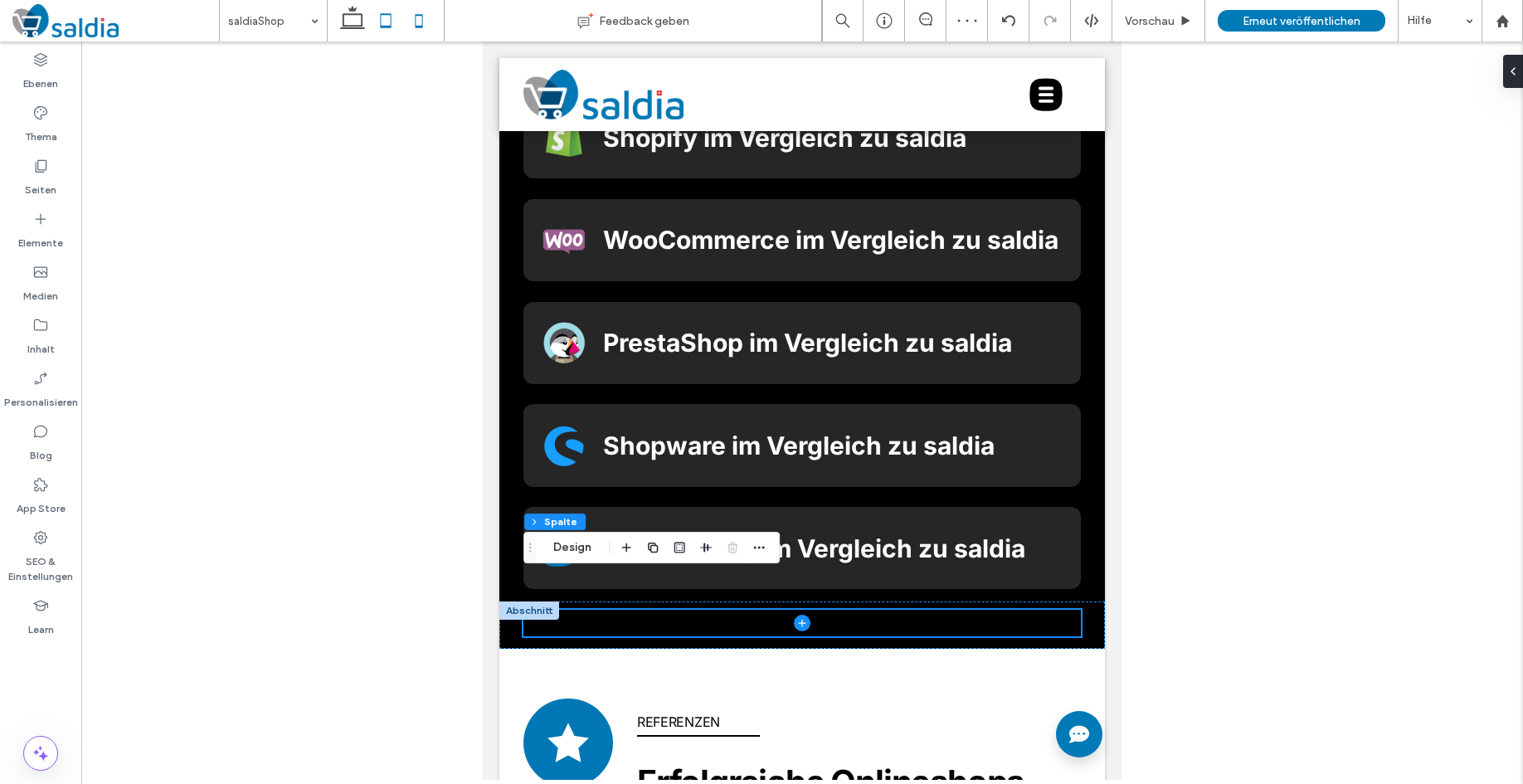
click at [414, 22] on icon at bounding box center [419, 21] width 33 height 33
type input "**"
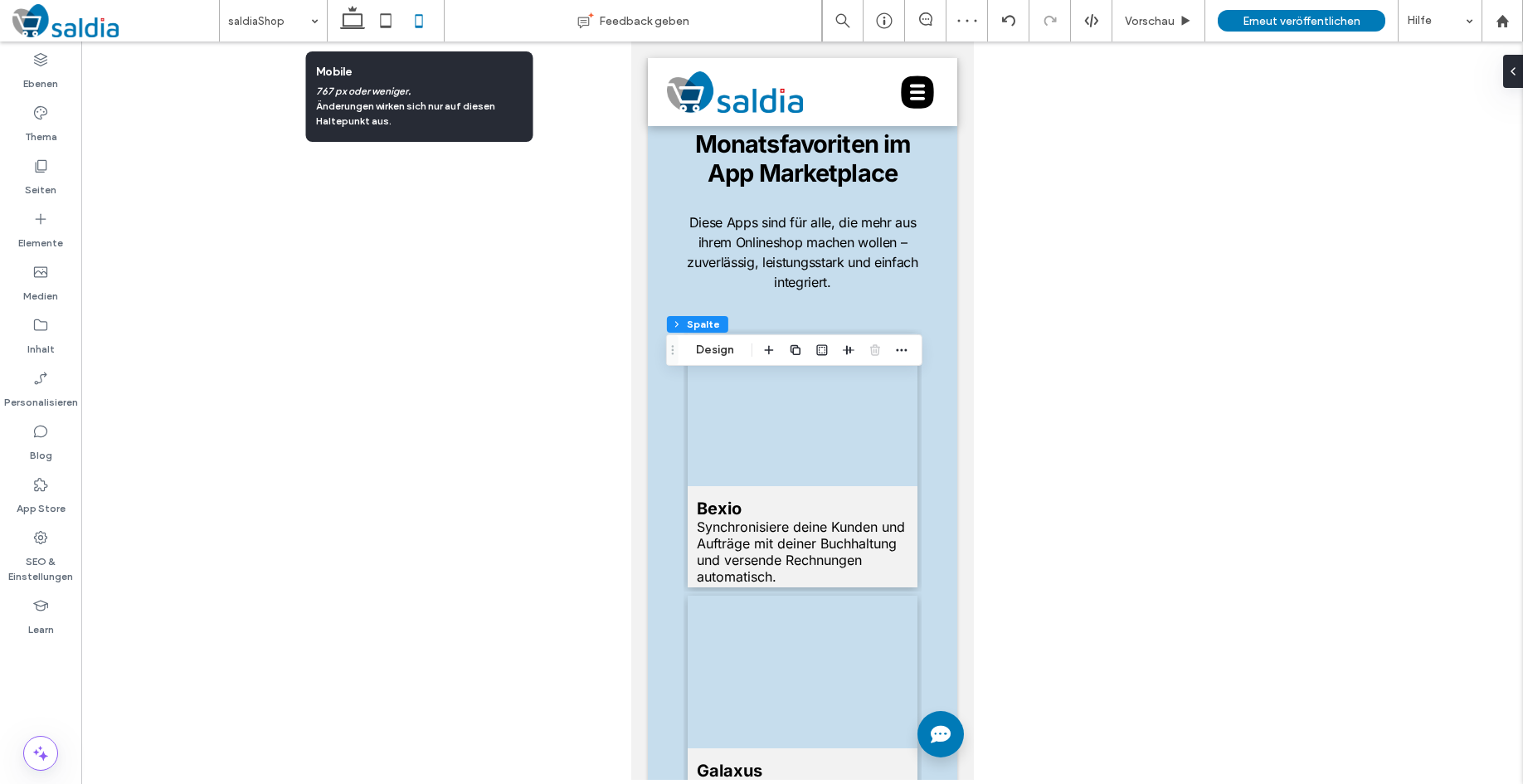
scroll to position [10514, 0]
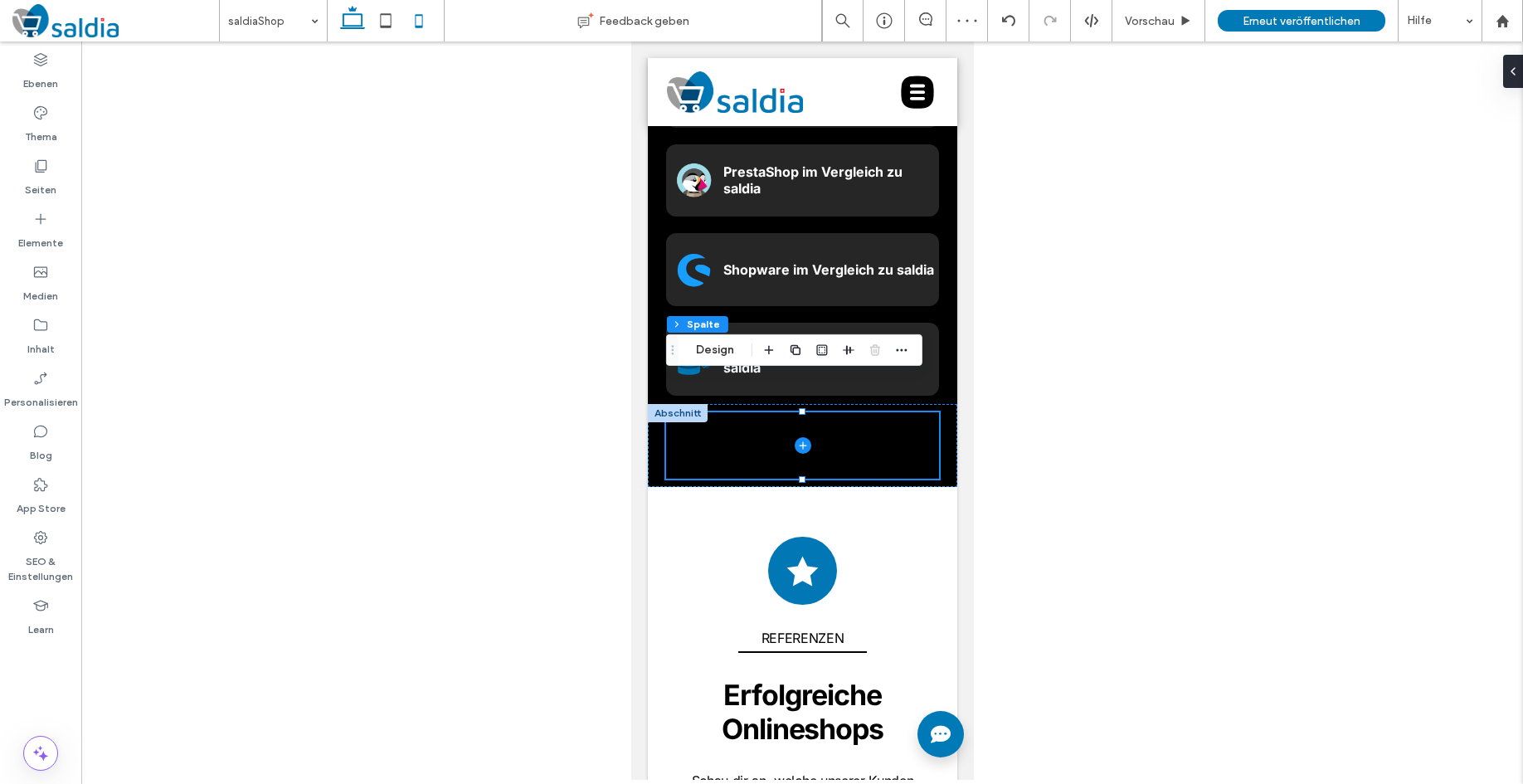
click at [358, 21] on icon at bounding box center [353, 21] width 33 height 33
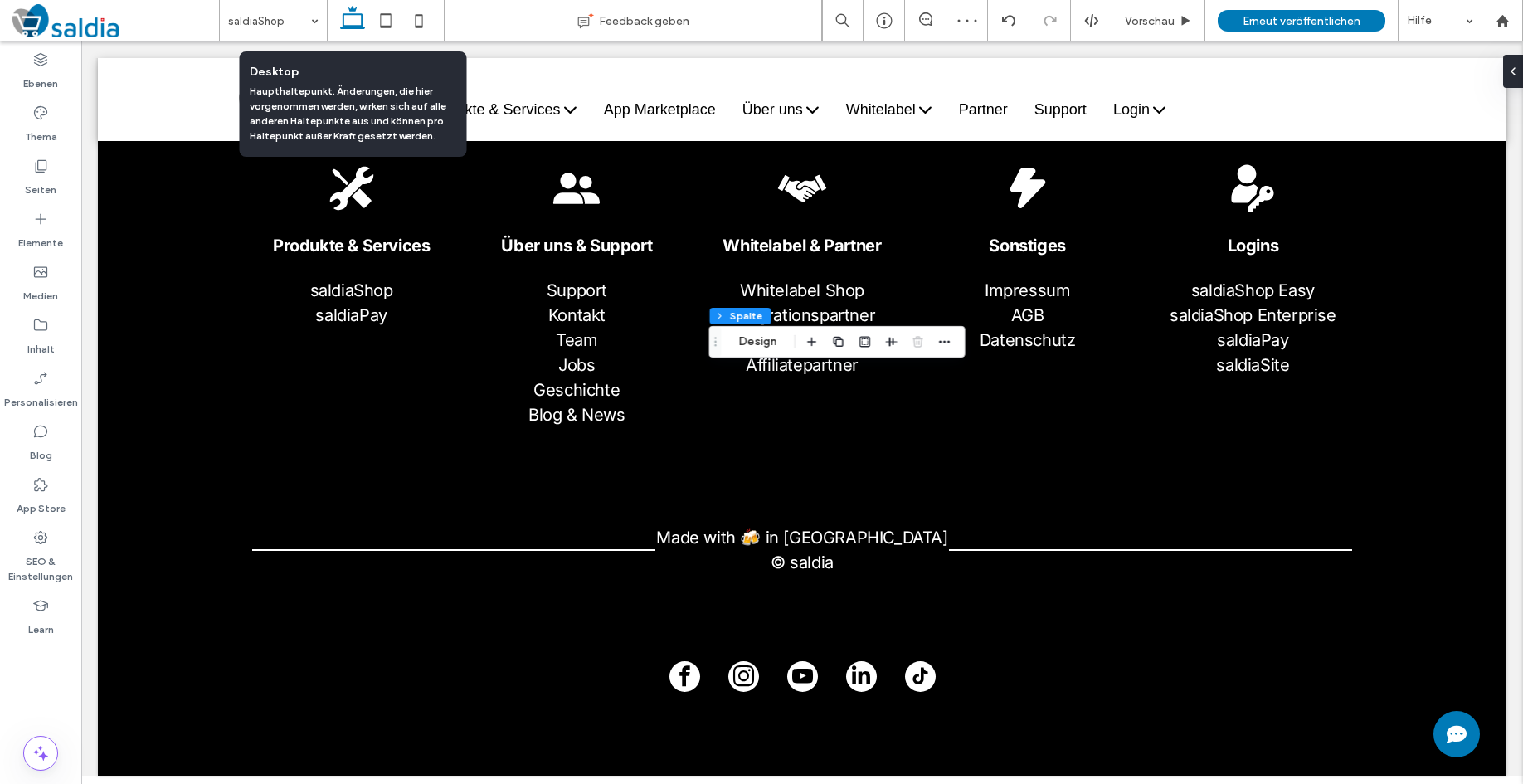
type input "***"
type input "****"
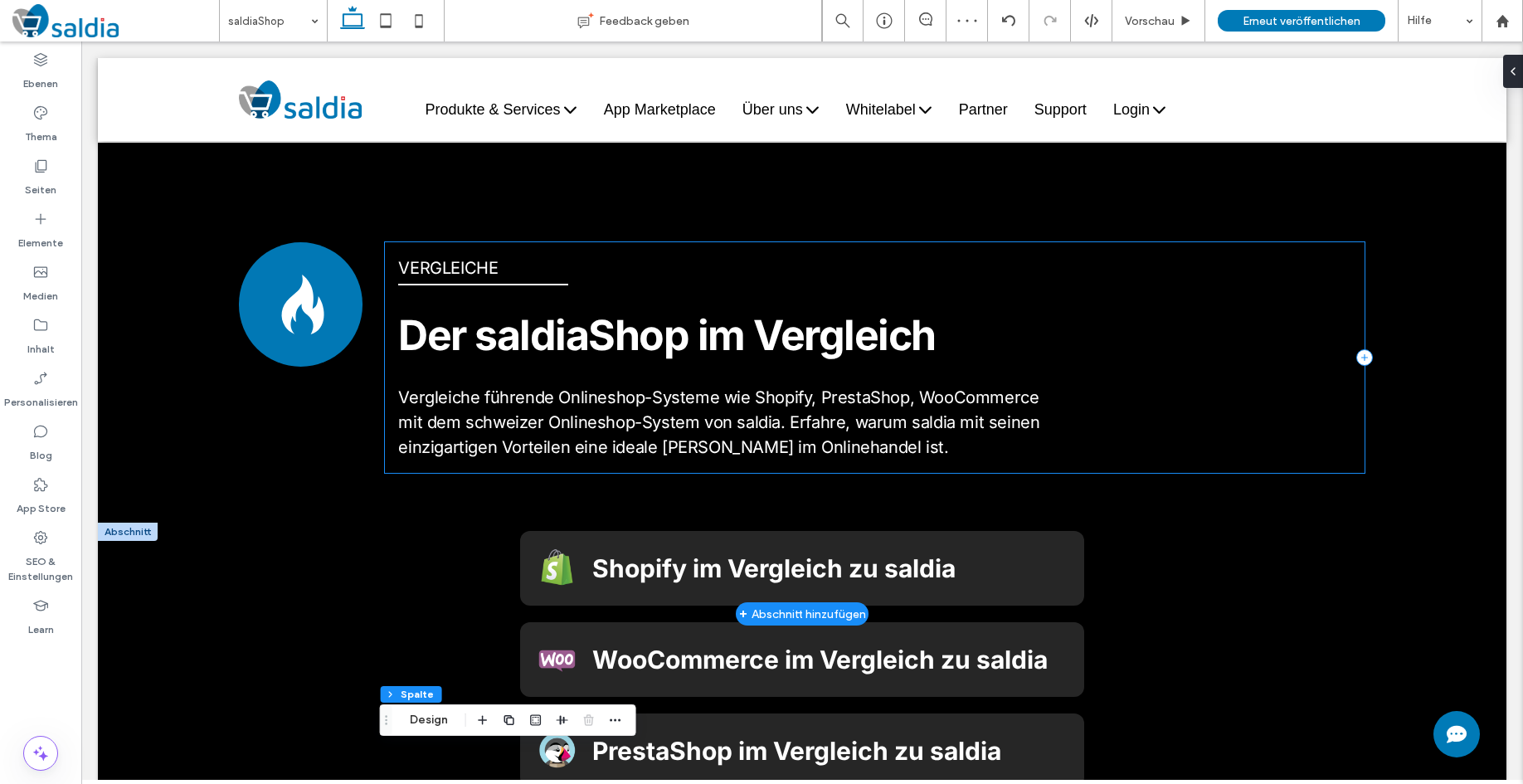
scroll to position [5358, 0]
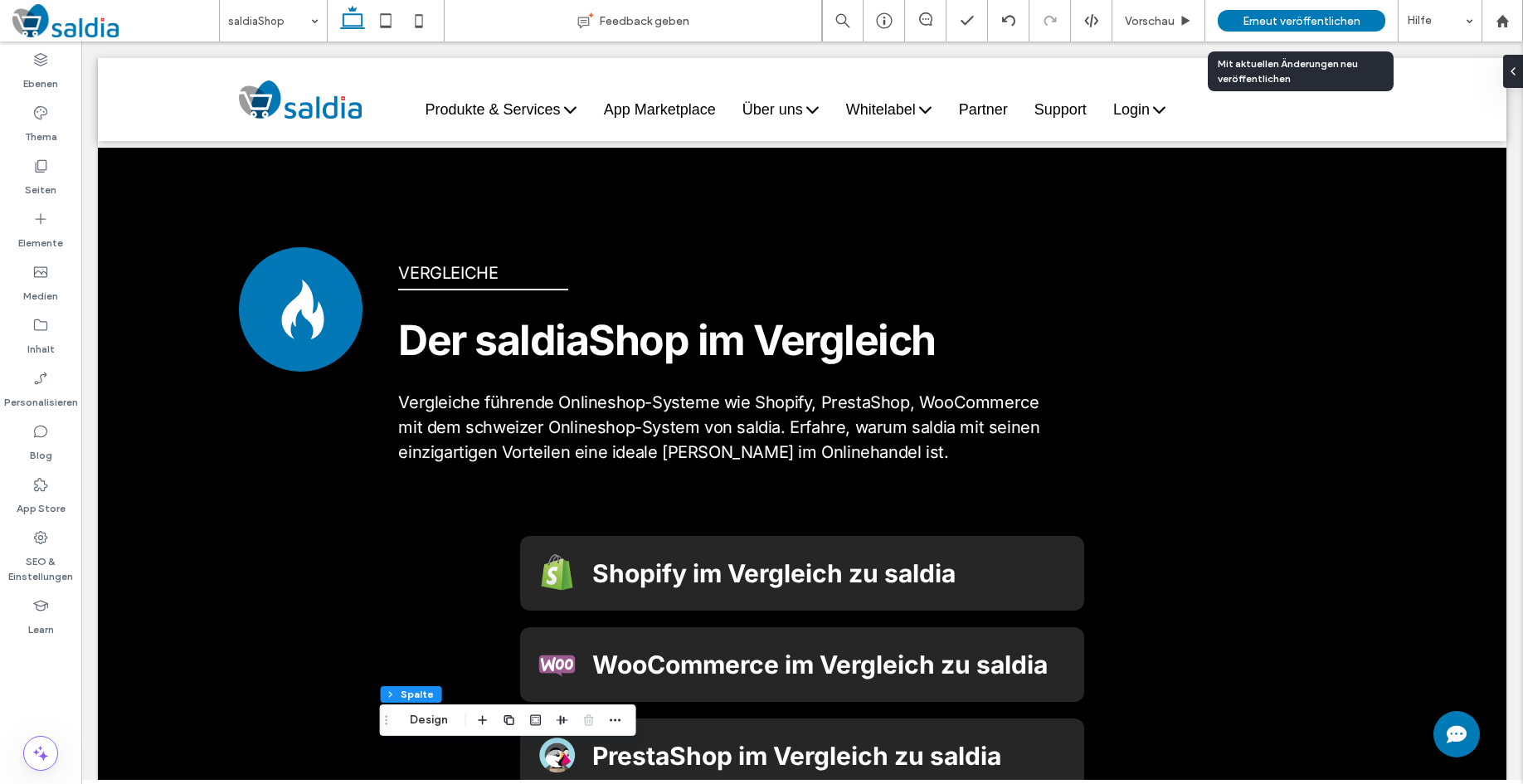
click at [1317, 19] on span "Erneut veröffentlichen" at bounding box center [1302, 21] width 118 height 14
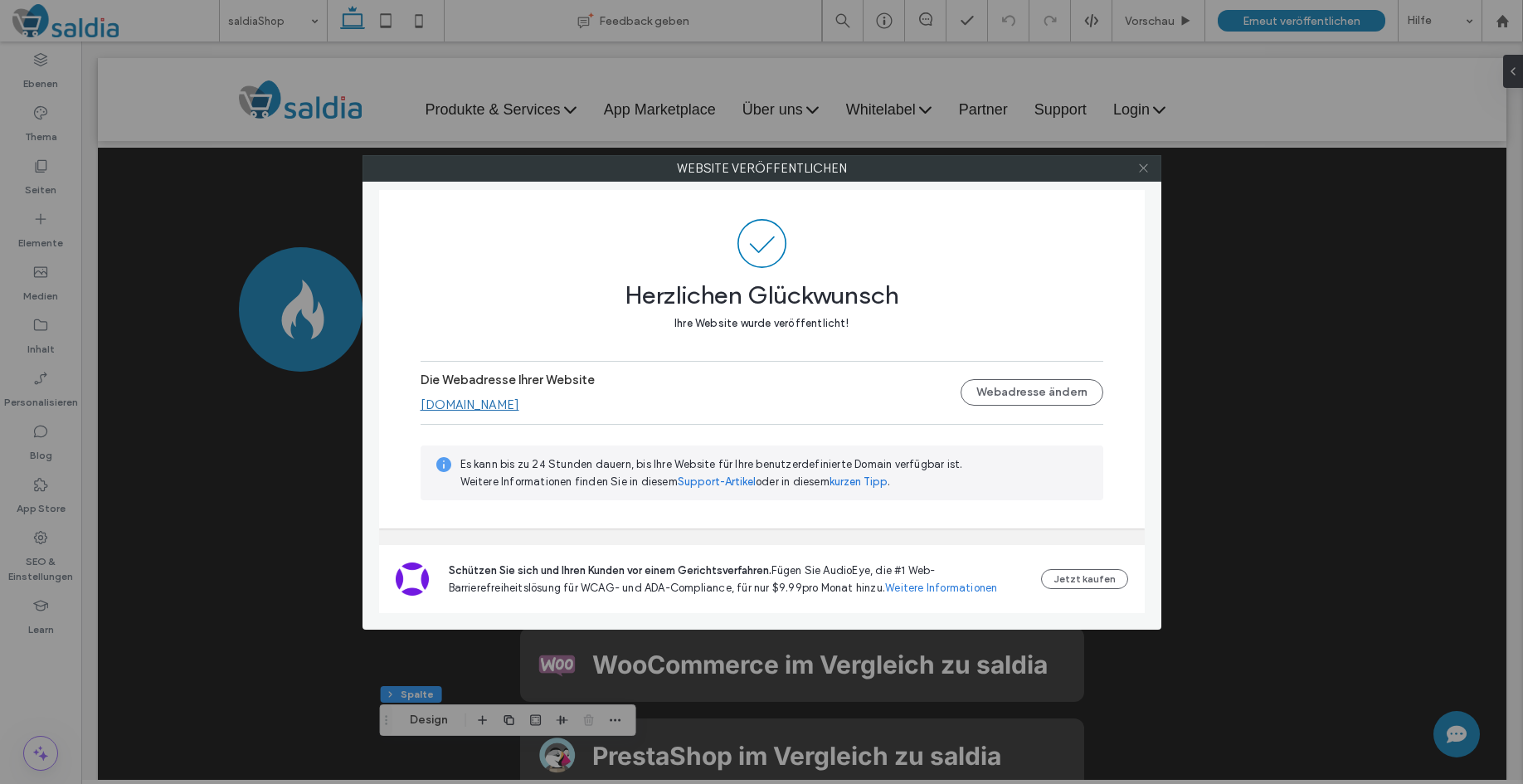
click at [1145, 168] on icon at bounding box center [1144, 168] width 13 height 13
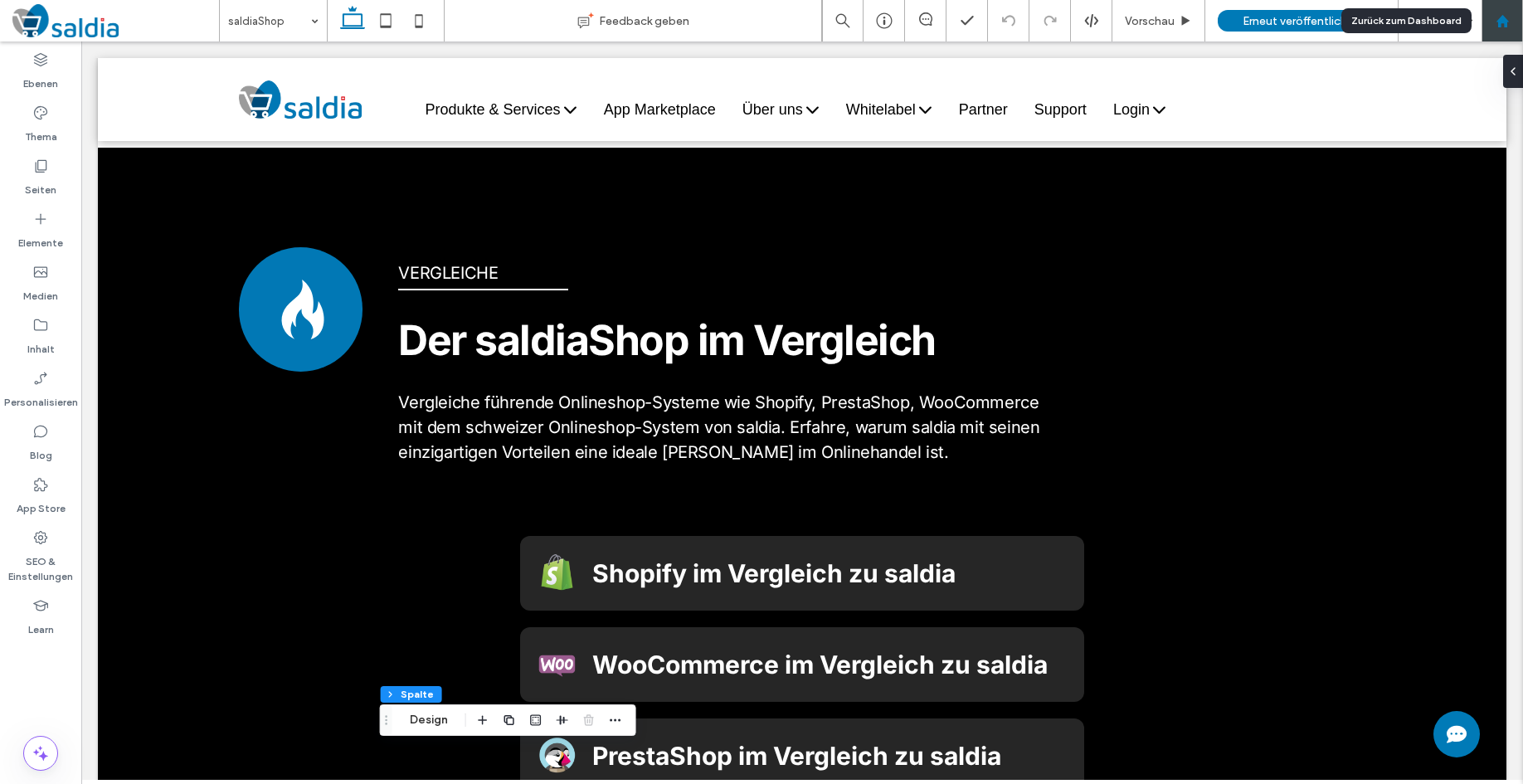
click at [1503, 28] on div at bounding box center [1502, 21] width 41 height 41
